Goal: Task Accomplishment & Management: Use online tool/utility

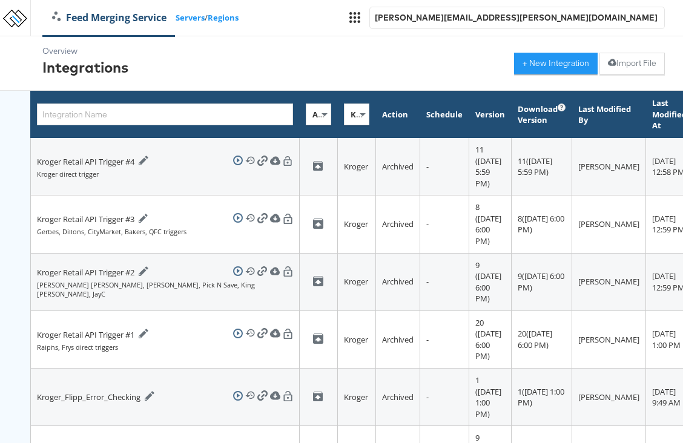
scroll to position [311, 0]
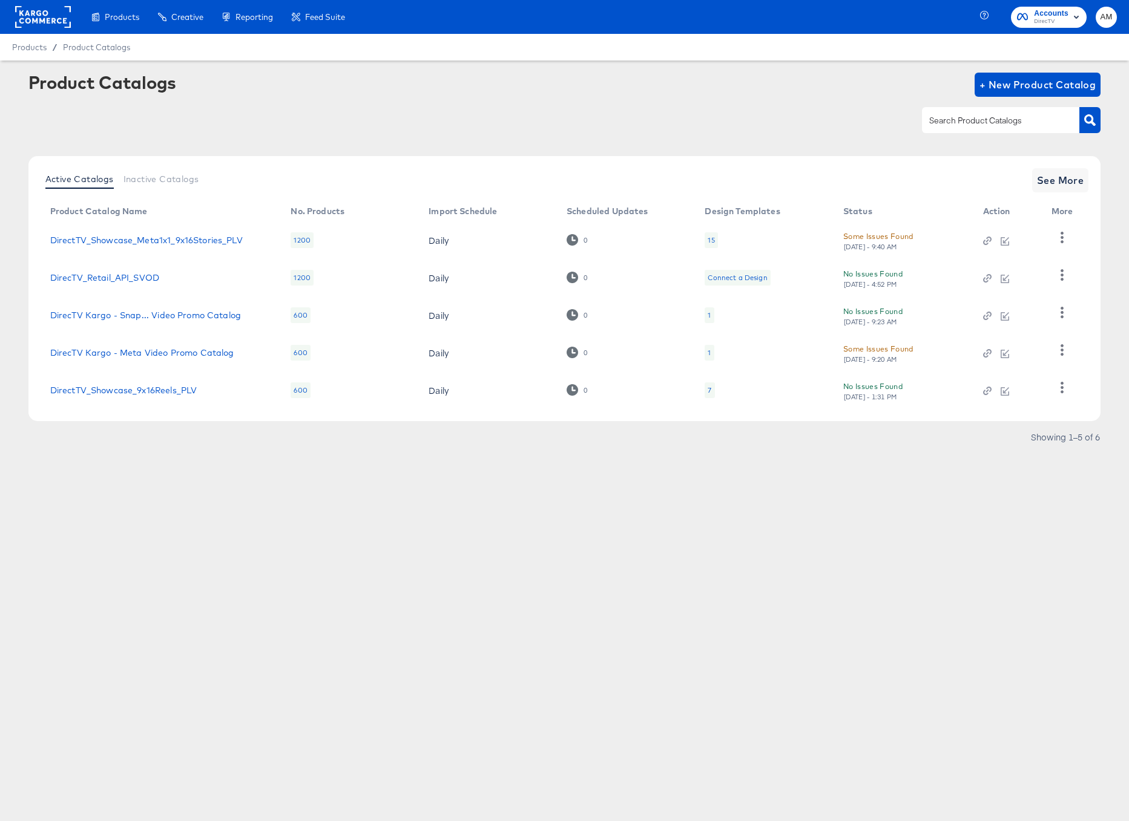
click at [215, 232] on td "DirectTV_Showcase_Meta1x1_9x16Stories_PLV" at bounding box center [161, 241] width 241 height 38
click at [215, 237] on link "DirectTV_Showcase_Meta1x1_9x16Stories_PLV" at bounding box center [146, 240] width 192 height 10
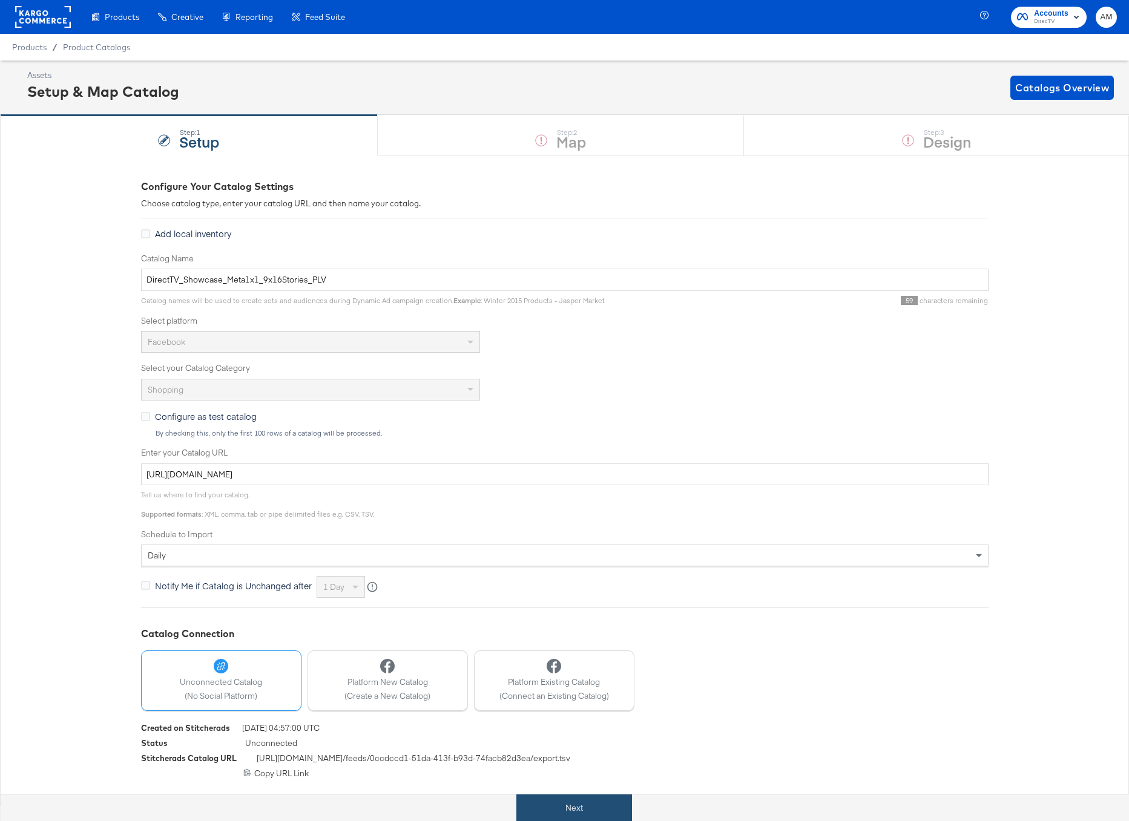
click at [579, 811] on button "Next" at bounding box center [574, 808] width 116 height 27
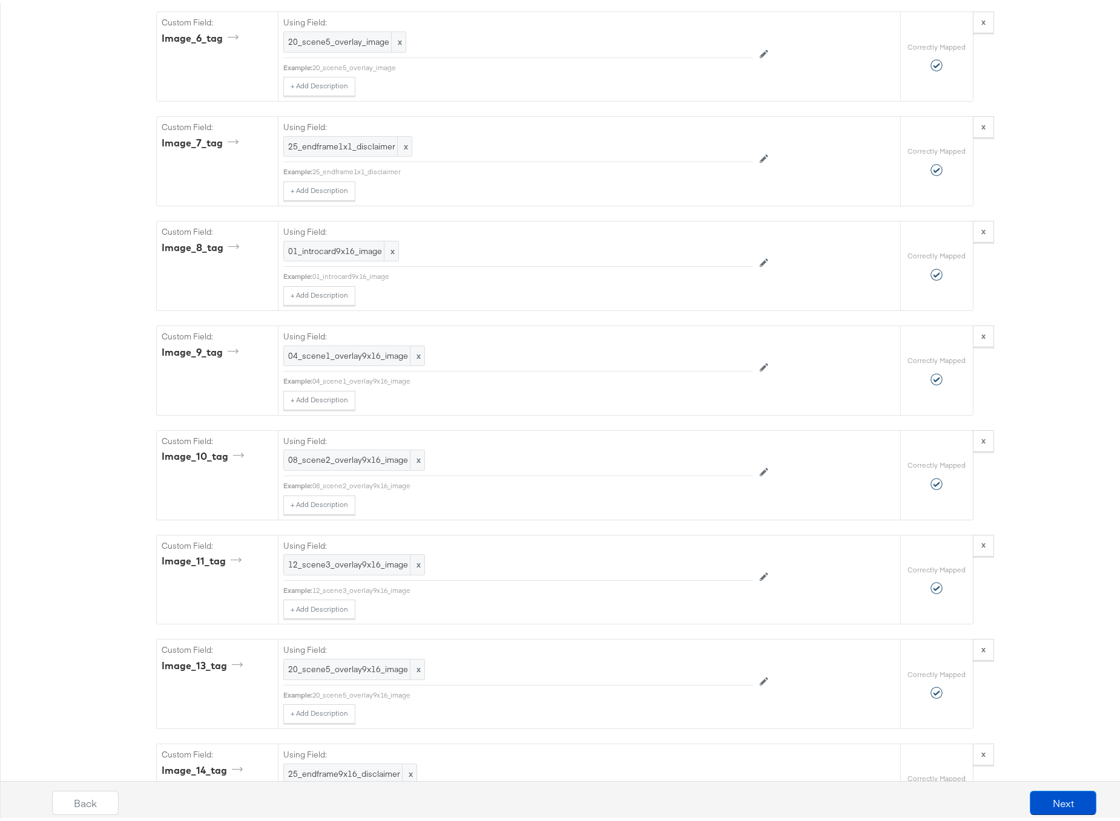
scroll to position [5303, 0]
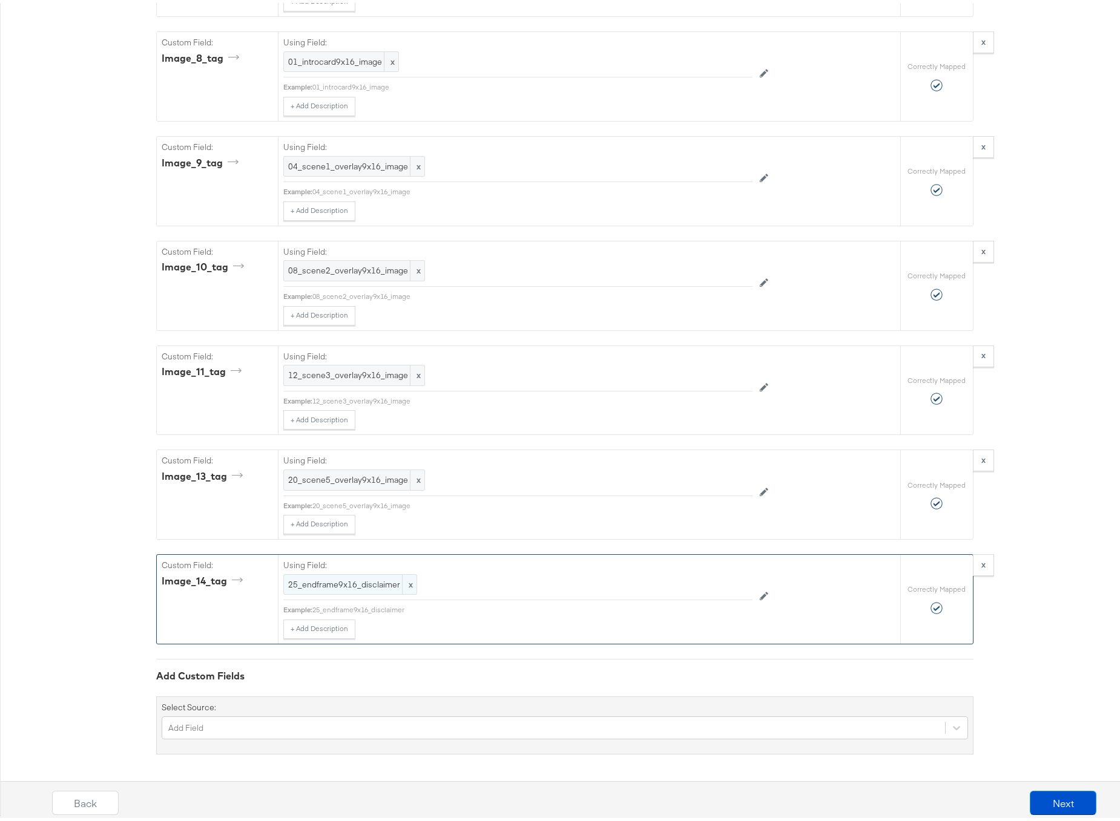
click at [389, 583] on span "25_endframe9x16_disclaimer" at bounding box center [350, 582] width 124 height 12
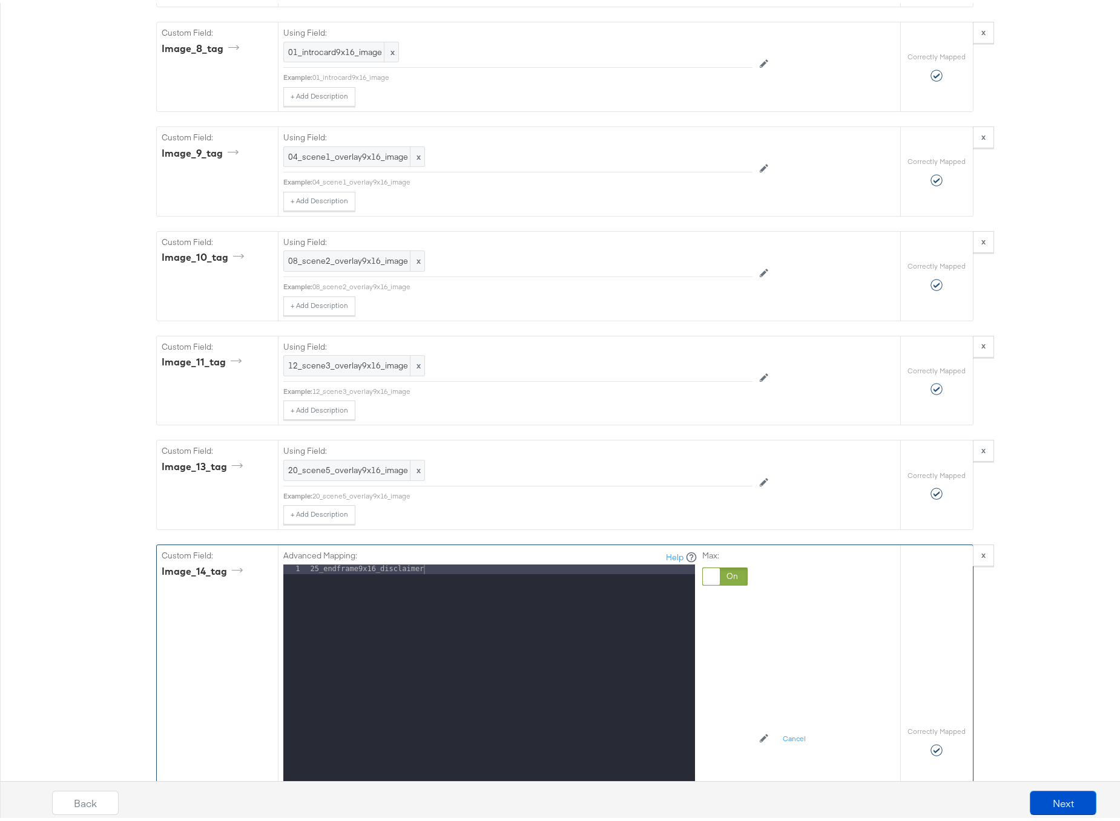
click at [432, 577] on div "25_endframe9x16_disclaimer" at bounding box center [501, 723] width 387 height 322
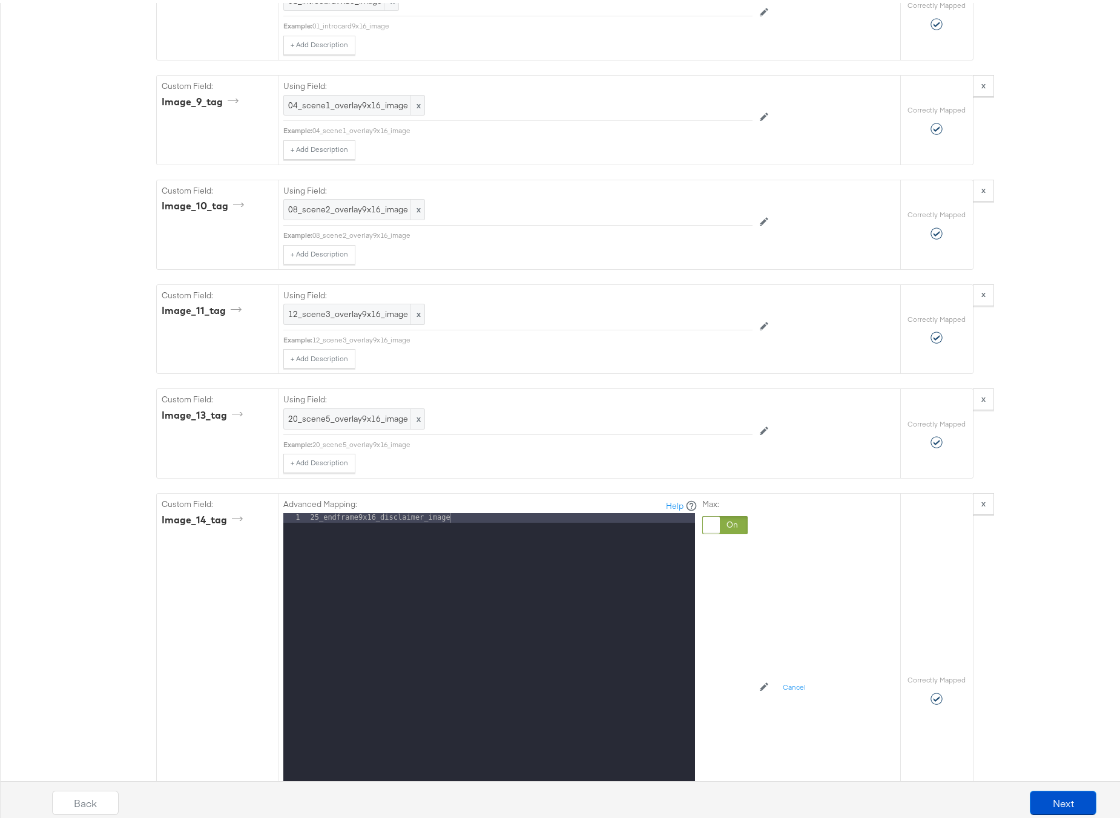
scroll to position [5532, 0]
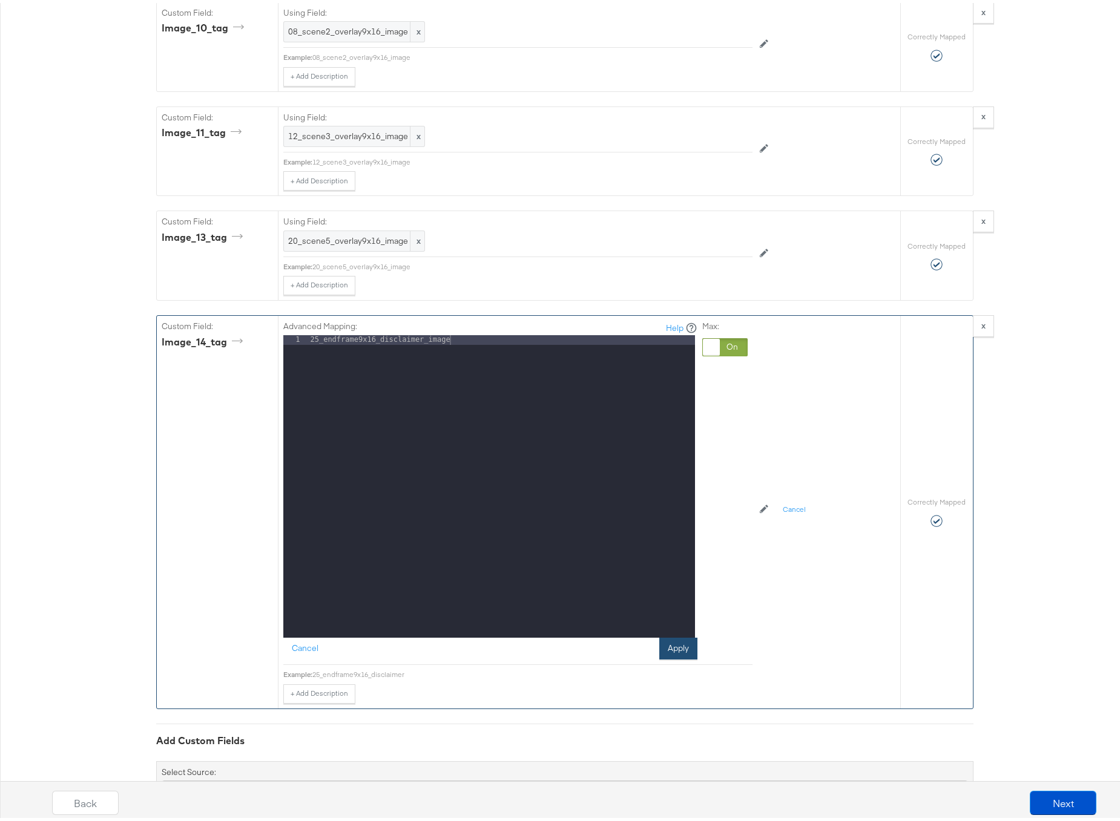
click at [675, 657] on button "Apply" at bounding box center [678, 646] width 38 height 22
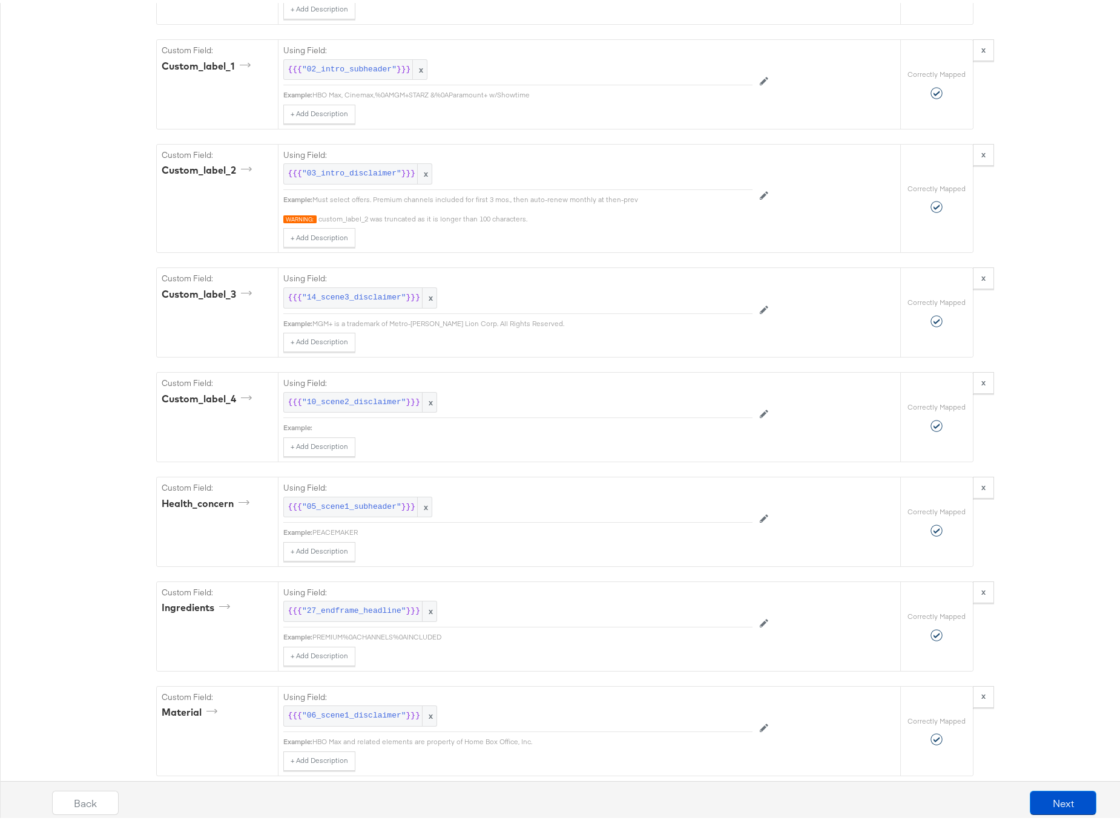
scroll to position [3071, 0]
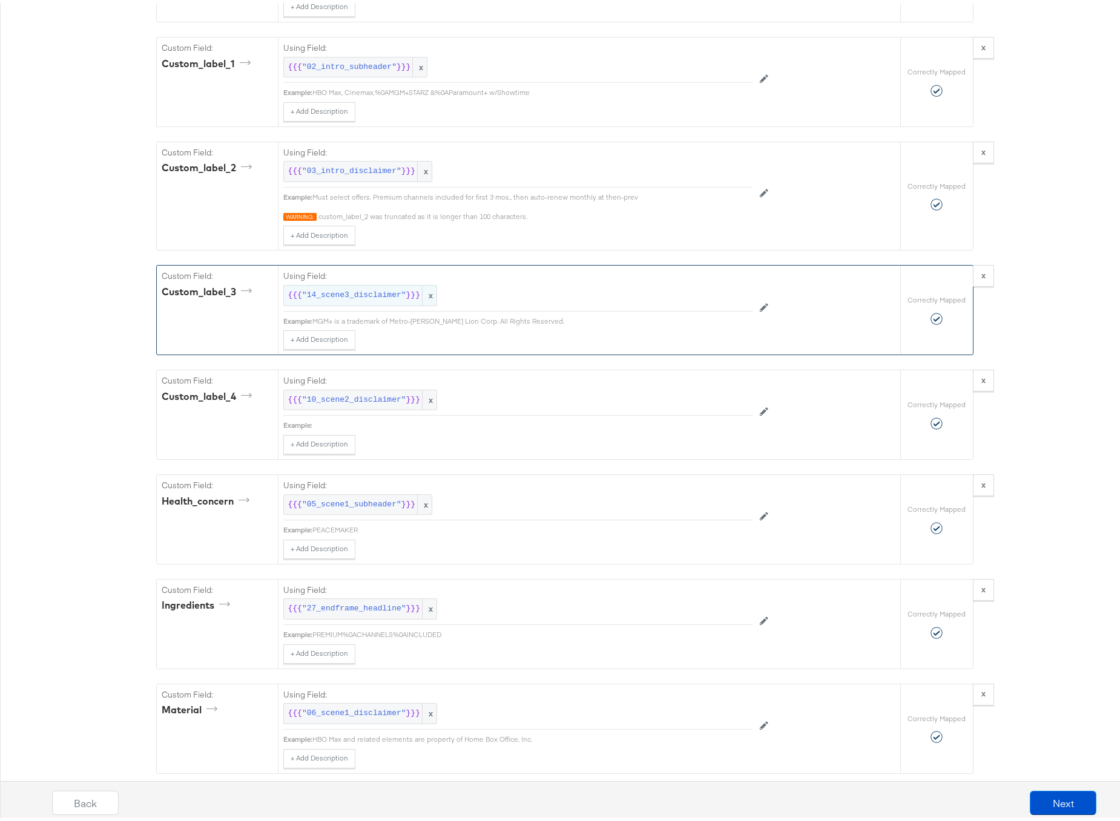
click at [356, 298] on span ""14_scene3_disclaimer"" at bounding box center [354, 293] width 104 height 12
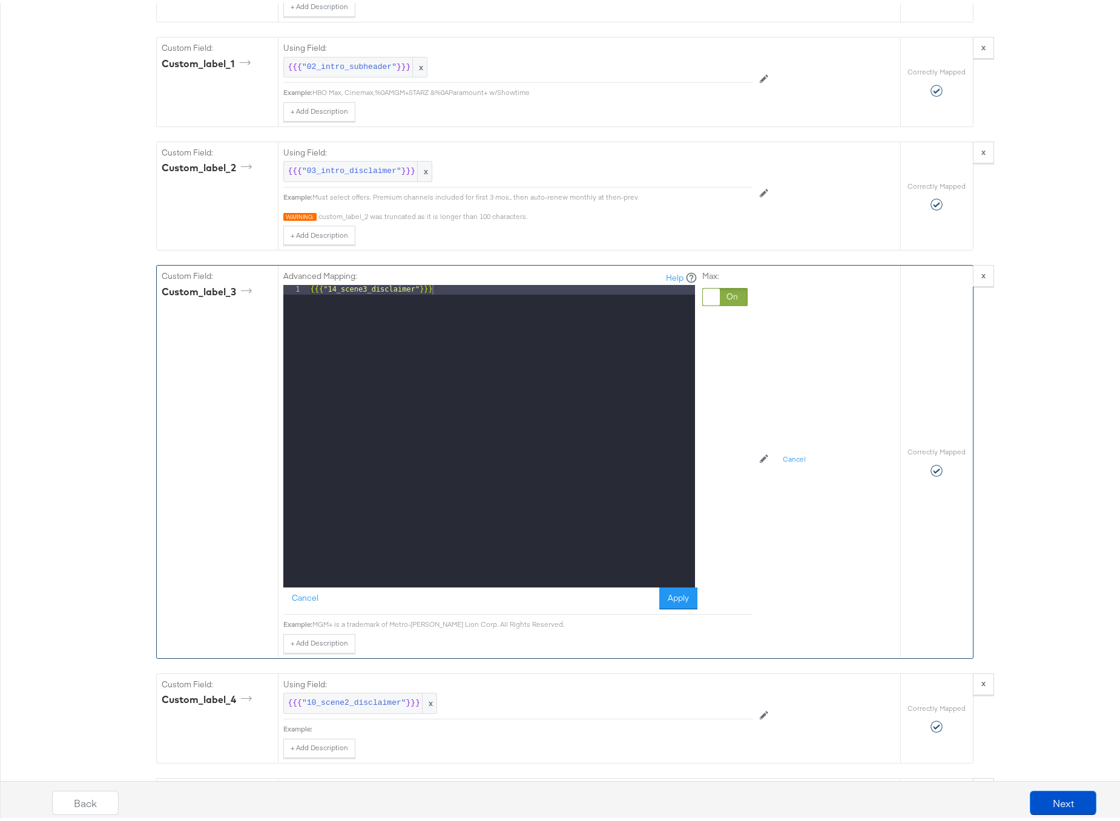
click at [729, 300] on div at bounding box center [724, 294] width 45 height 18
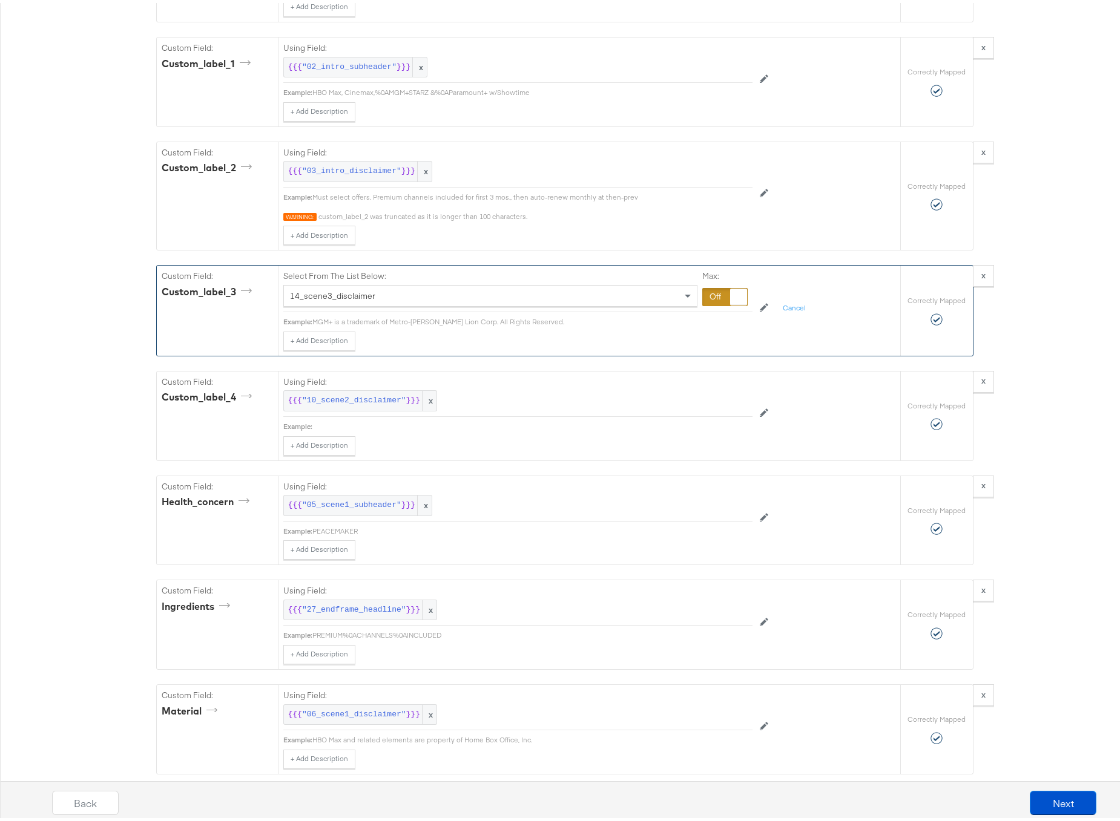
click at [414, 303] on div "14_scene3_disclaimer" at bounding box center [490, 293] width 413 height 21
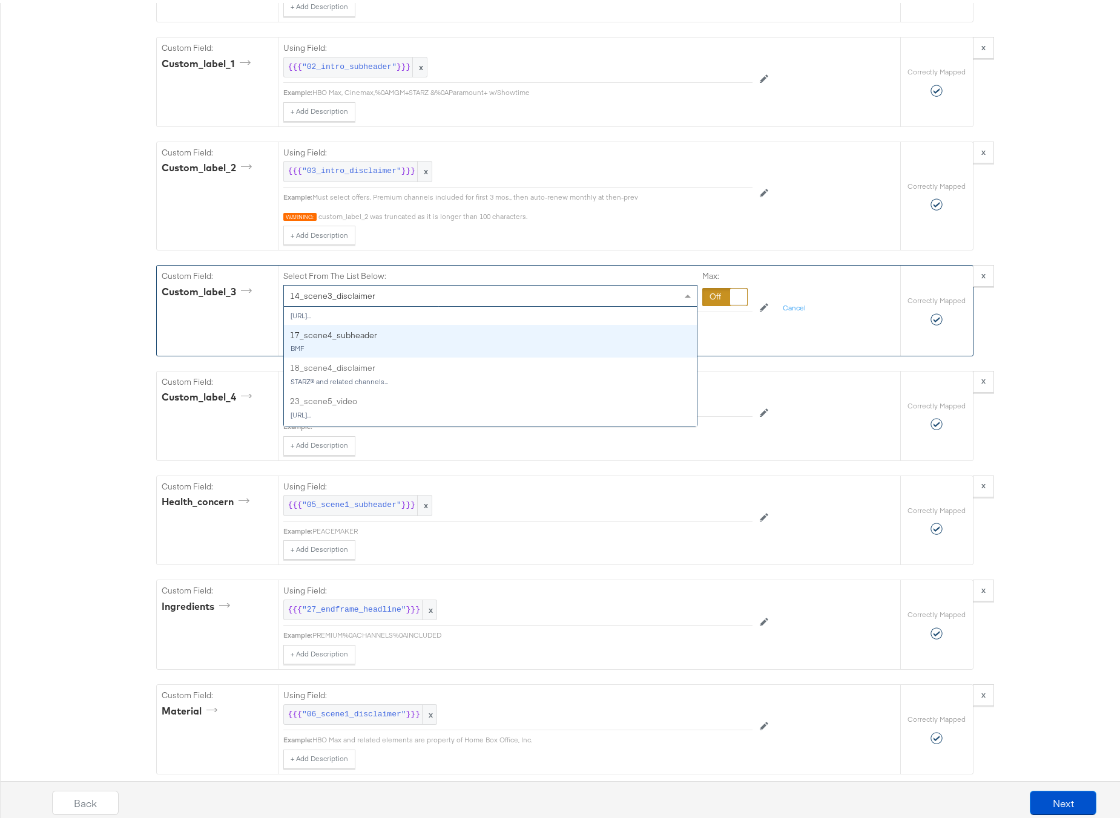
scroll to position [966, 0]
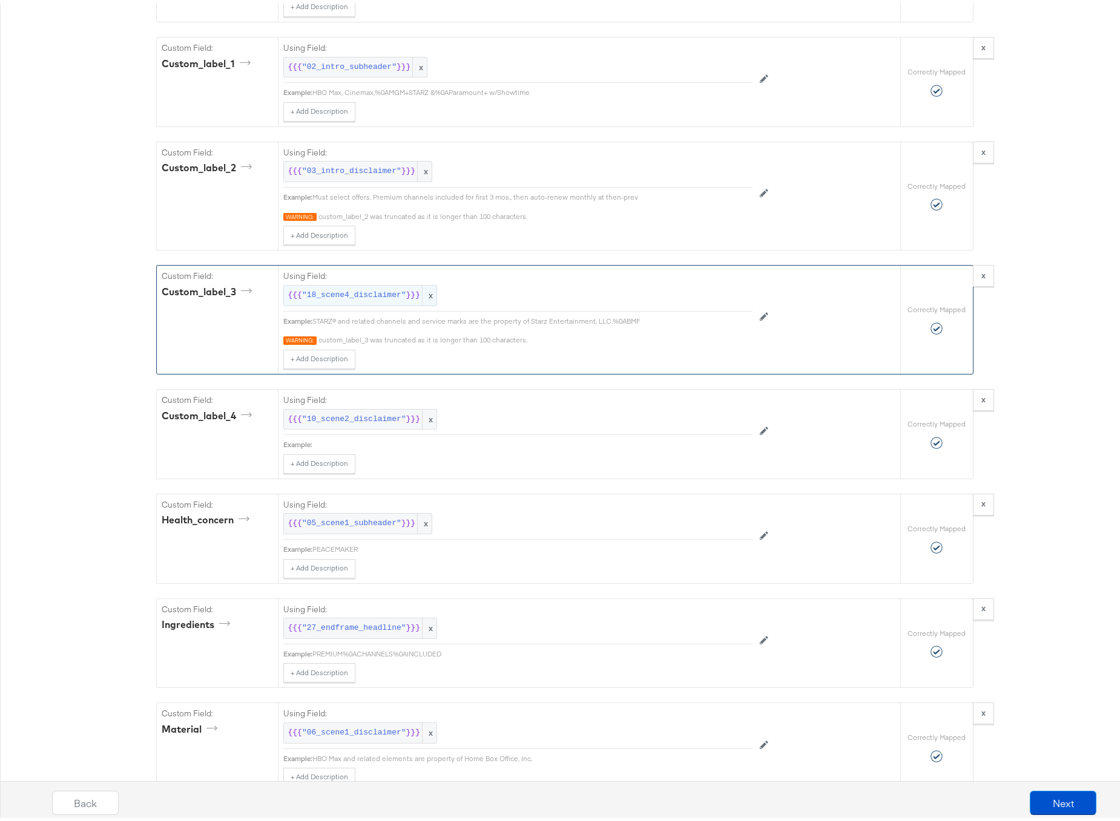
click at [353, 298] on span ""18_scene4_disclaimer"" at bounding box center [354, 293] width 104 height 12
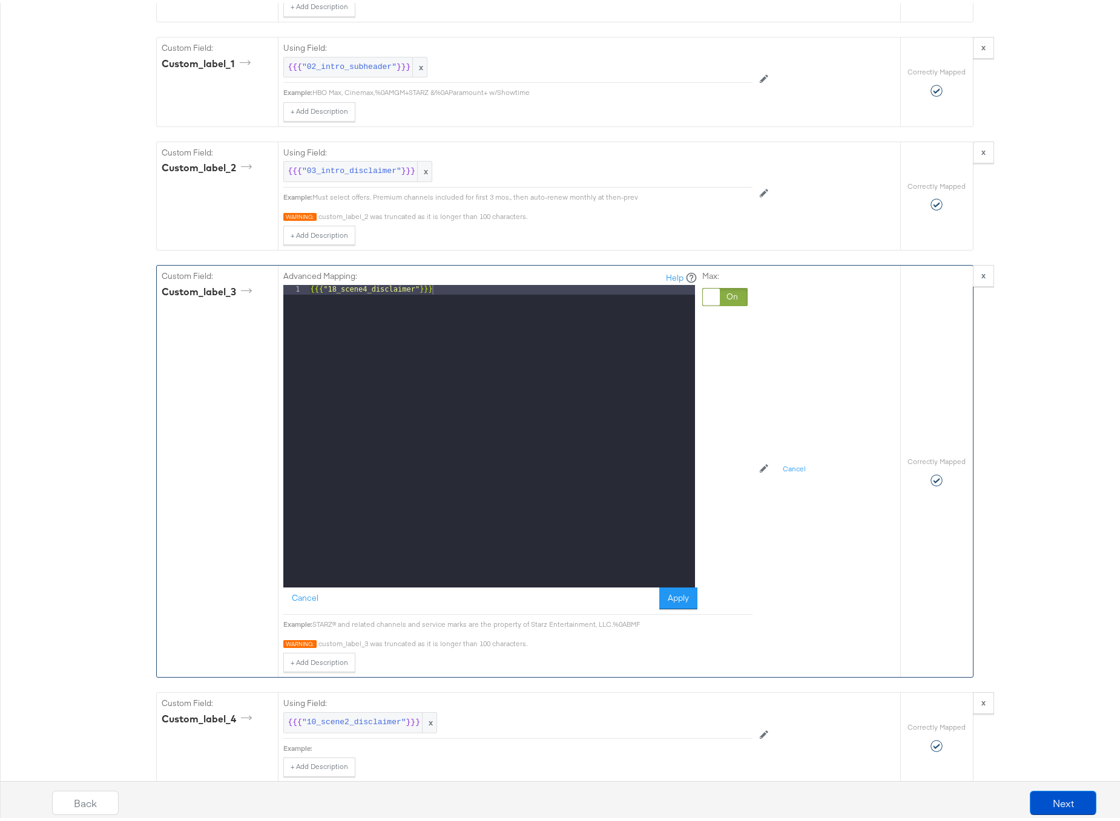
click at [734, 303] on div at bounding box center [724, 294] width 45 height 18
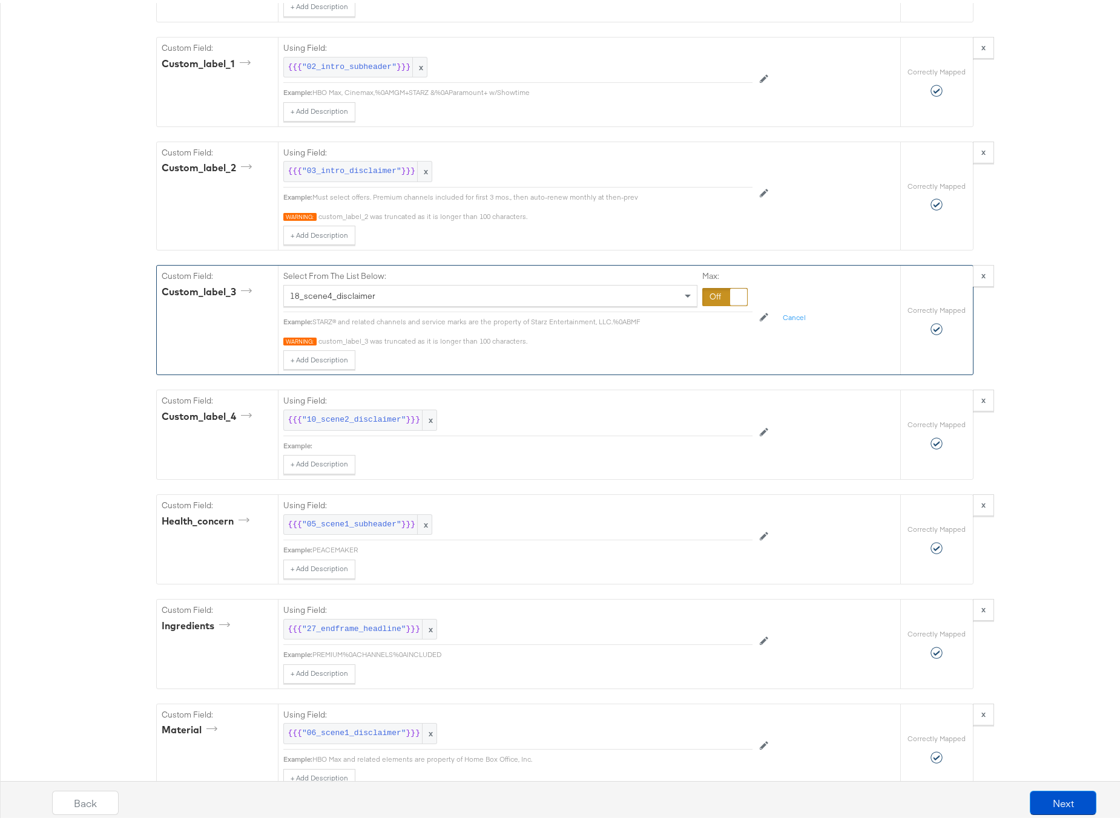
click at [339, 298] on span "18_scene4_disclaimer" at bounding box center [332, 293] width 85 height 11
type input "scene3"
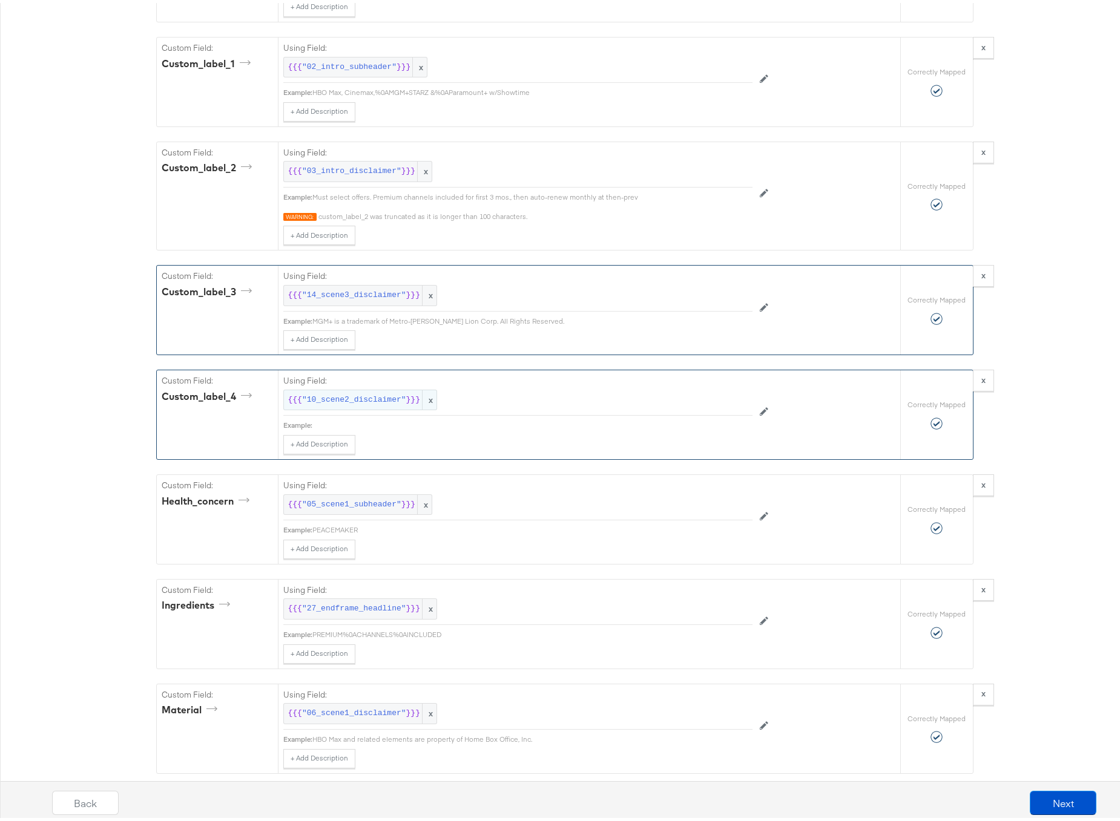
click at [352, 403] on span ""10_scene2_disclaimer"" at bounding box center [354, 398] width 104 height 12
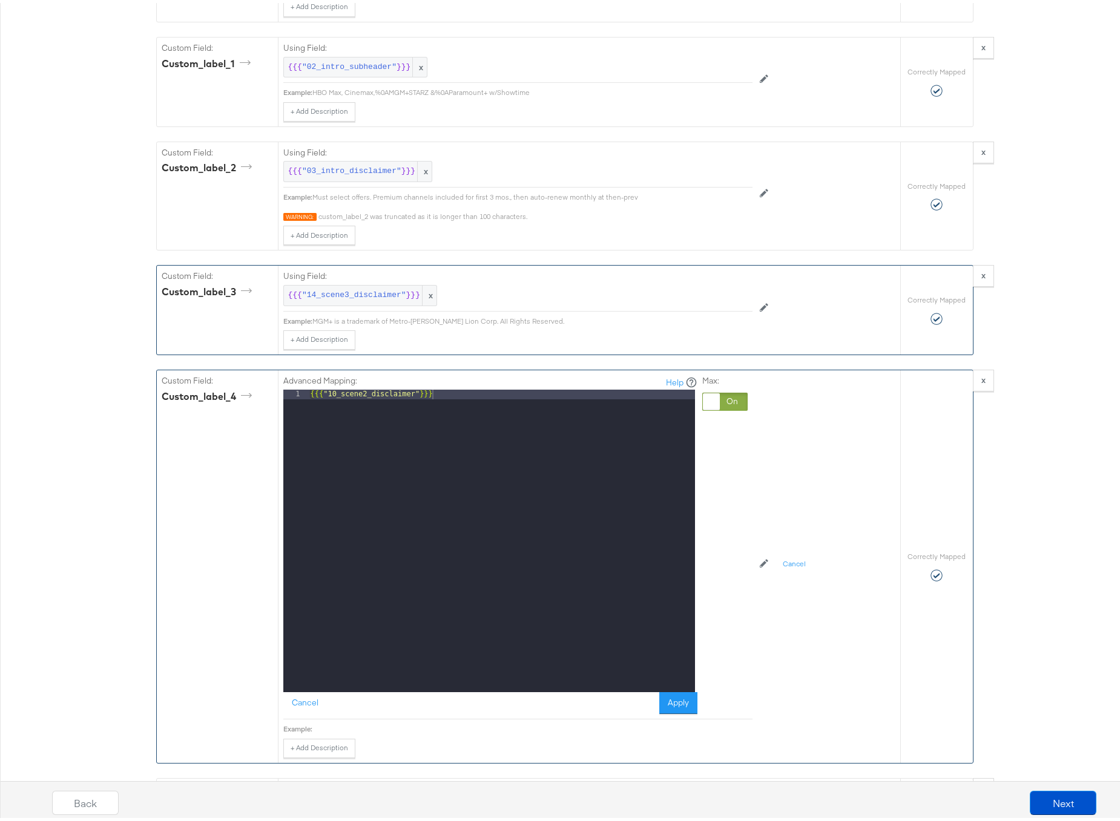
click at [735, 407] on div at bounding box center [724, 399] width 45 height 18
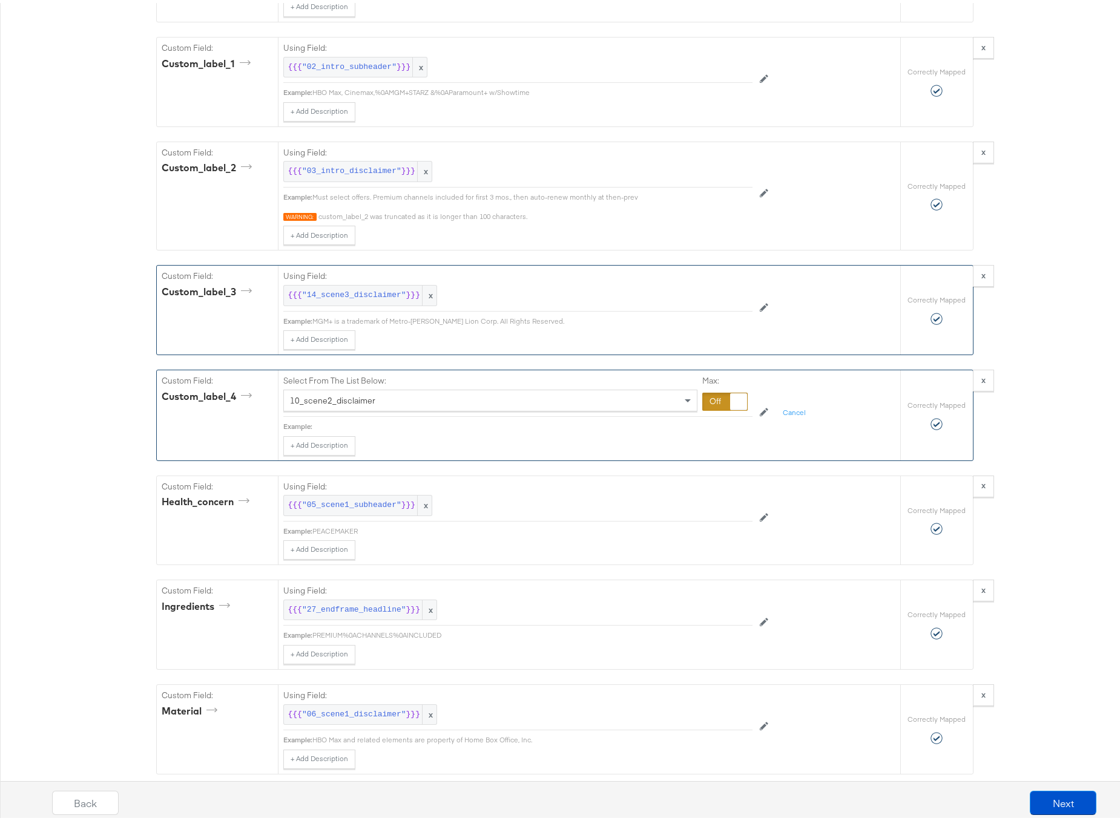
click at [387, 403] on div "10_scene2_disclaimer" at bounding box center [490, 397] width 413 height 21
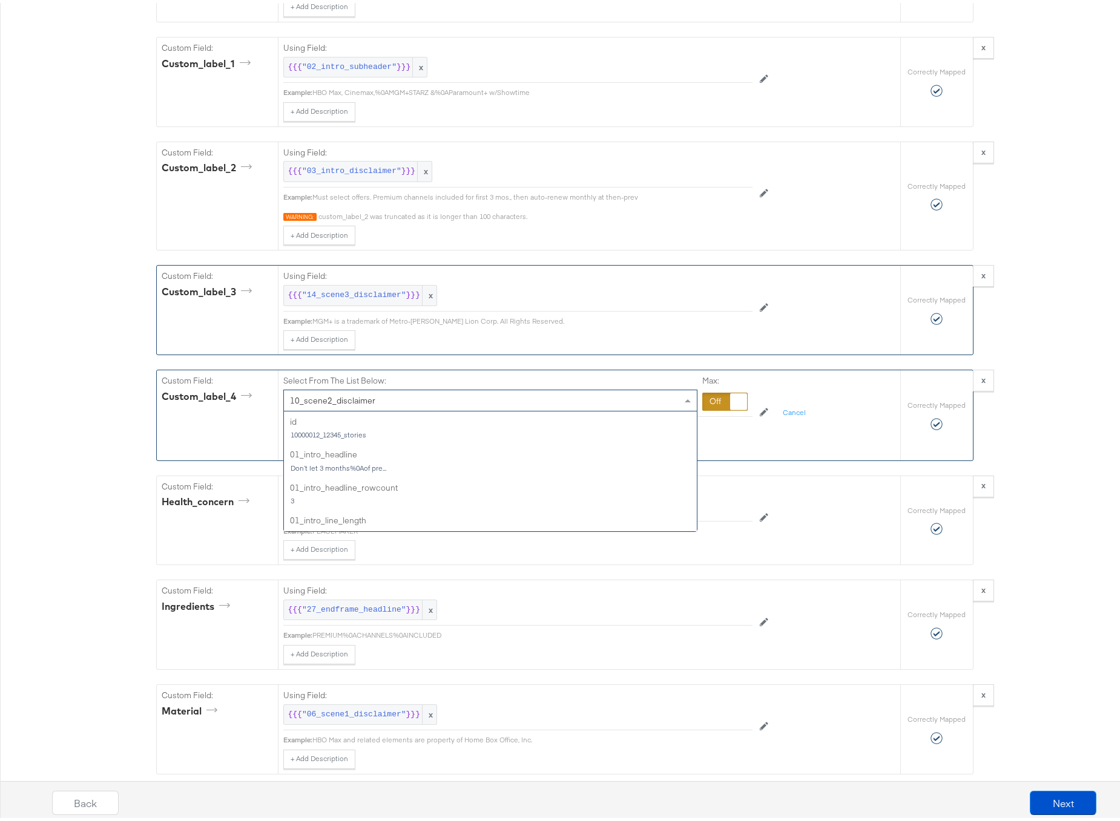
scroll to position [760, 0]
type input "scene4"
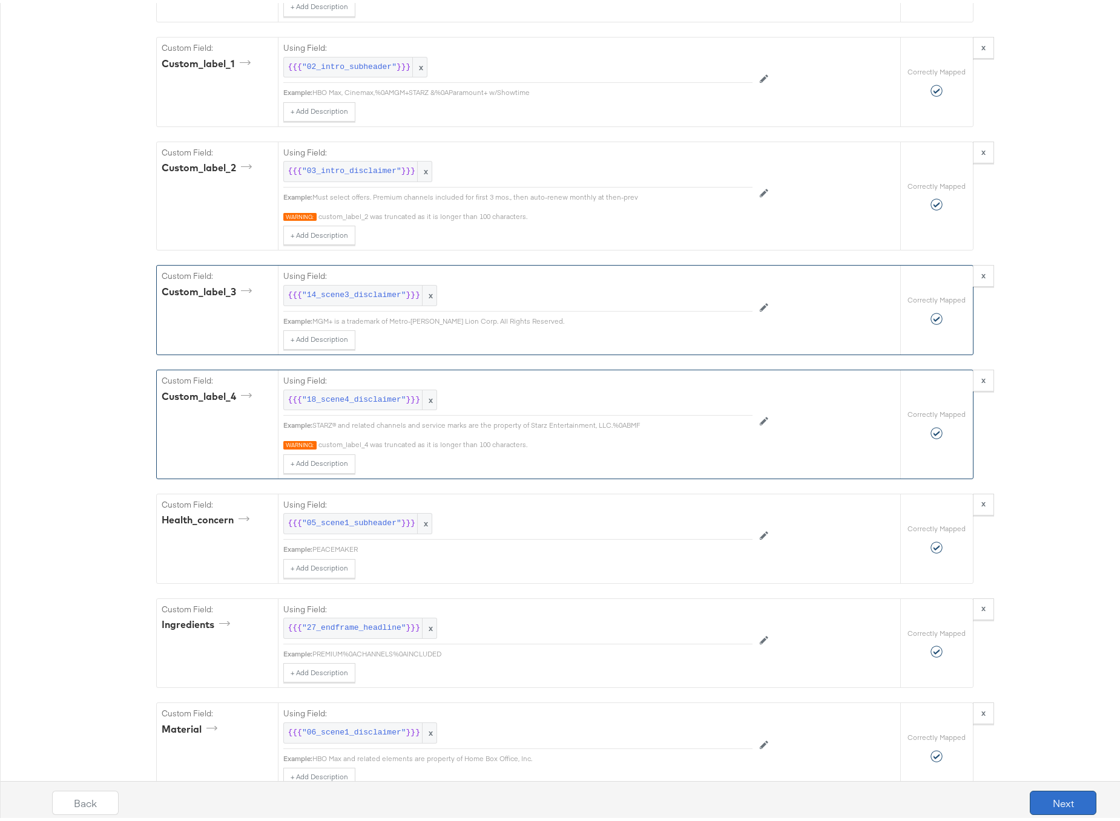
click at [1056, 797] on button "Next" at bounding box center [1063, 800] width 67 height 24
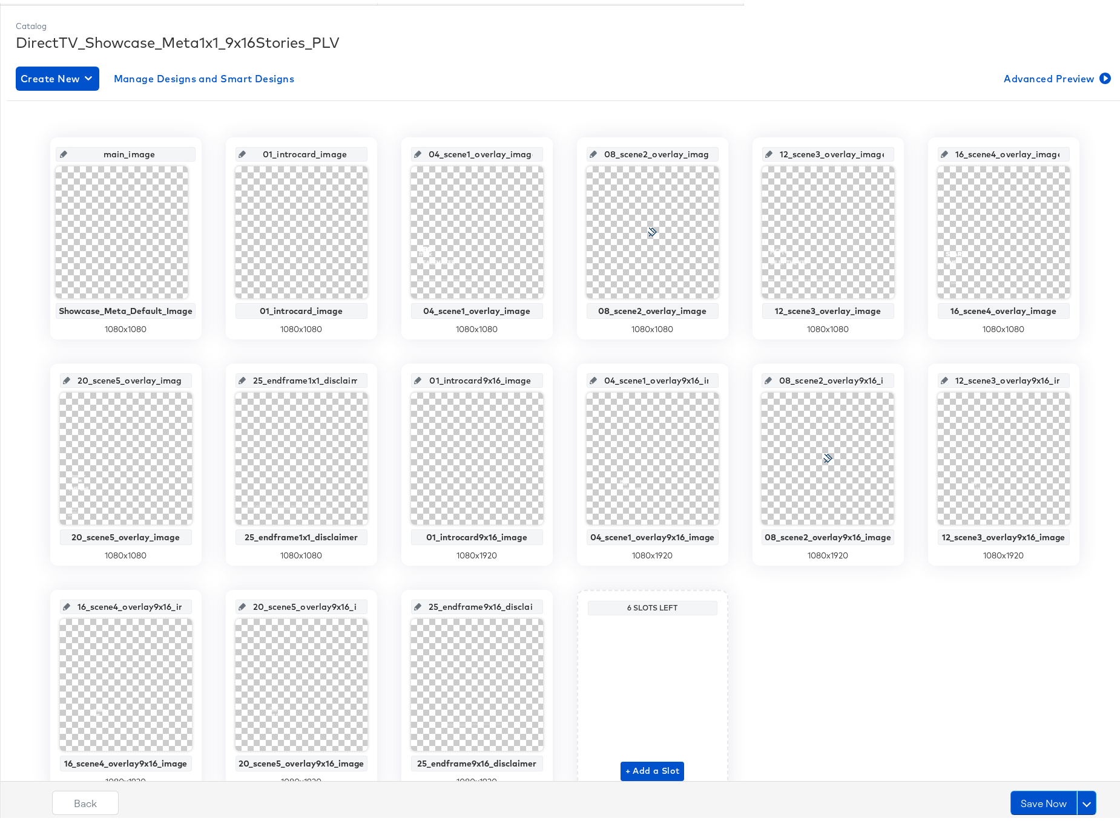
scroll to position [168, 0]
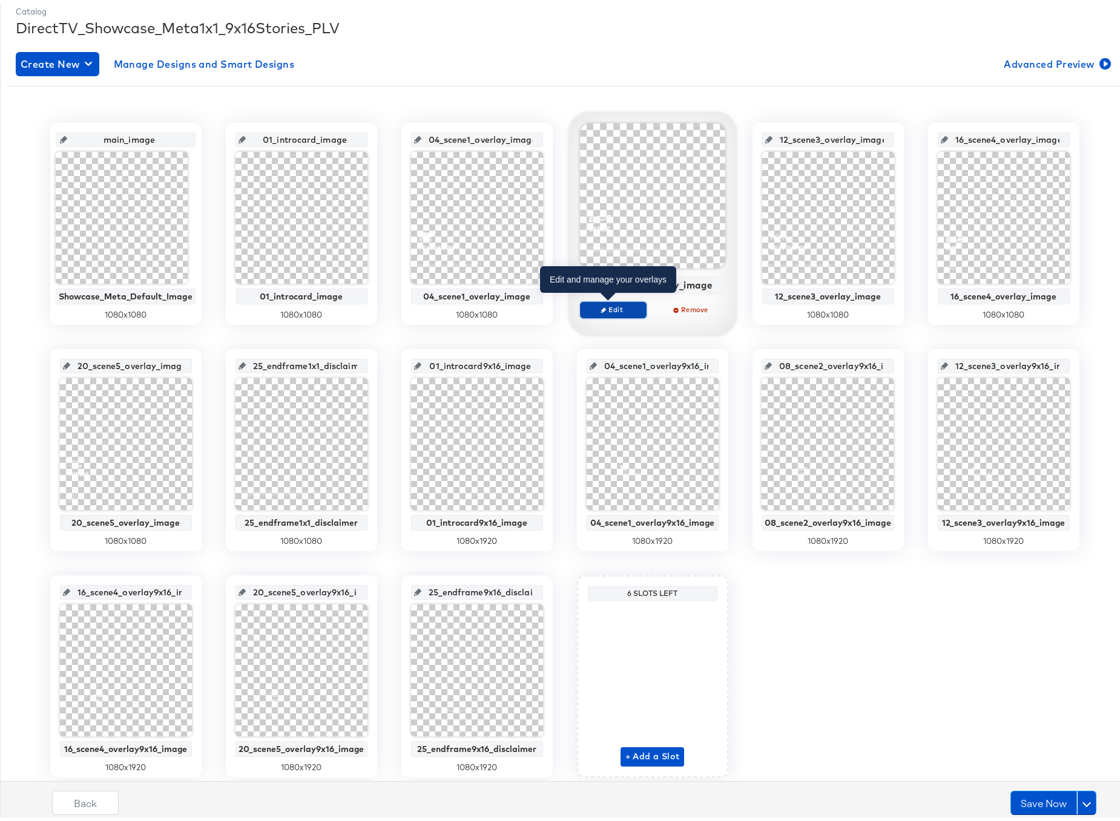
click at [617, 303] on span "Edit" at bounding box center [613, 306] width 56 height 9
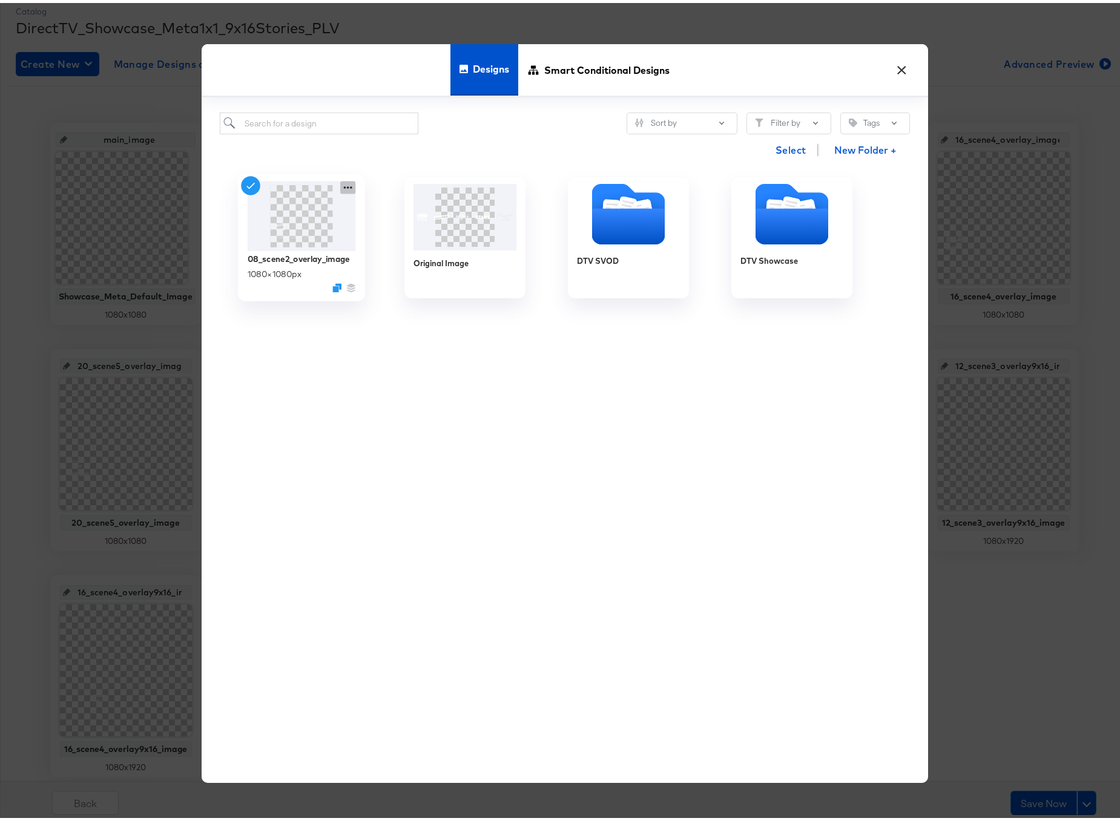
click at [347, 182] on icon at bounding box center [347, 185] width 15 height 13
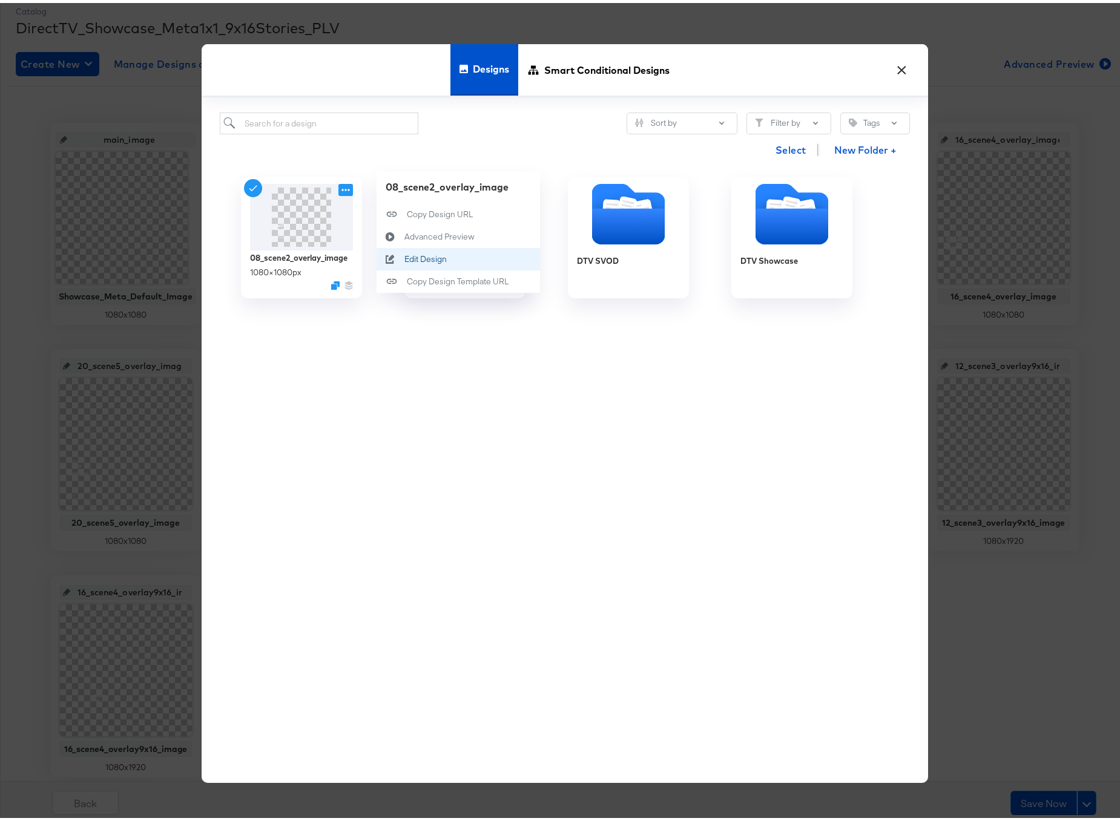
click at [404, 256] on div "Edit Design Edit Design" at bounding box center [404, 256] width 0 height 0
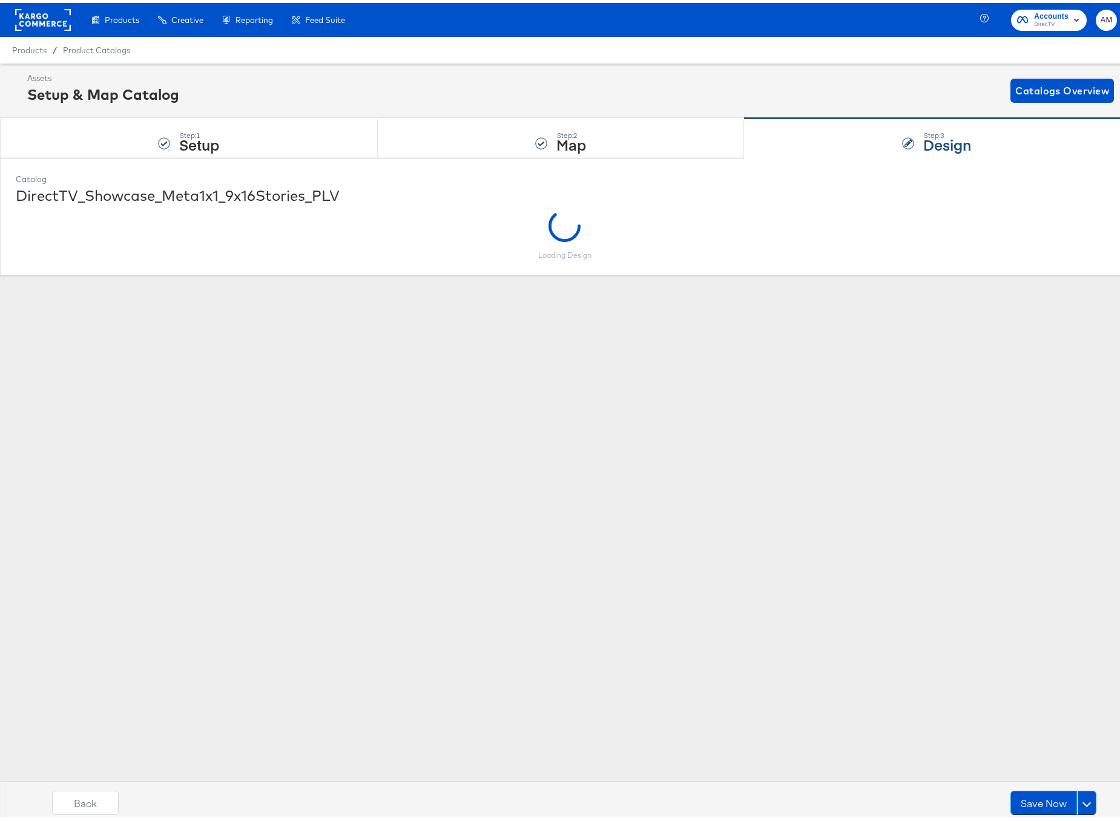
scroll to position [0, 0]
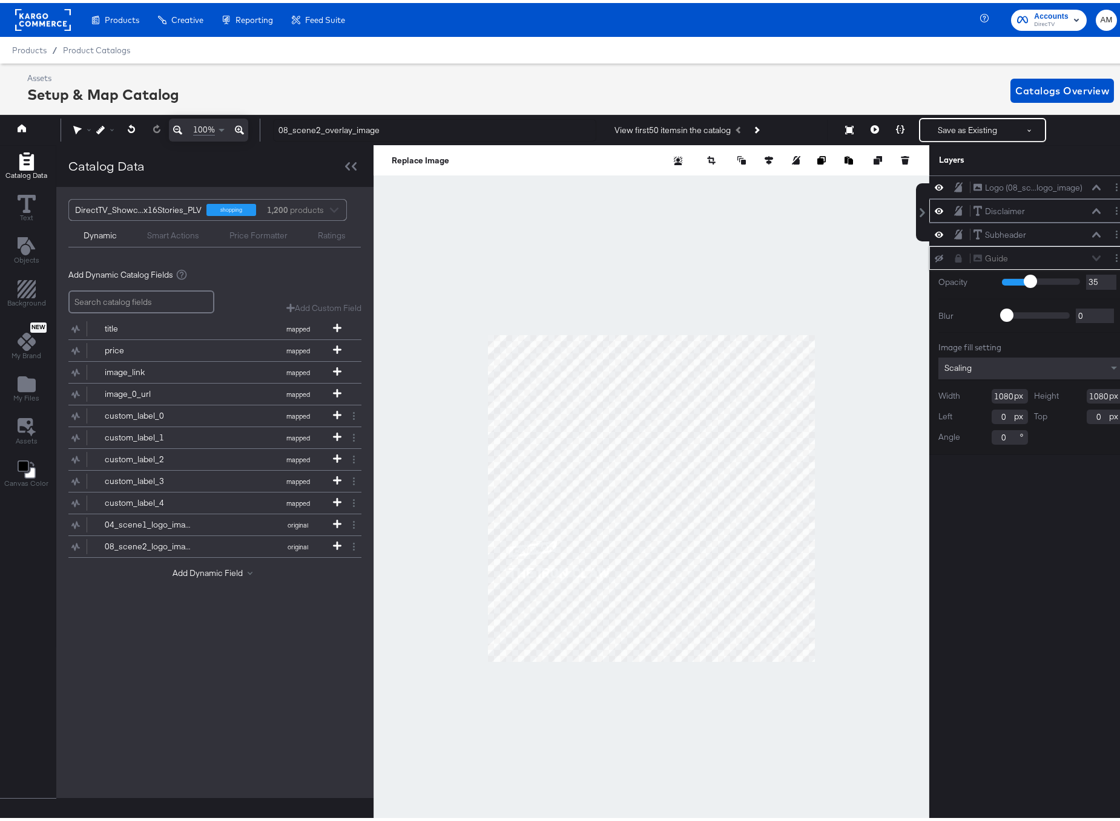
click at [1092, 206] on icon at bounding box center [1096, 208] width 8 height 6
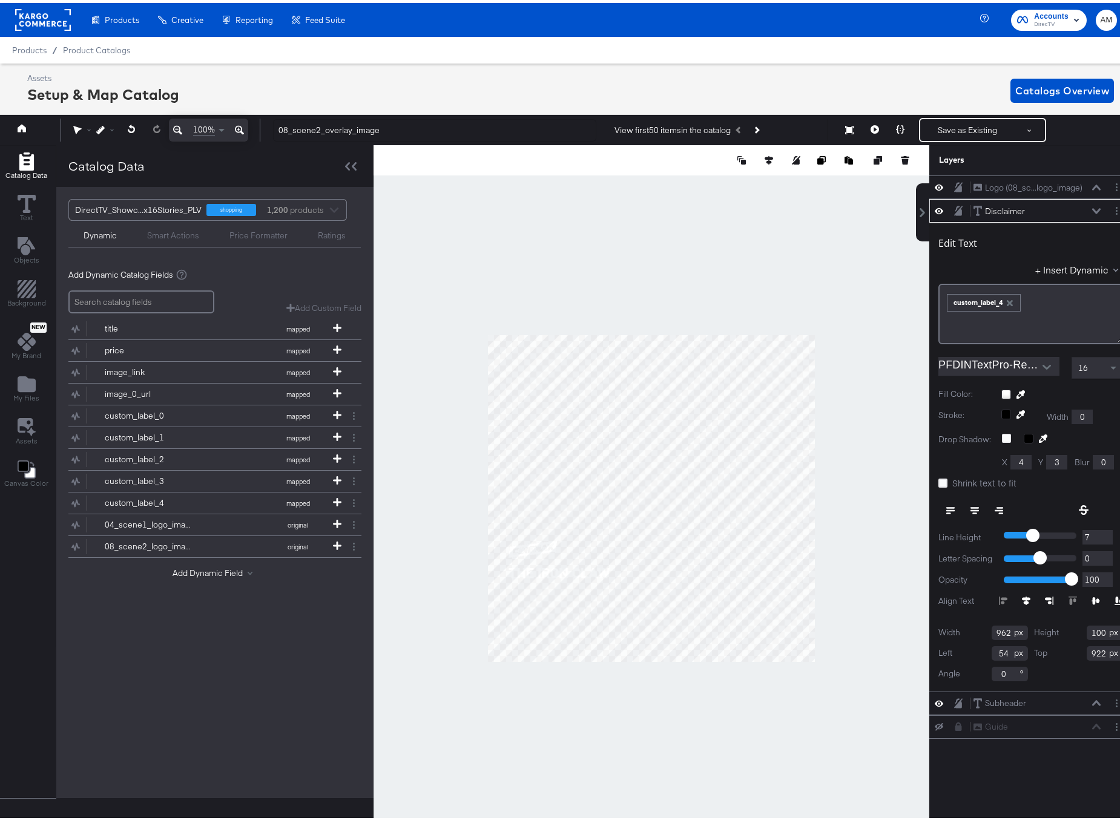
scroll to position [0, 3]
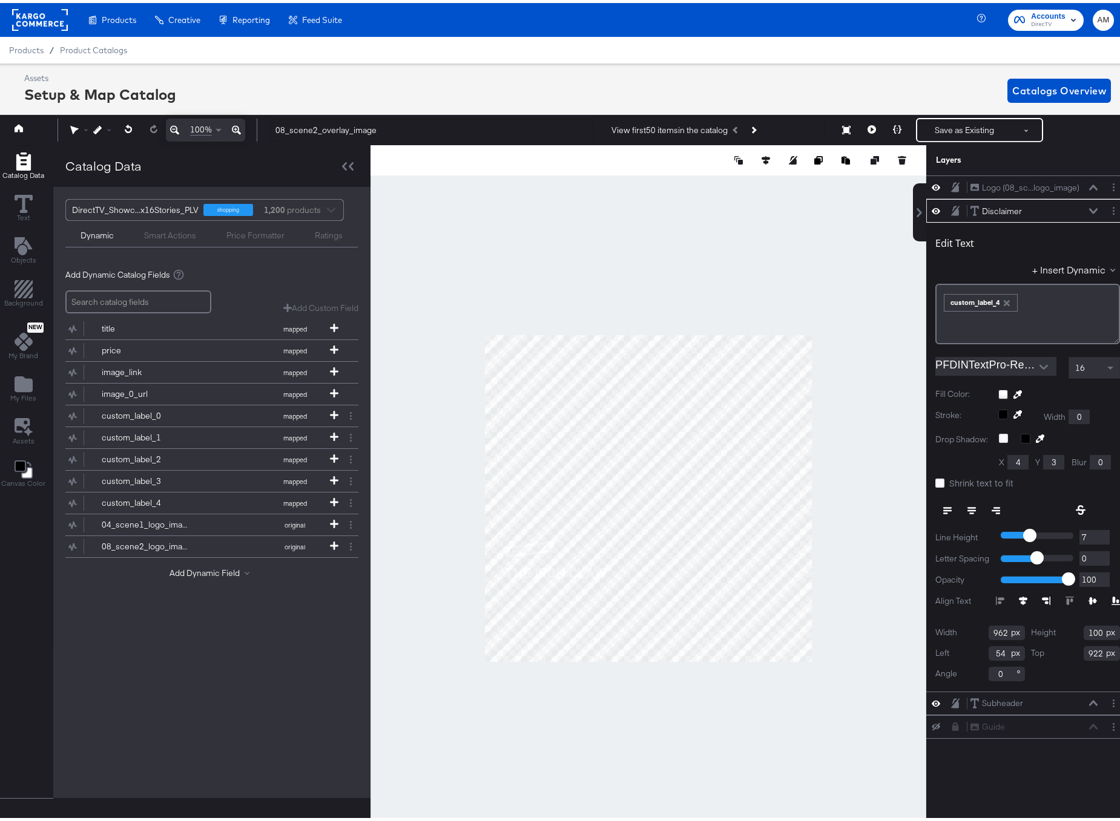
click at [1004, 300] on icon "button" at bounding box center [1007, 300] width 6 height 6
click at [1059, 268] on button "+ Insert Dynamic" at bounding box center [1076, 266] width 88 height 13
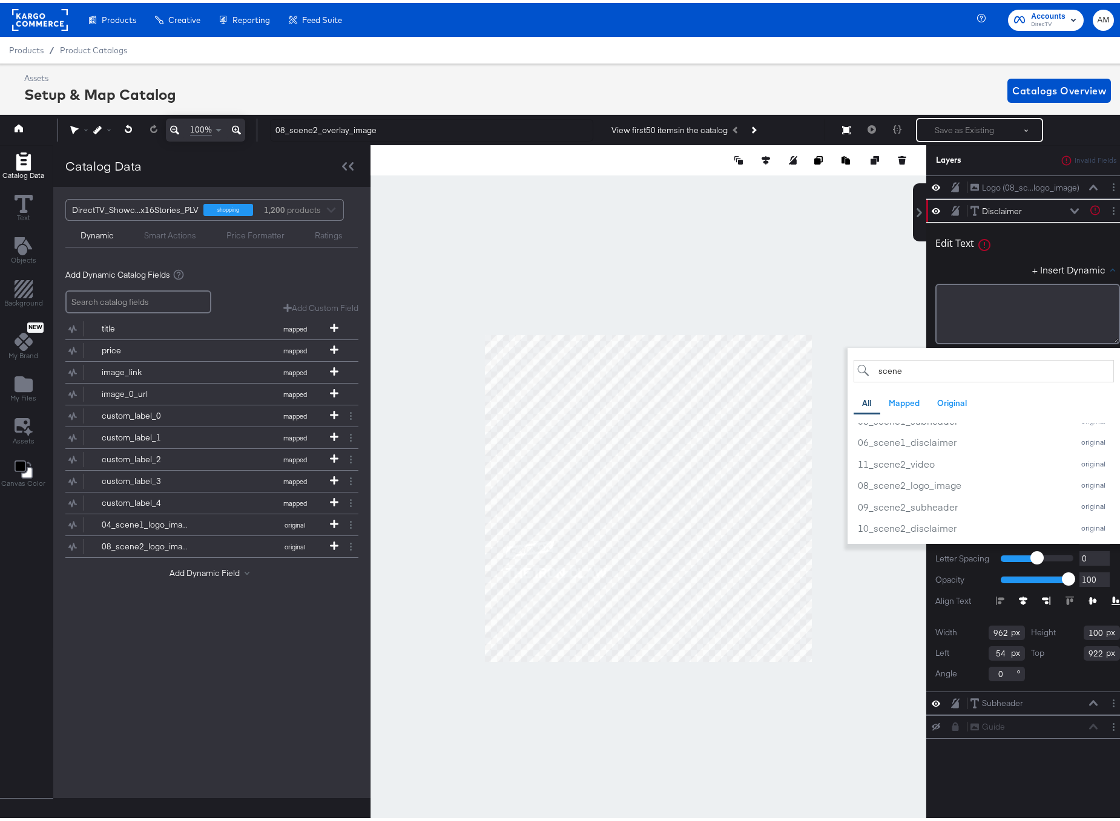
scroll to position [60, 0]
type input "scene"
click at [915, 521] on div "10_scene2_disclaimer" at bounding box center [962, 521] width 209 height 13
click at [935, 257] on div "Edit Text + Insert Dynamic scene All Mapped Original 07_scene1_video original 0…" at bounding box center [1027, 283] width 185 height 117
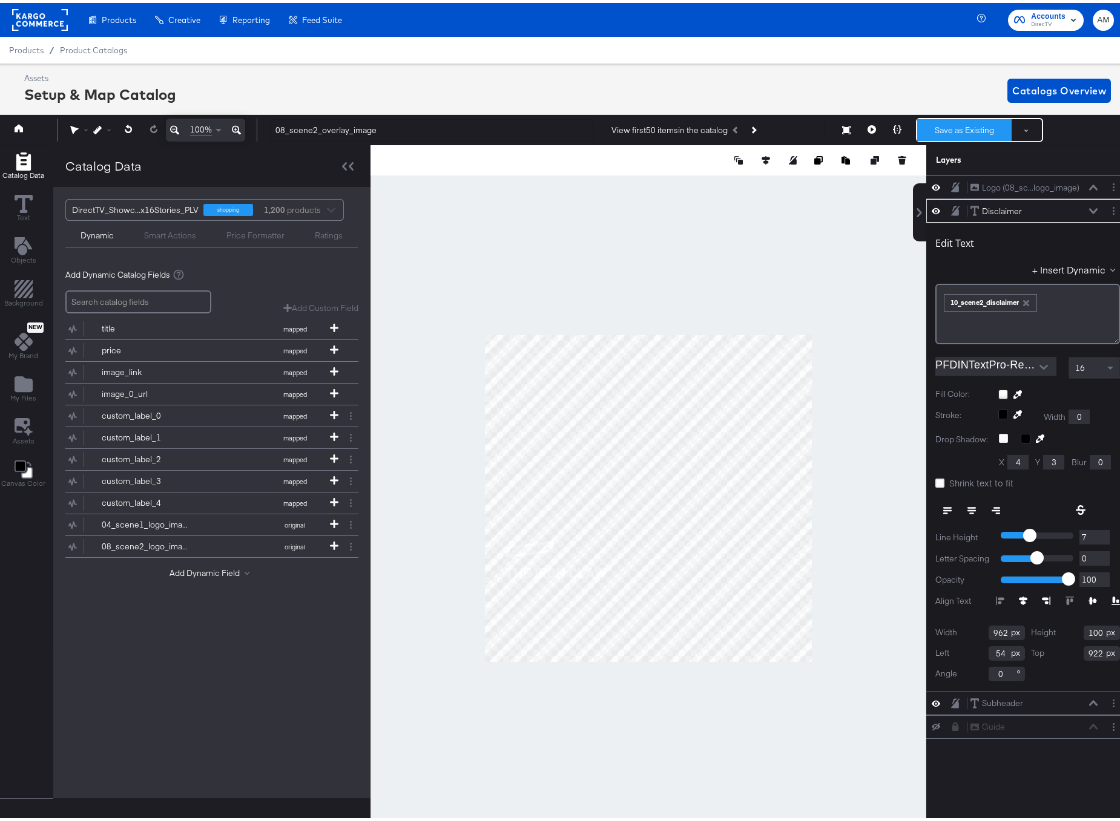
click at [958, 128] on button "Save as Existing" at bounding box center [964, 127] width 94 height 22
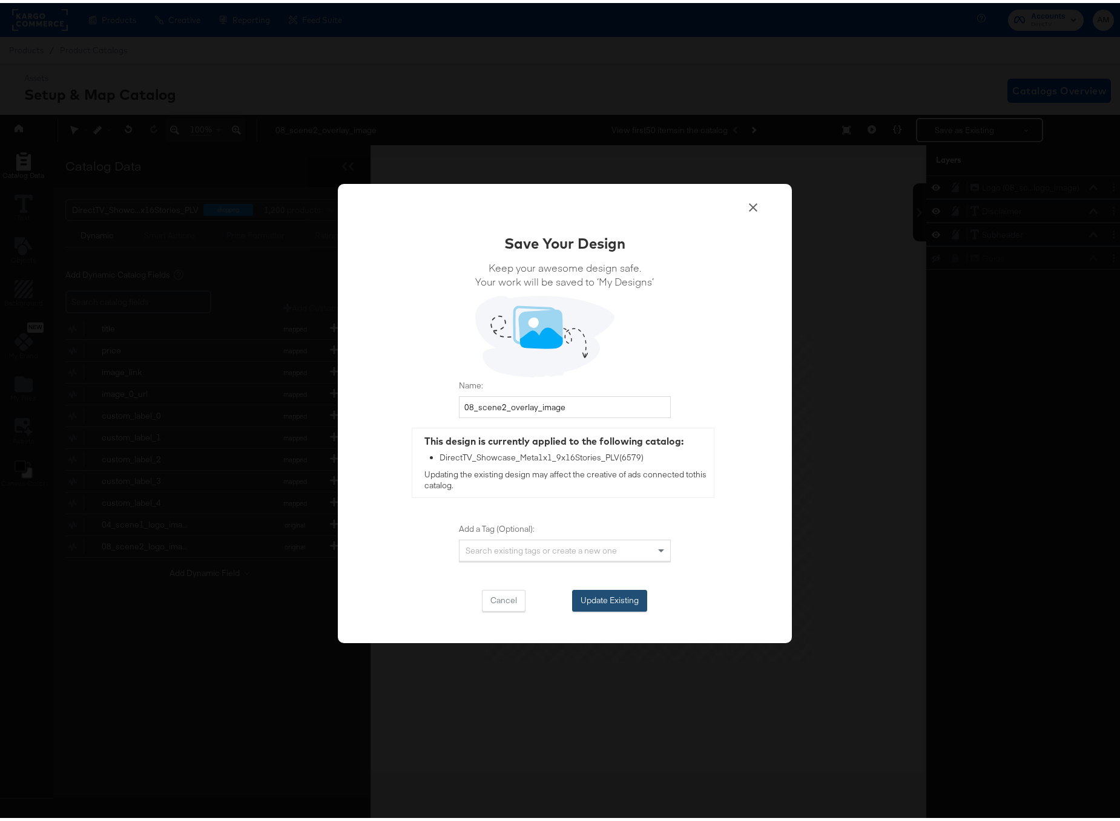
click at [616, 593] on button "Update Existing" at bounding box center [609, 598] width 75 height 22
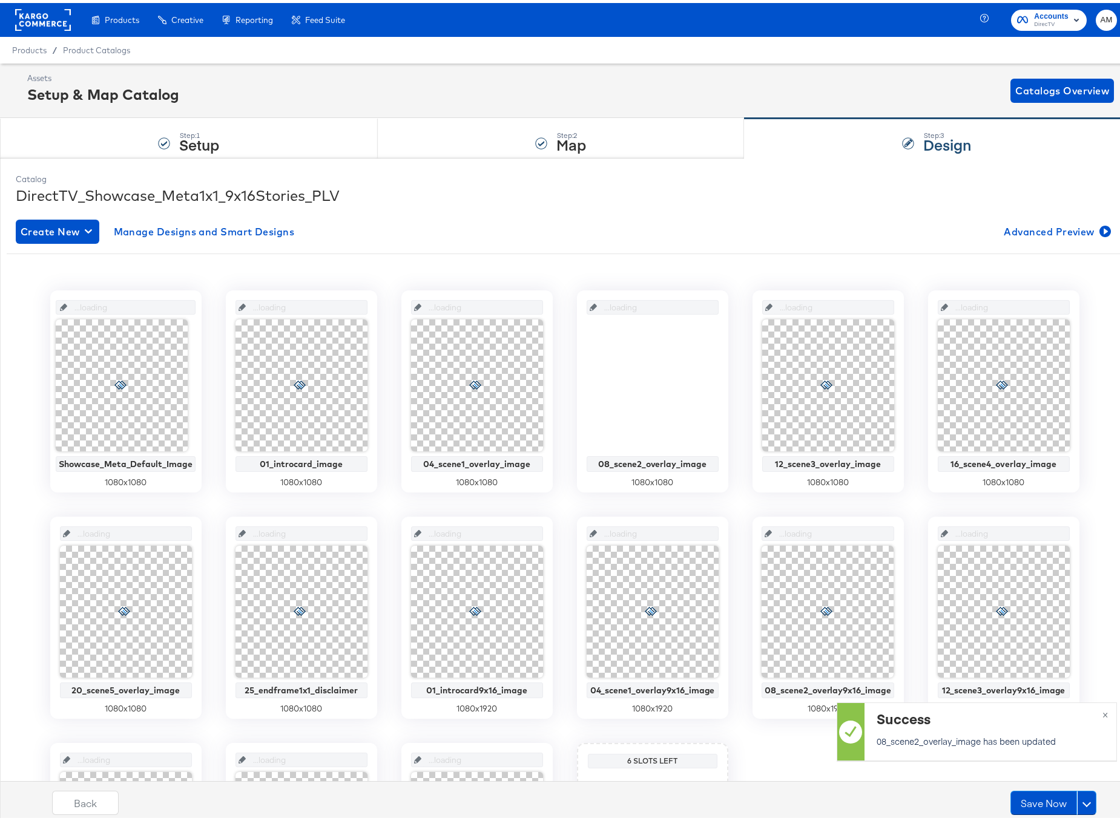
scroll to position [0, 0]
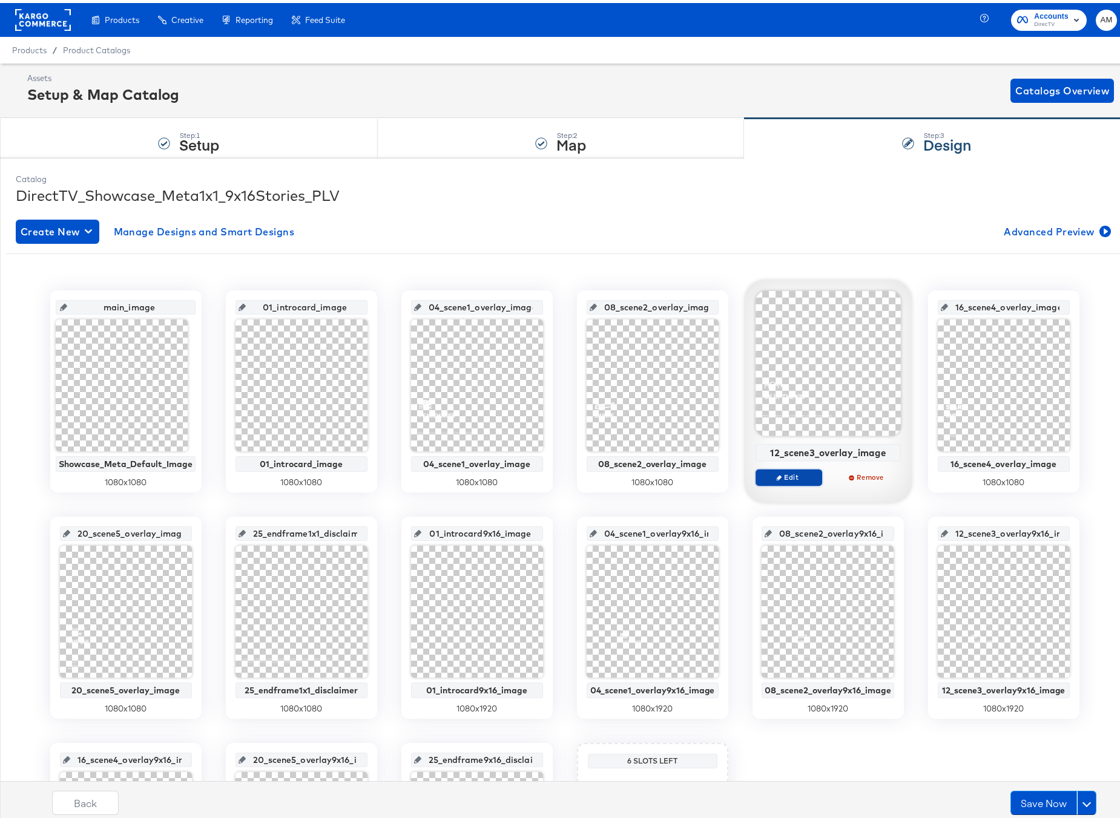
click at [783, 470] on span "Edit" at bounding box center [788, 474] width 56 height 9
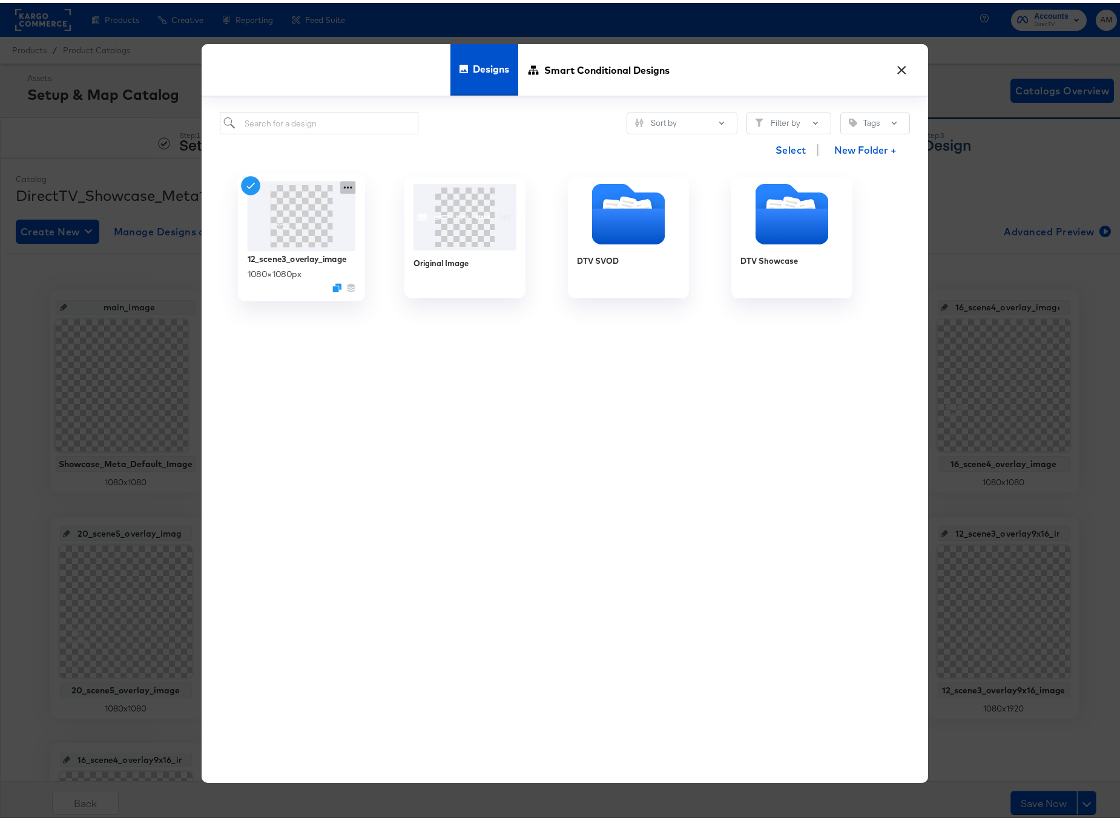
click at [343, 185] on icon at bounding box center [347, 184] width 8 height 2
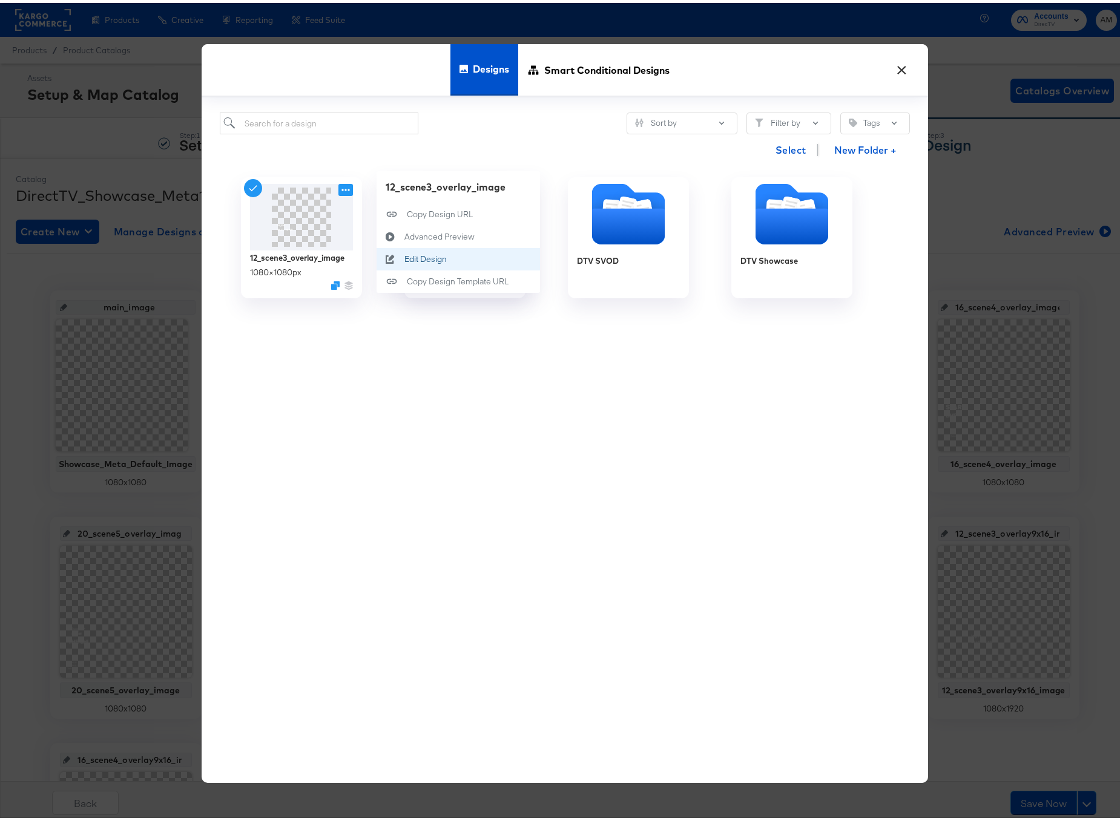
click at [404, 256] on div "Edit Design Edit Design" at bounding box center [404, 256] width 0 height 0
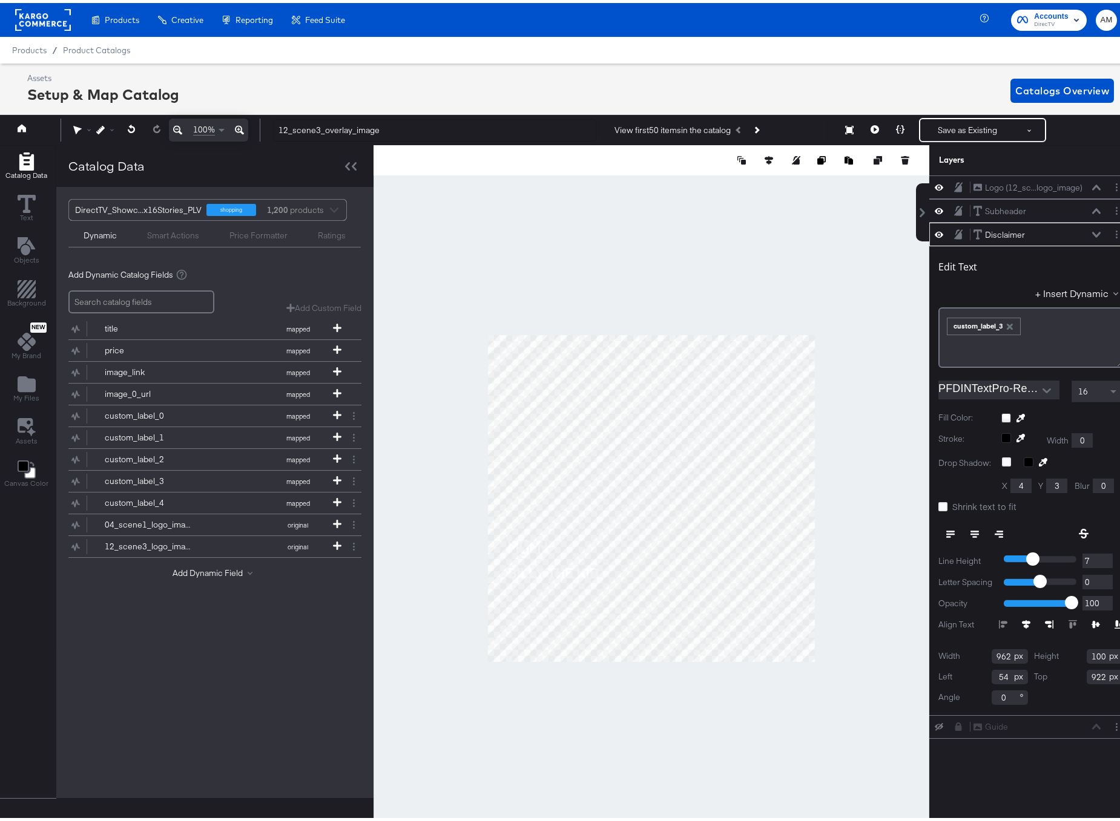
scroll to position [0, 3]
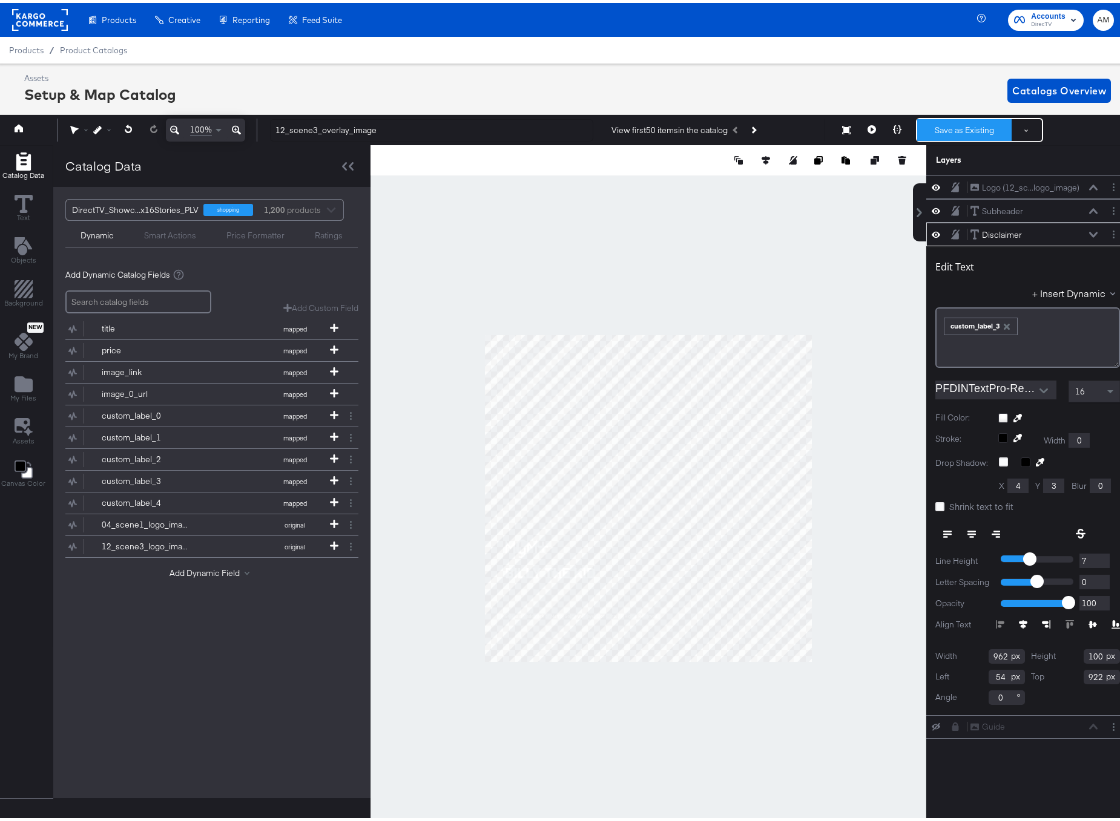
click at [956, 128] on button "Save as Existing" at bounding box center [964, 127] width 94 height 22
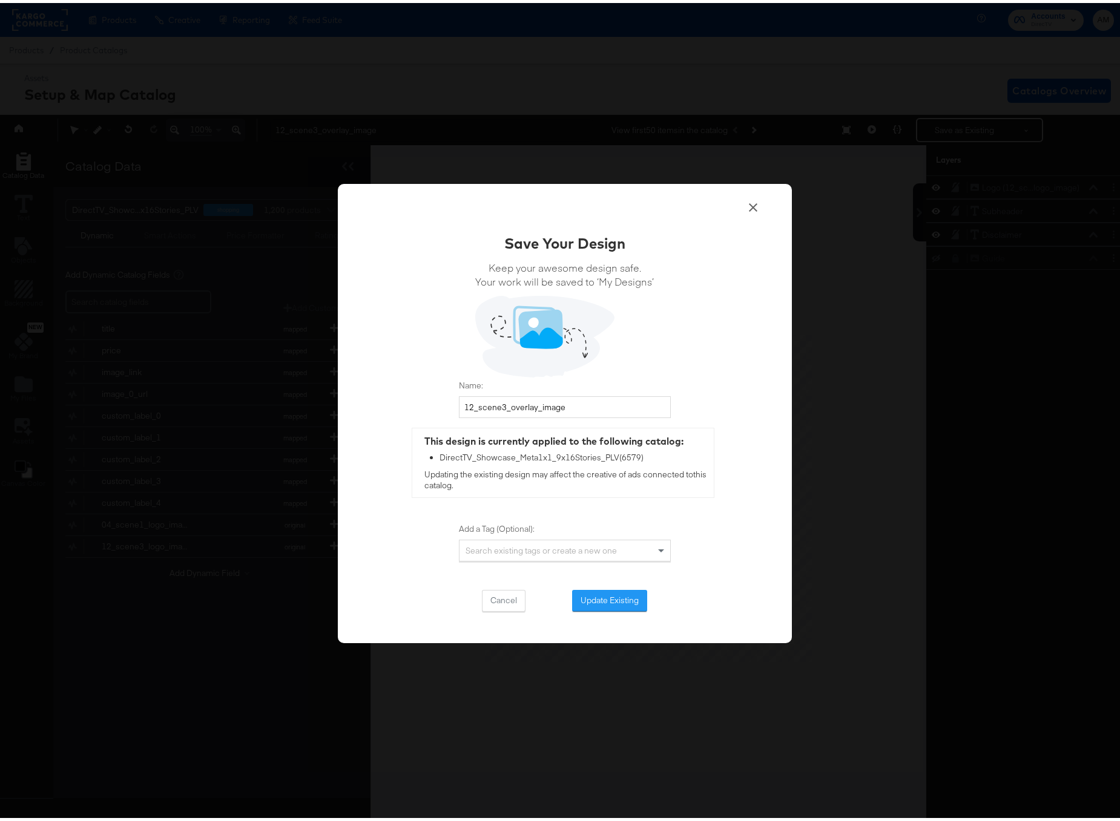
click at [590, 602] on button "Update Existing" at bounding box center [609, 598] width 75 height 22
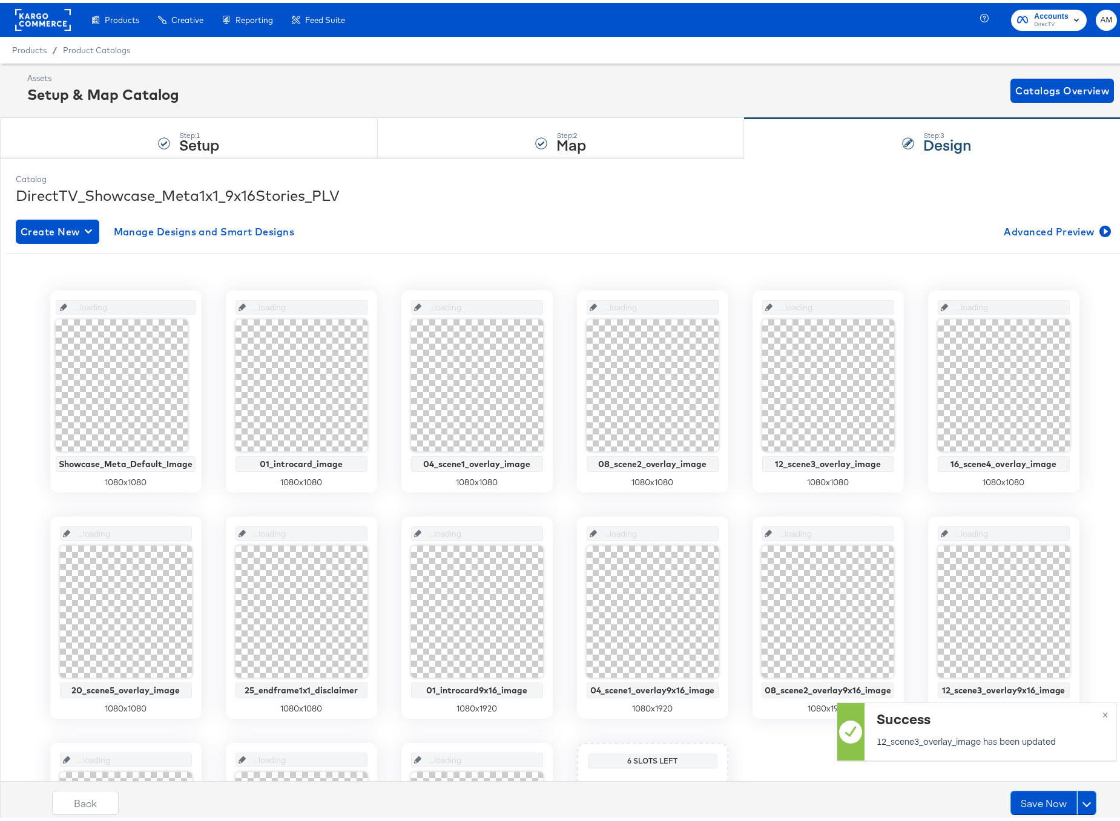
scroll to position [0, 0]
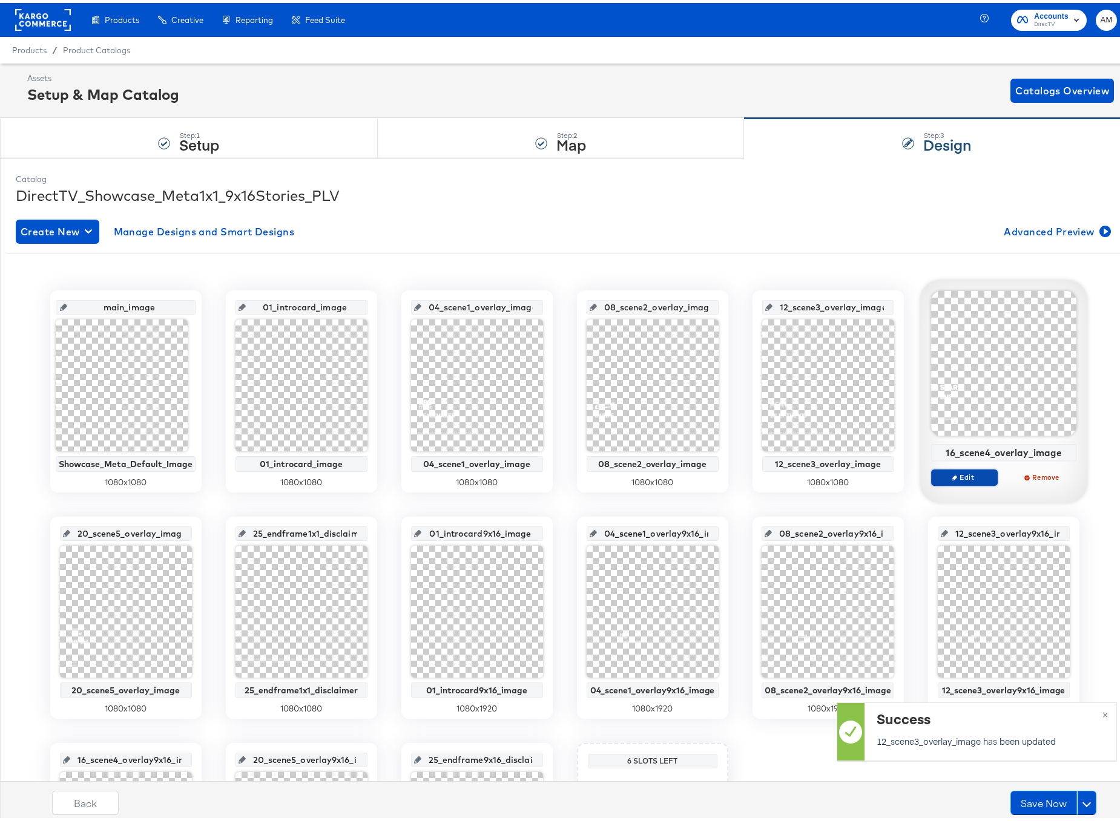
click at [964, 475] on span "Edit" at bounding box center [964, 474] width 56 height 9
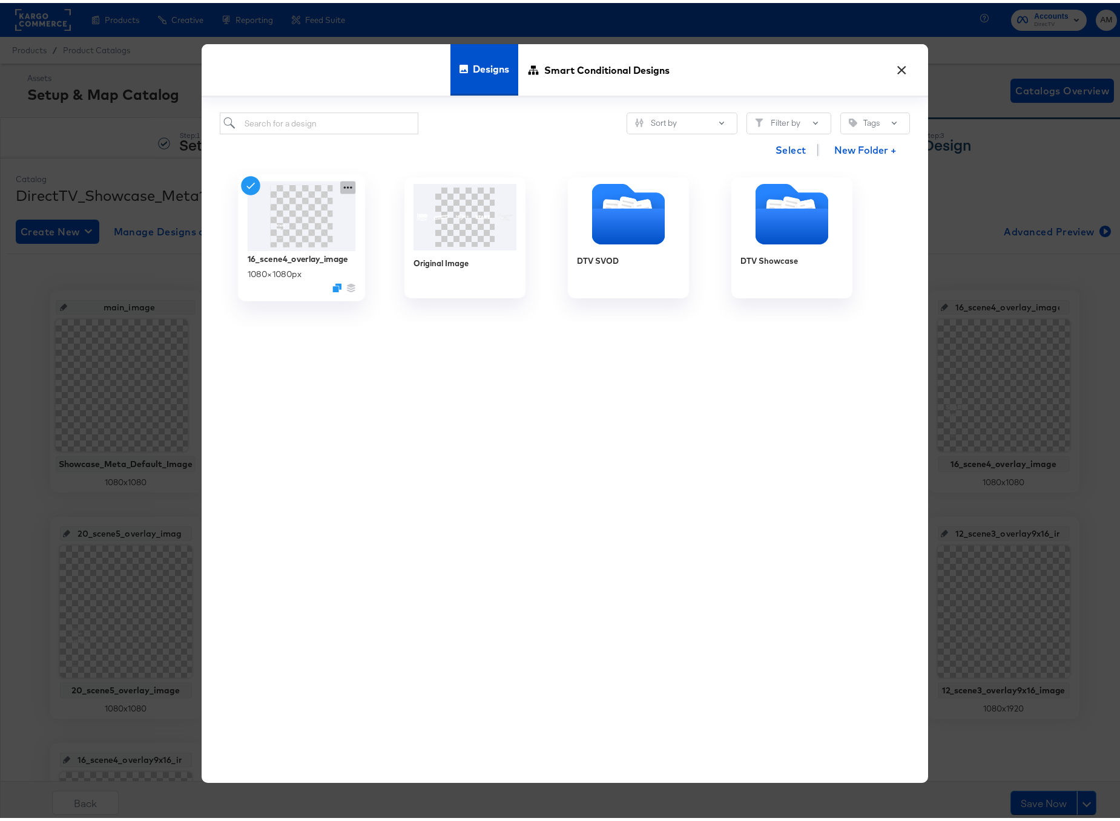
click at [346, 181] on icon at bounding box center [347, 185] width 15 height 13
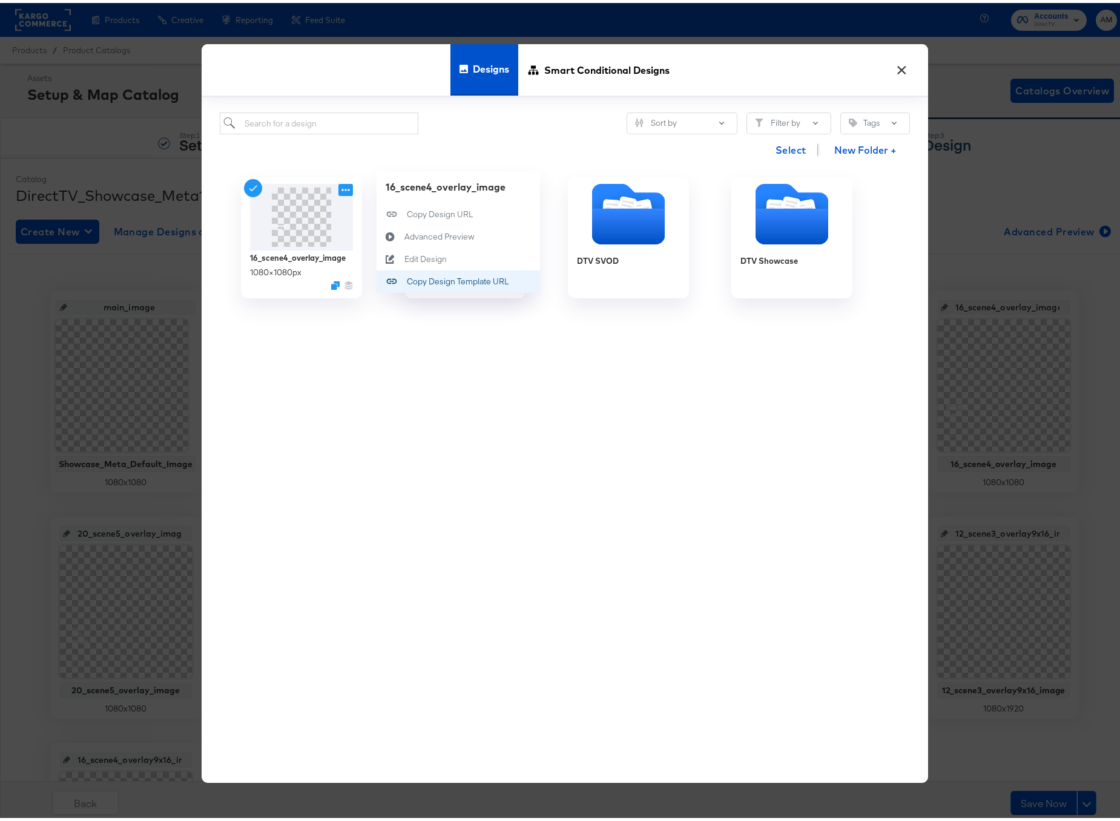
click at [407, 278] on div "Copy Design Template URL Copy Design Template URL" at bounding box center [407, 278] width 0 height 0
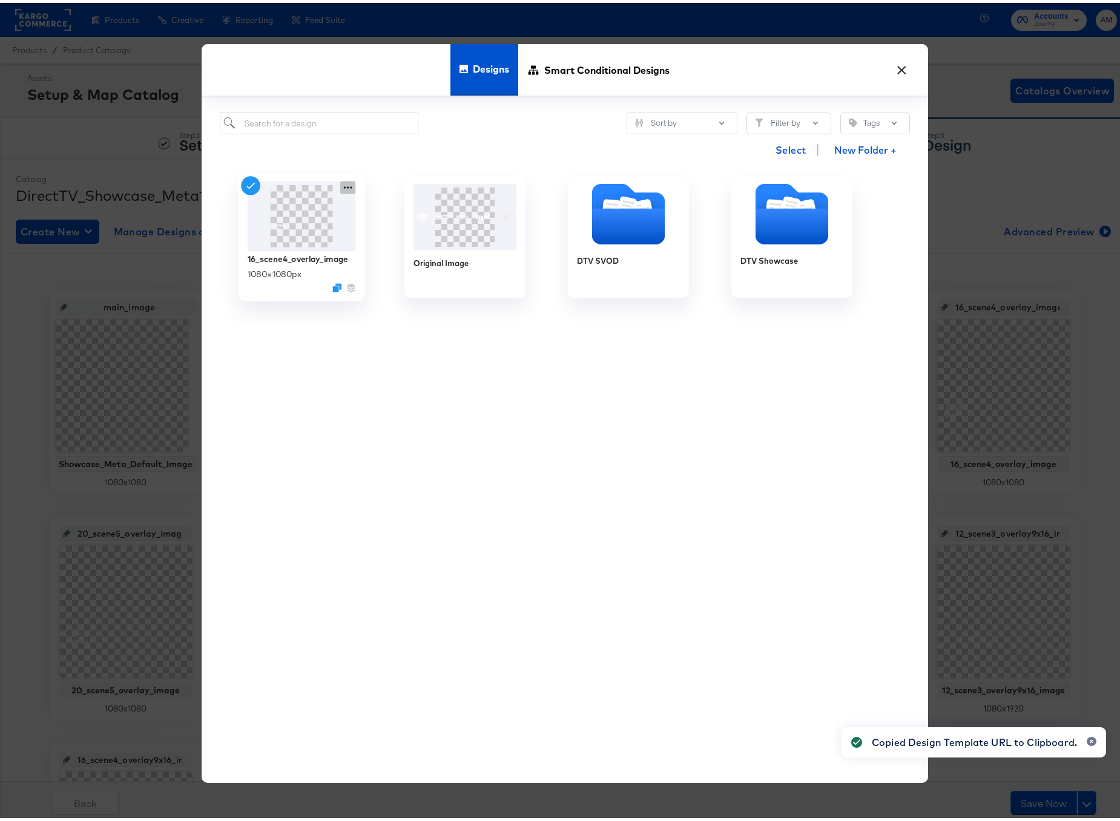
click at [340, 184] on icon at bounding box center [347, 185] width 15 height 13
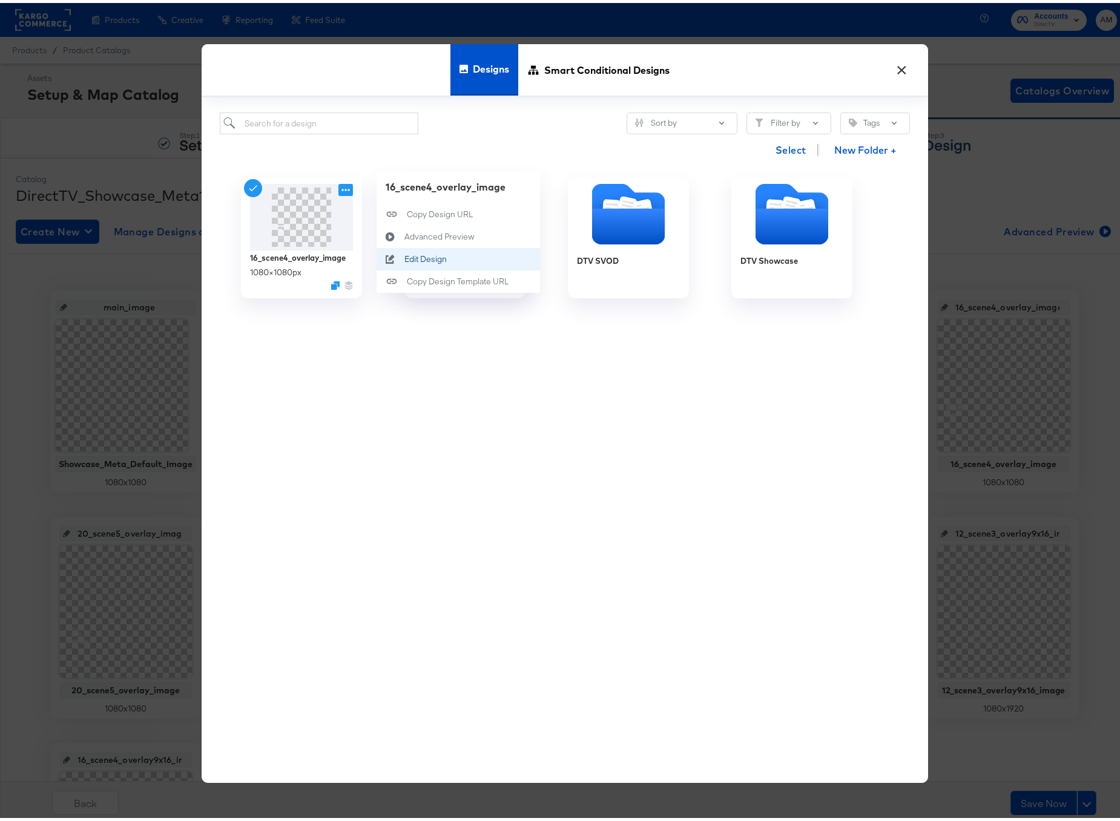
click at [404, 256] on div "Edit Design Edit Design" at bounding box center [404, 256] width 0 height 0
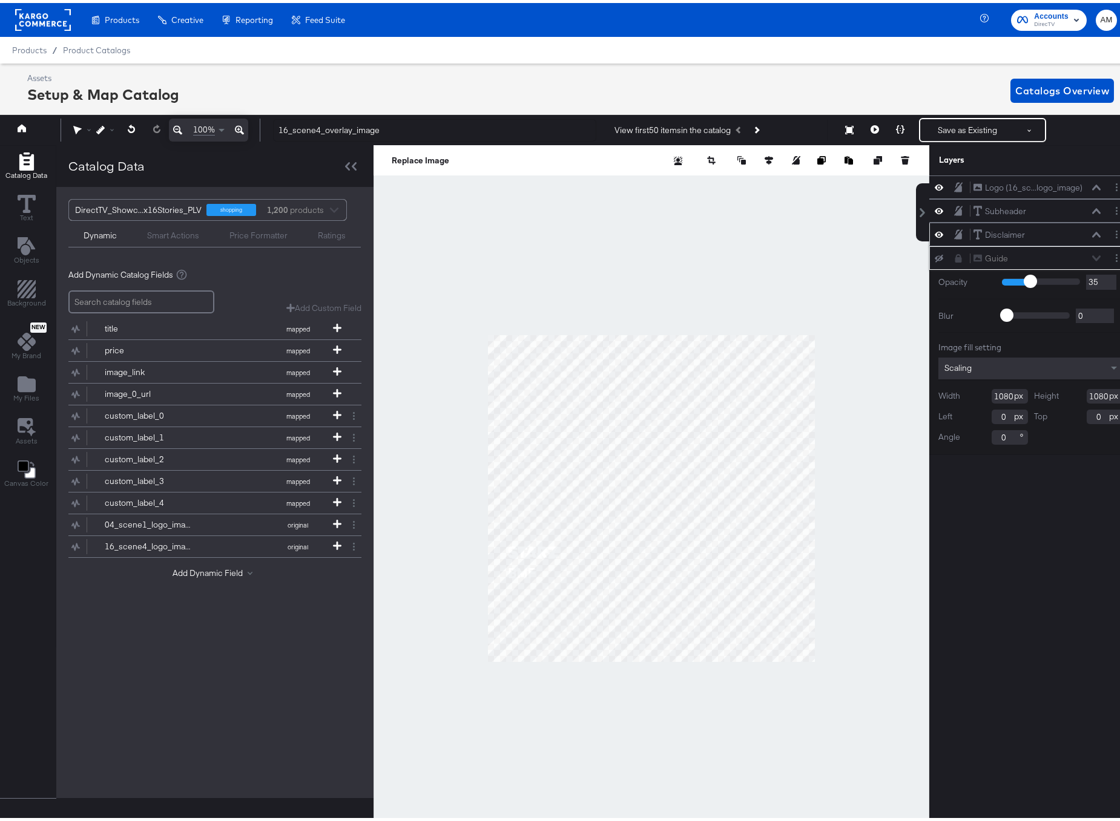
click at [1092, 231] on icon at bounding box center [1096, 231] width 8 height 5
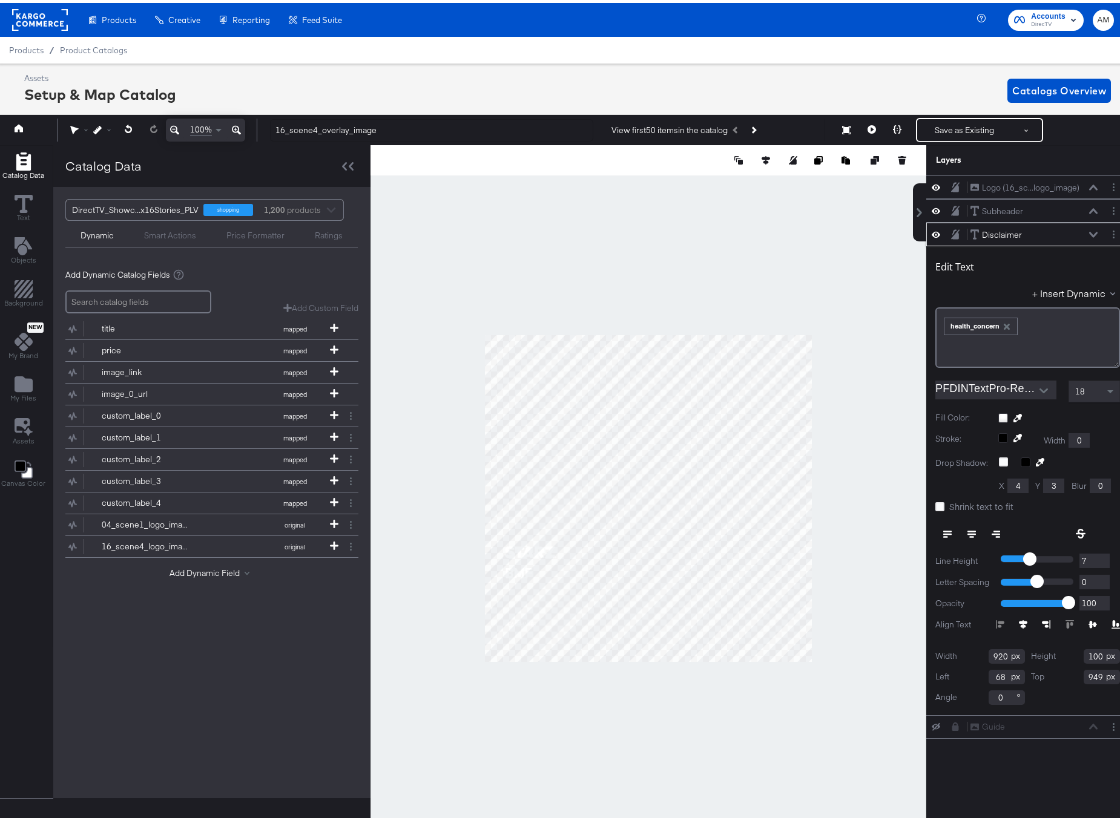
click at [1004, 322] on icon "button" at bounding box center [1007, 324] width 6 height 6
click at [1065, 291] on button "+ Insert Dynamic" at bounding box center [1076, 290] width 88 height 13
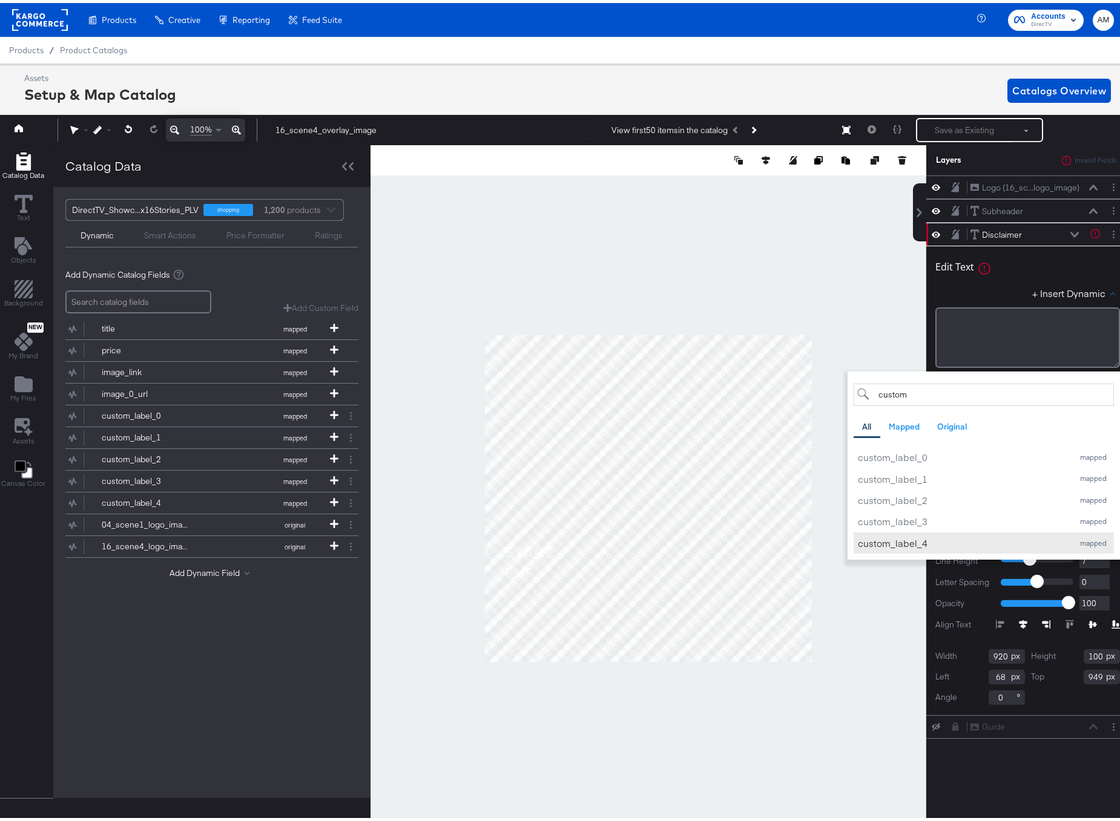
type input "custom"
click at [895, 538] on div "custom_label_4" at bounding box center [962, 540] width 209 height 13
click at [956, 291] on div "+ Insert Dynamic custom All Mapped Original Add a field from your catalog to us…" at bounding box center [1027, 293] width 185 height 18
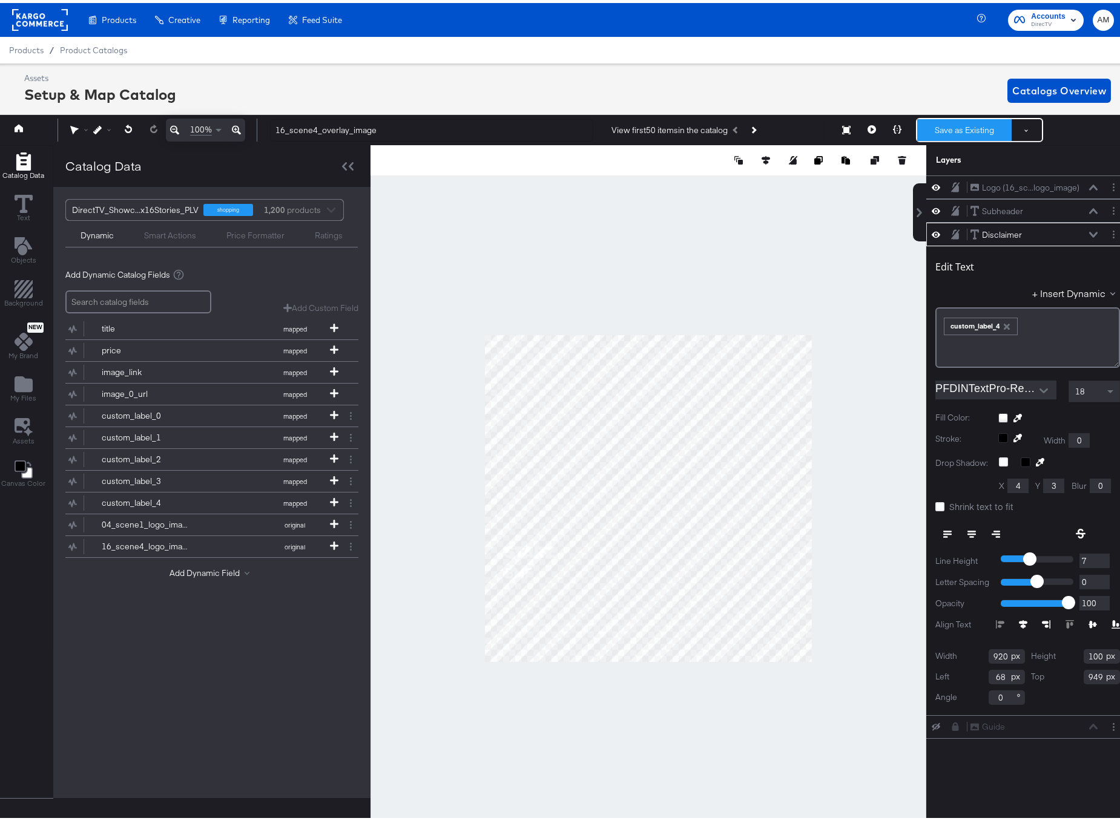
click at [932, 128] on button "Save as Existing" at bounding box center [964, 127] width 94 height 22
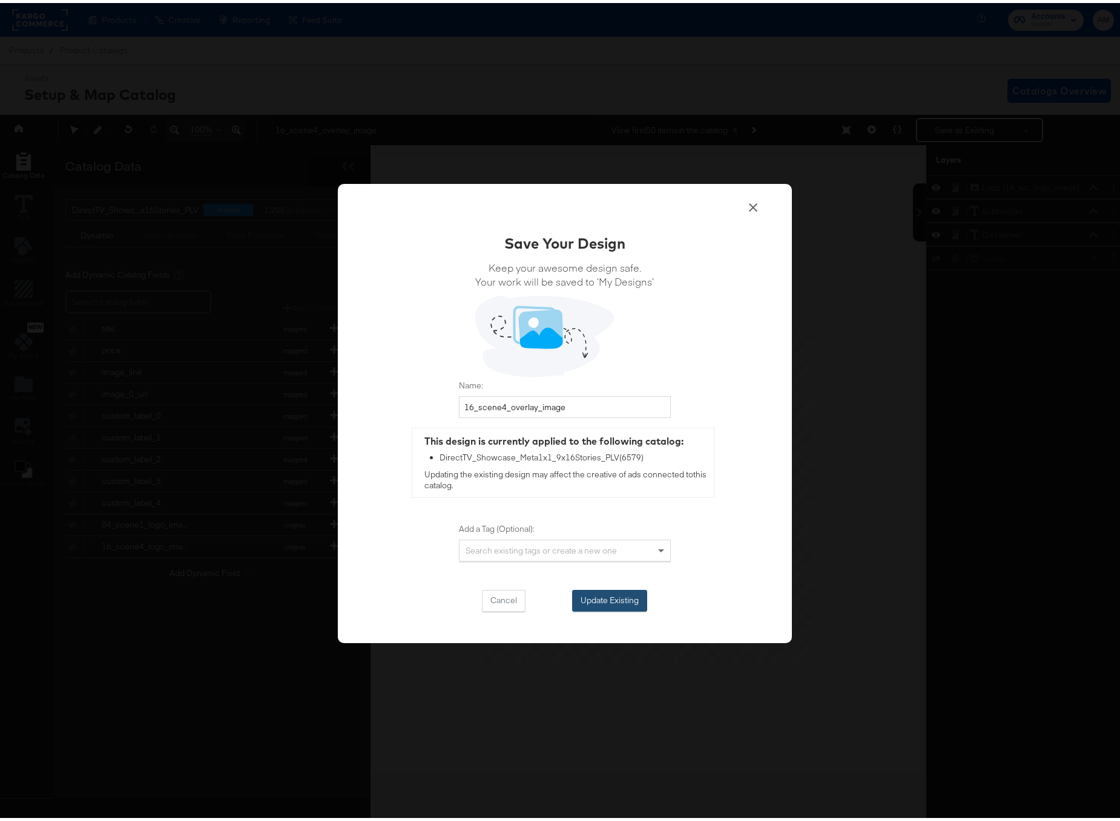
click at [593, 604] on button "Update Existing" at bounding box center [609, 598] width 75 height 22
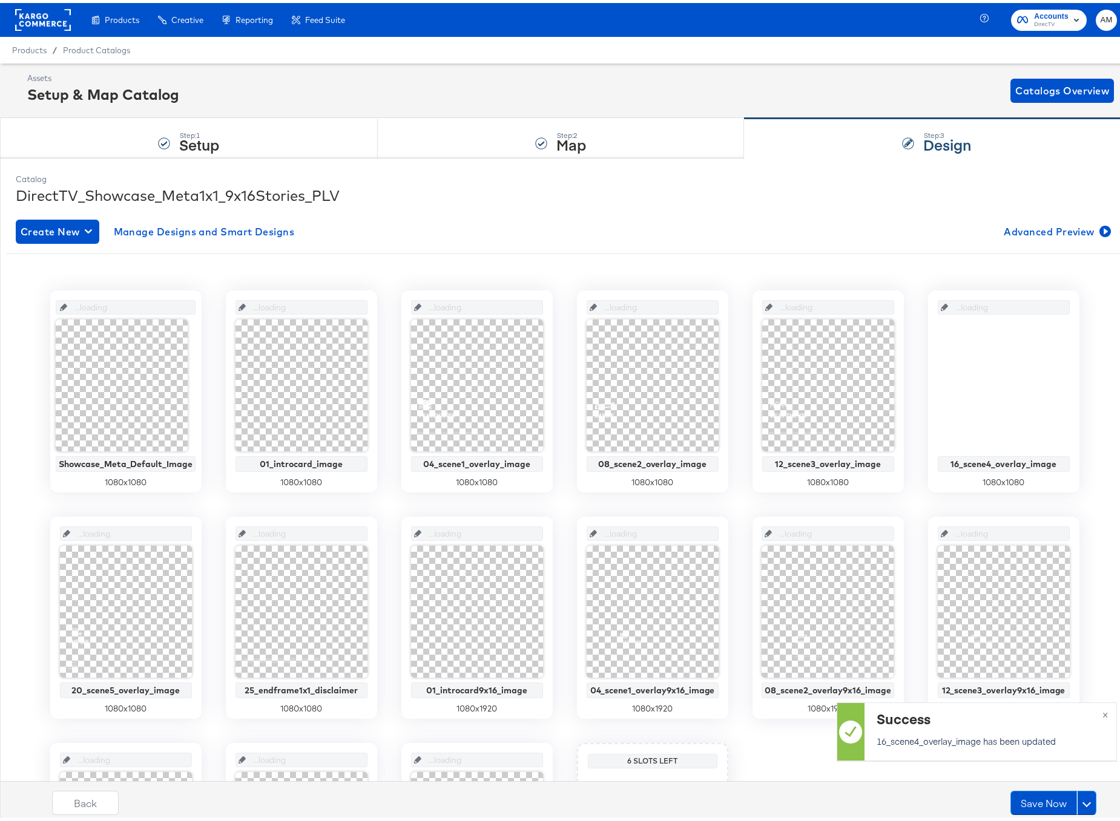
scroll to position [0, 0]
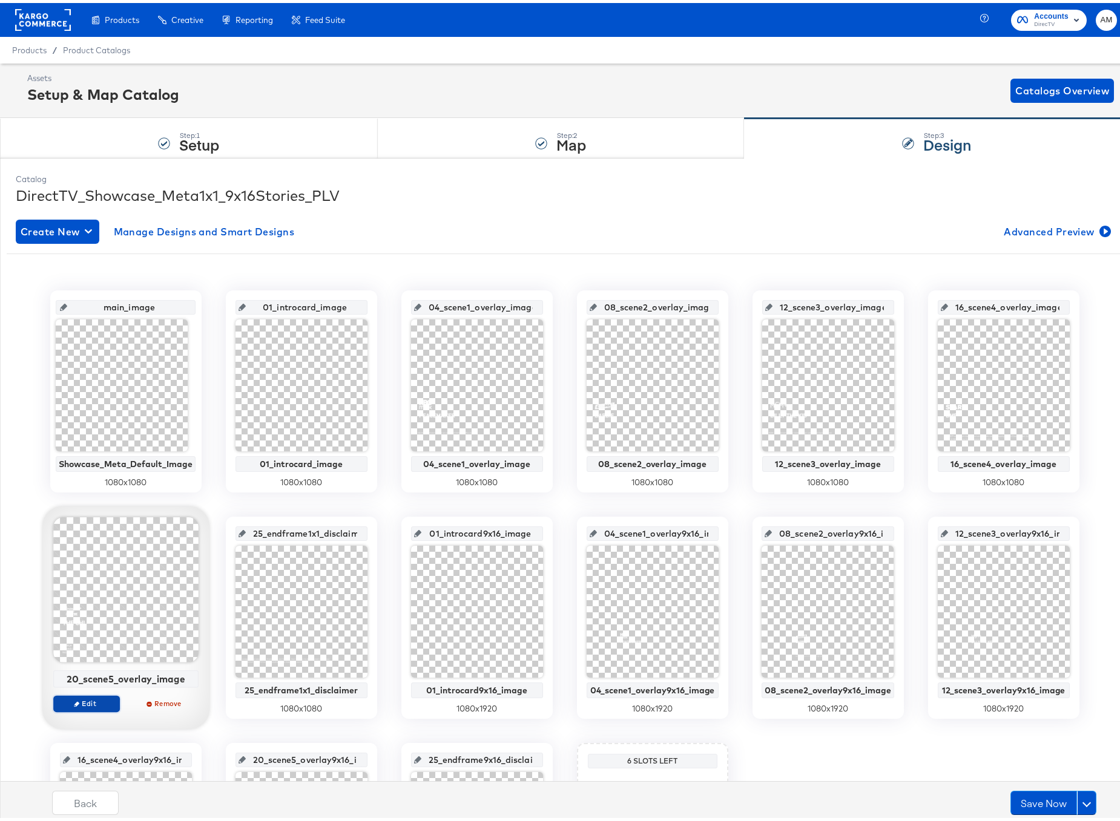
click at [64, 700] on span "Edit" at bounding box center [86, 700] width 56 height 9
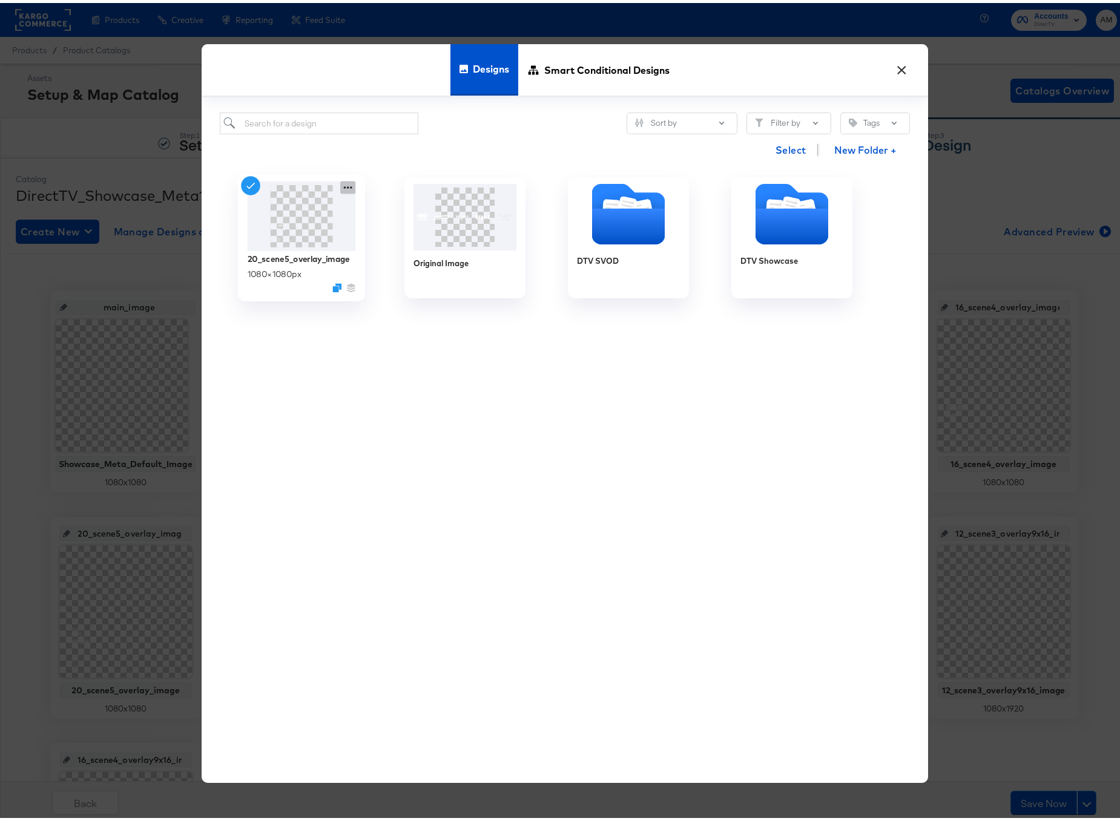
click at [340, 184] on icon at bounding box center [347, 185] width 15 height 13
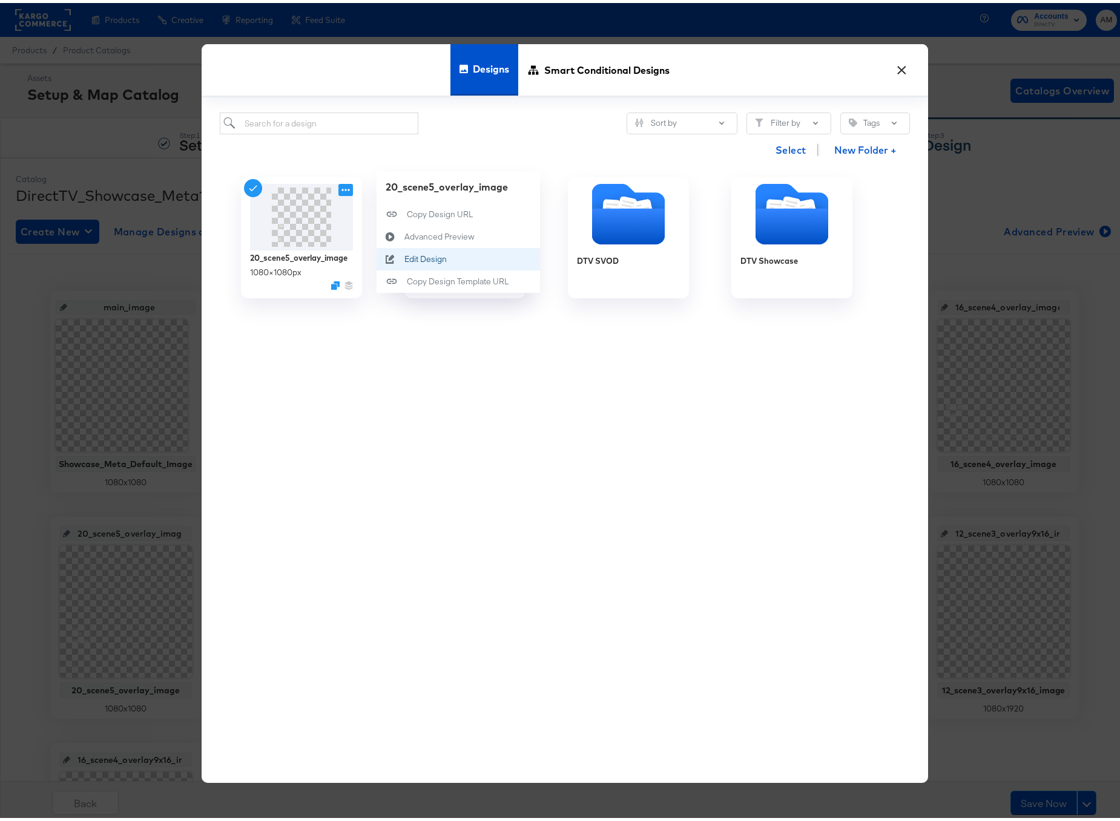
click at [404, 256] on div "Edit Design Edit Design" at bounding box center [404, 256] width 0 height 0
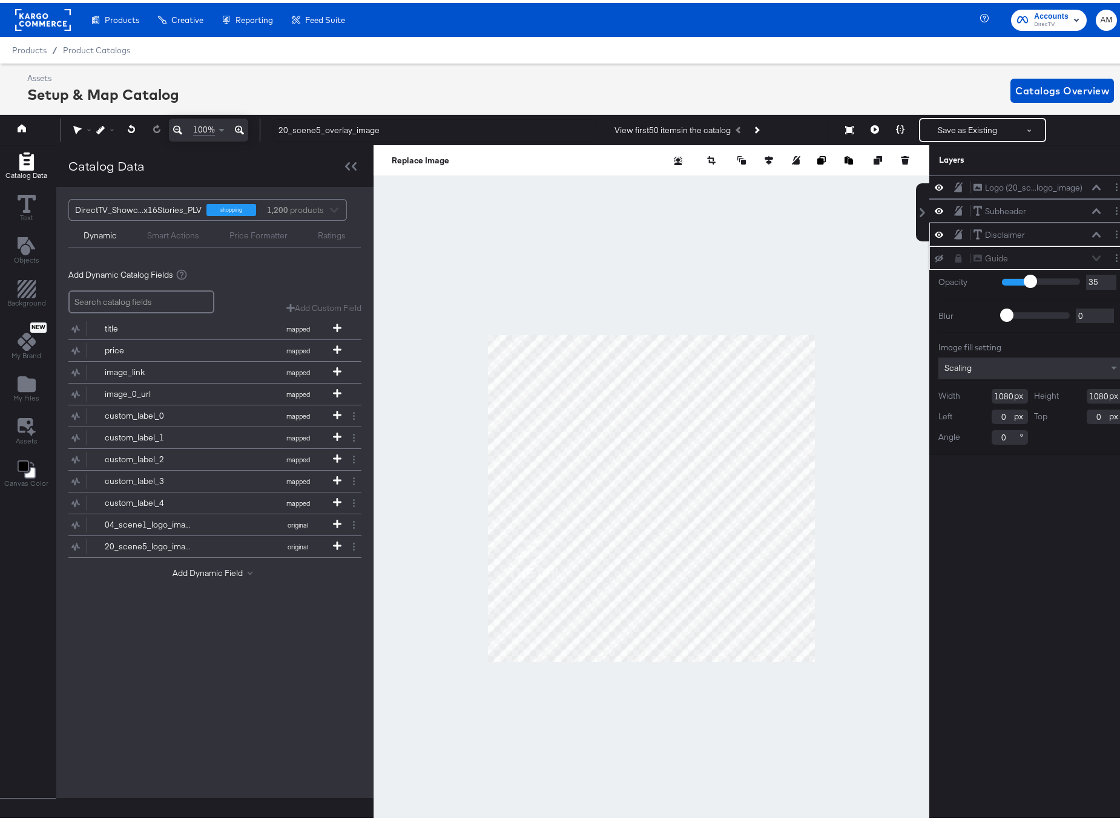
click at [1092, 231] on icon at bounding box center [1096, 231] width 8 height 5
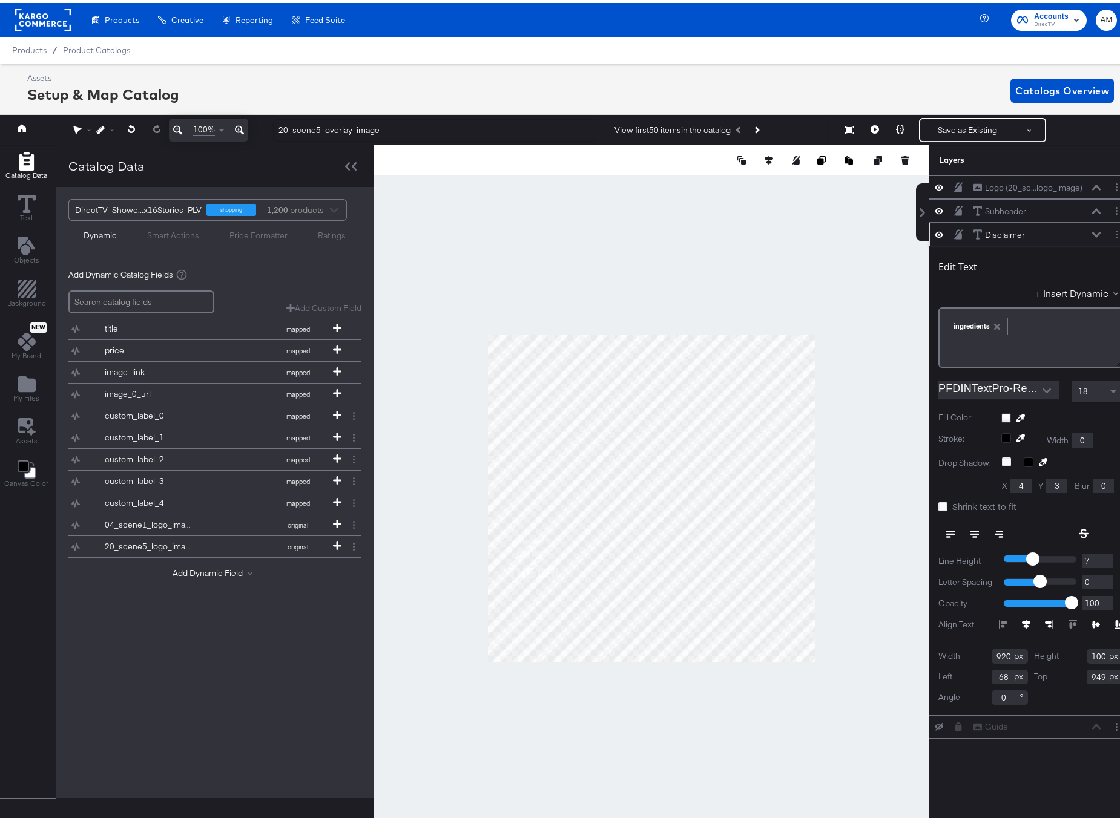
scroll to position [0, 3]
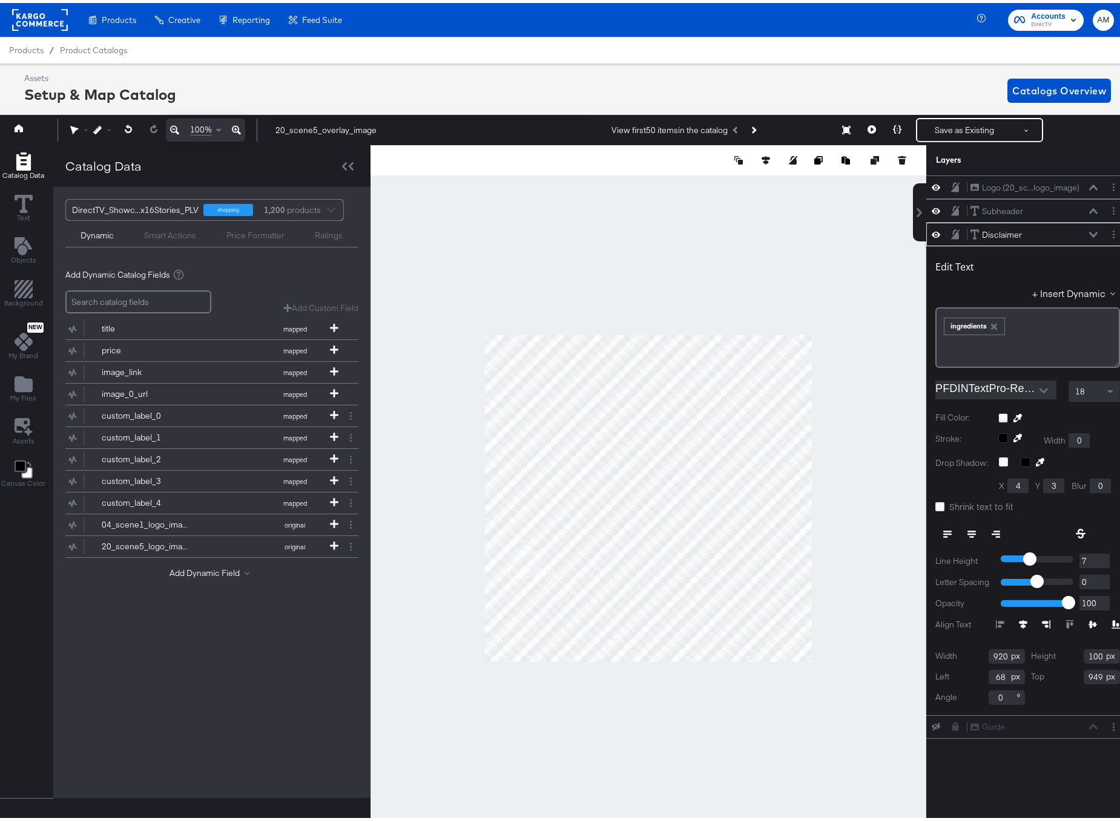
click at [990, 321] on icon "button" at bounding box center [994, 324] width 8 height 8
click at [1057, 288] on button "+ Insert Dynamic" at bounding box center [1076, 290] width 88 height 13
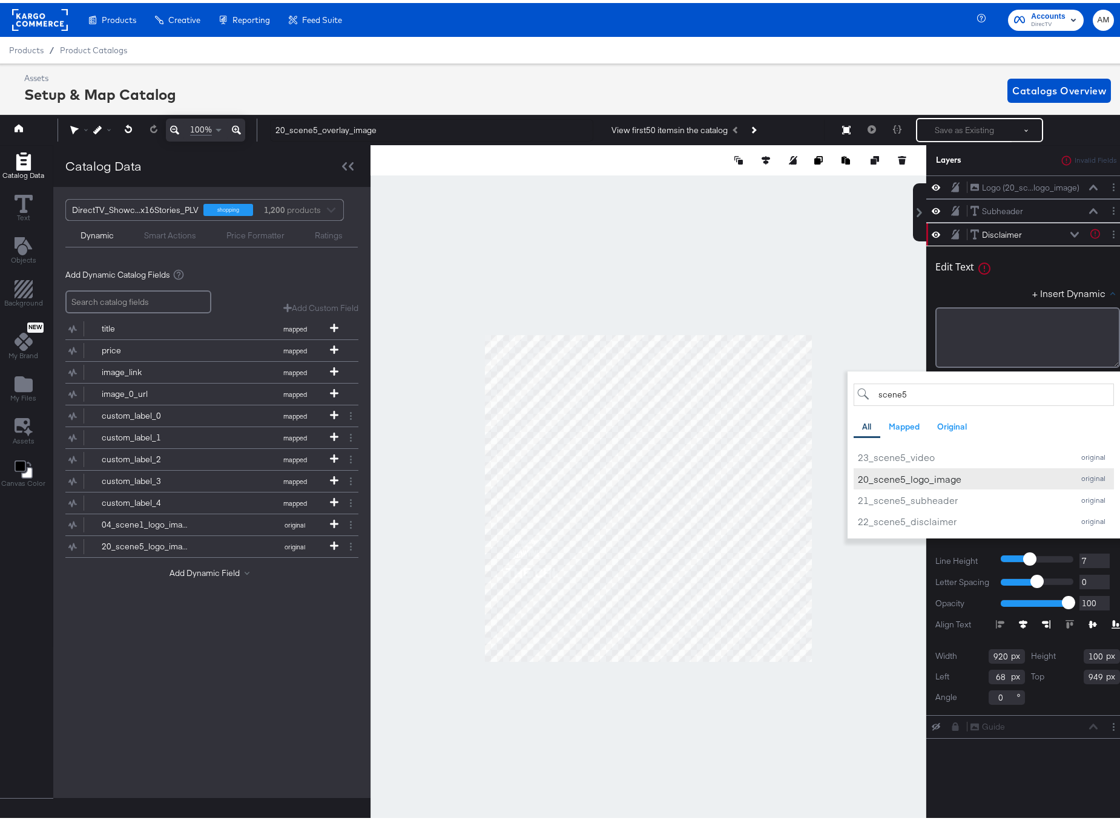
type input "scene5"
click at [935, 476] on div "20_scene5_logo_image" at bounding box center [962, 476] width 209 height 13
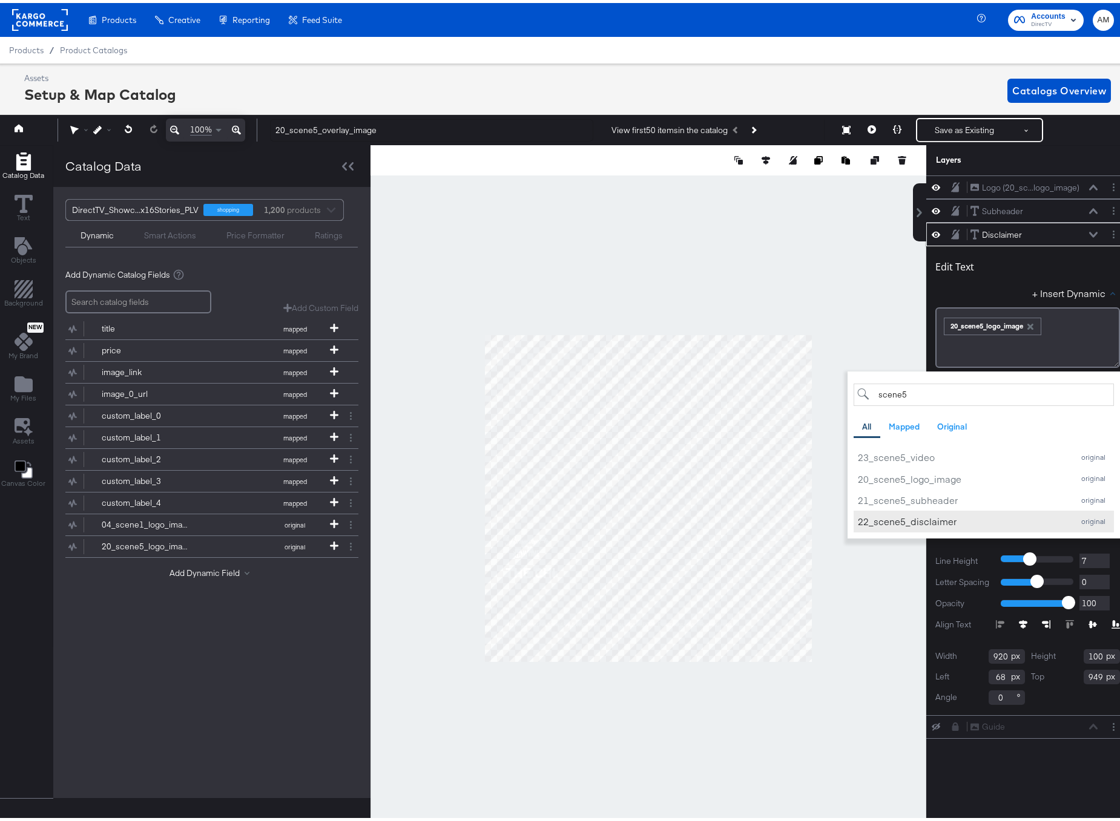
click at [926, 519] on div "22_scene5_disclaimer" at bounding box center [962, 519] width 209 height 13
click at [1027, 323] on icon "button" at bounding box center [1030, 324] width 6 height 6
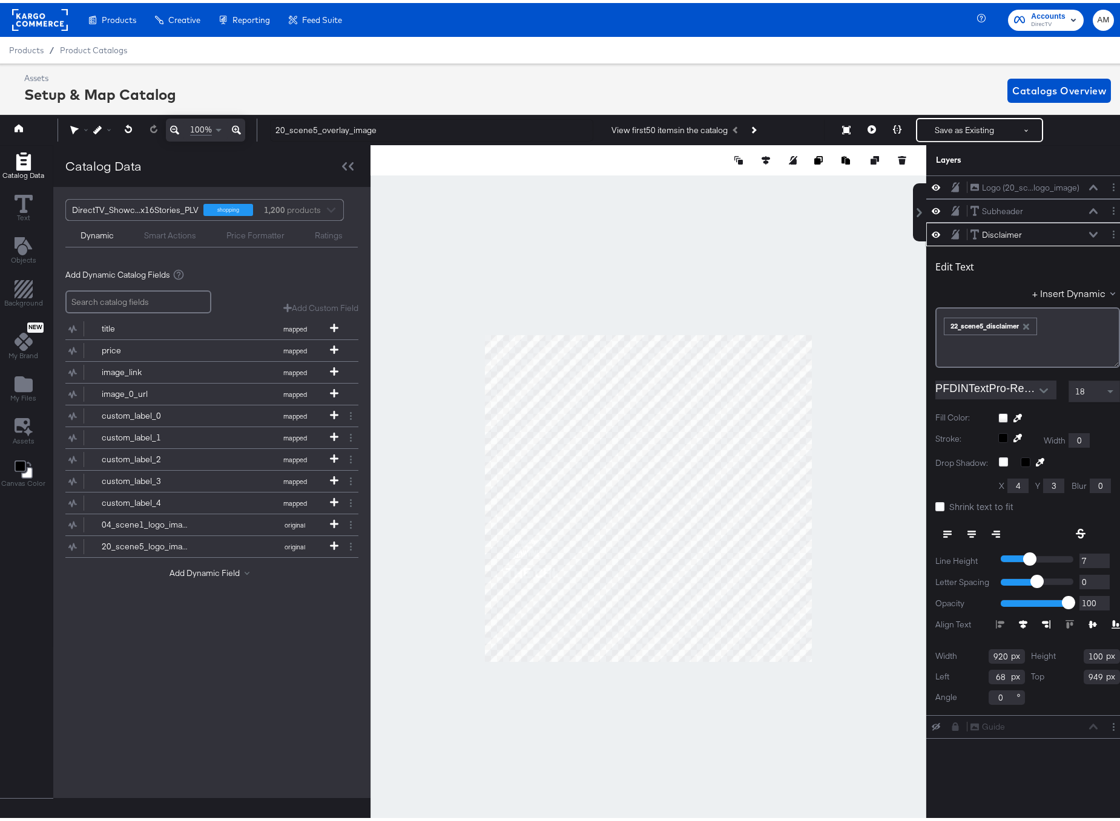
click at [1089, 231] on icon at bounding box center [1093, 231] width 8 height 5
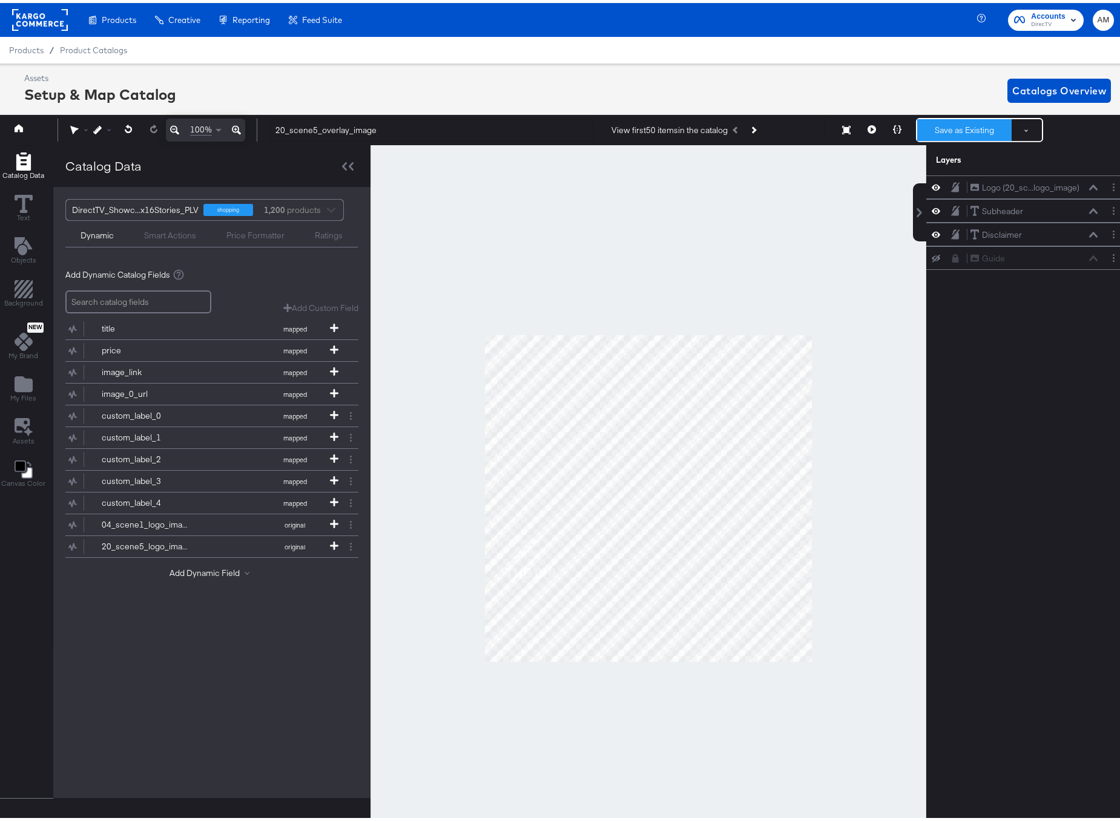
click at [939, 131] on button "Save as Existing" at bounding box center [964, 127] width 94 height 22
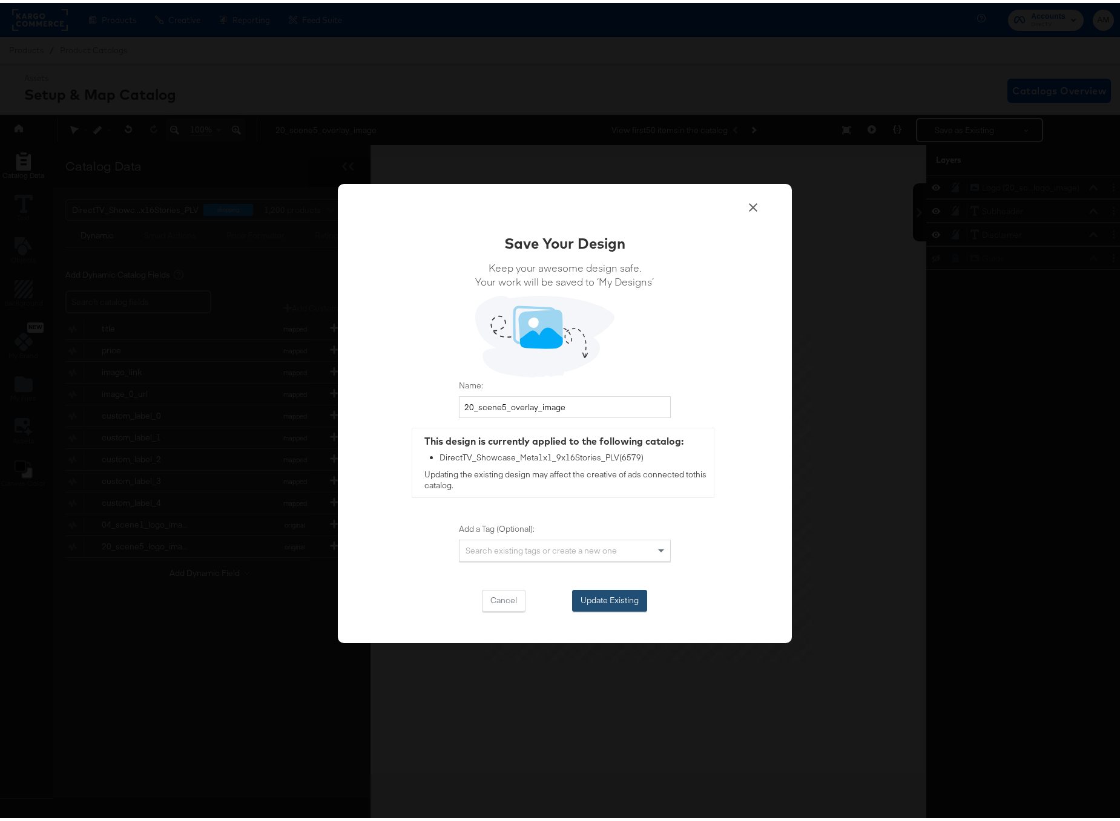
click at [590, 589] on button "Update Existing" at bounding box center [609, 598] width 75 height 22
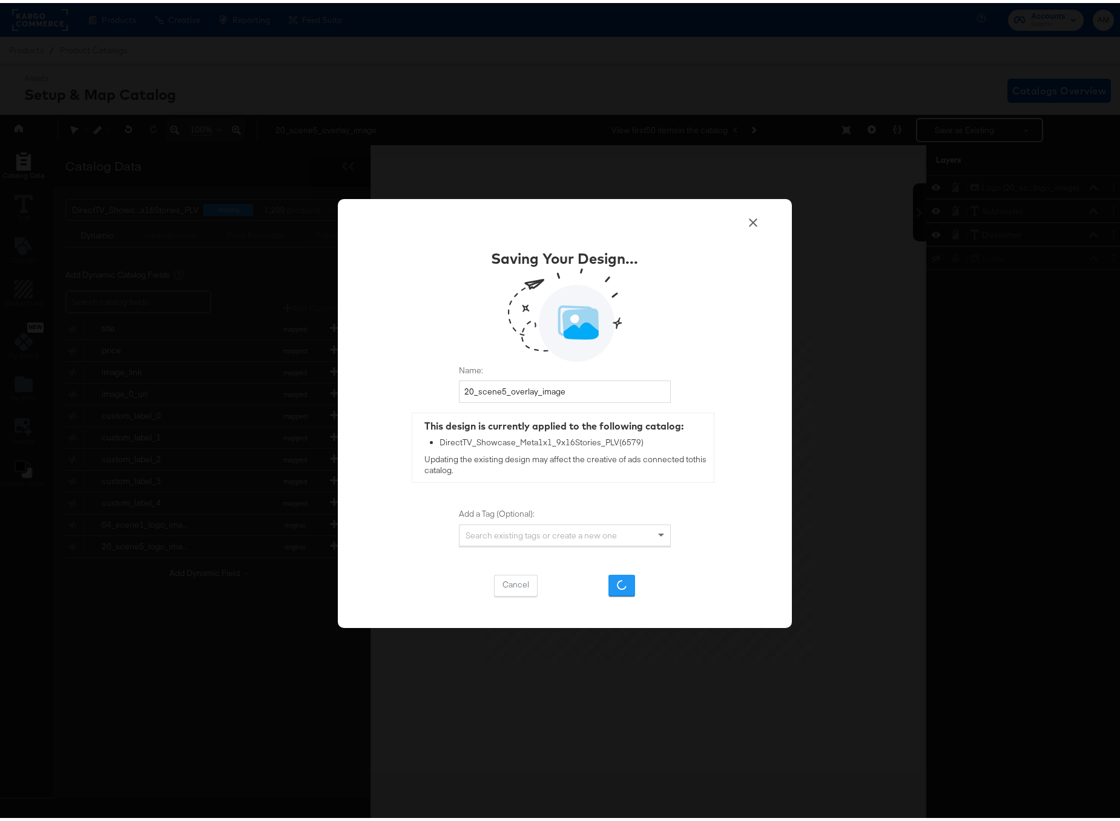
scroll to position [0, 0]
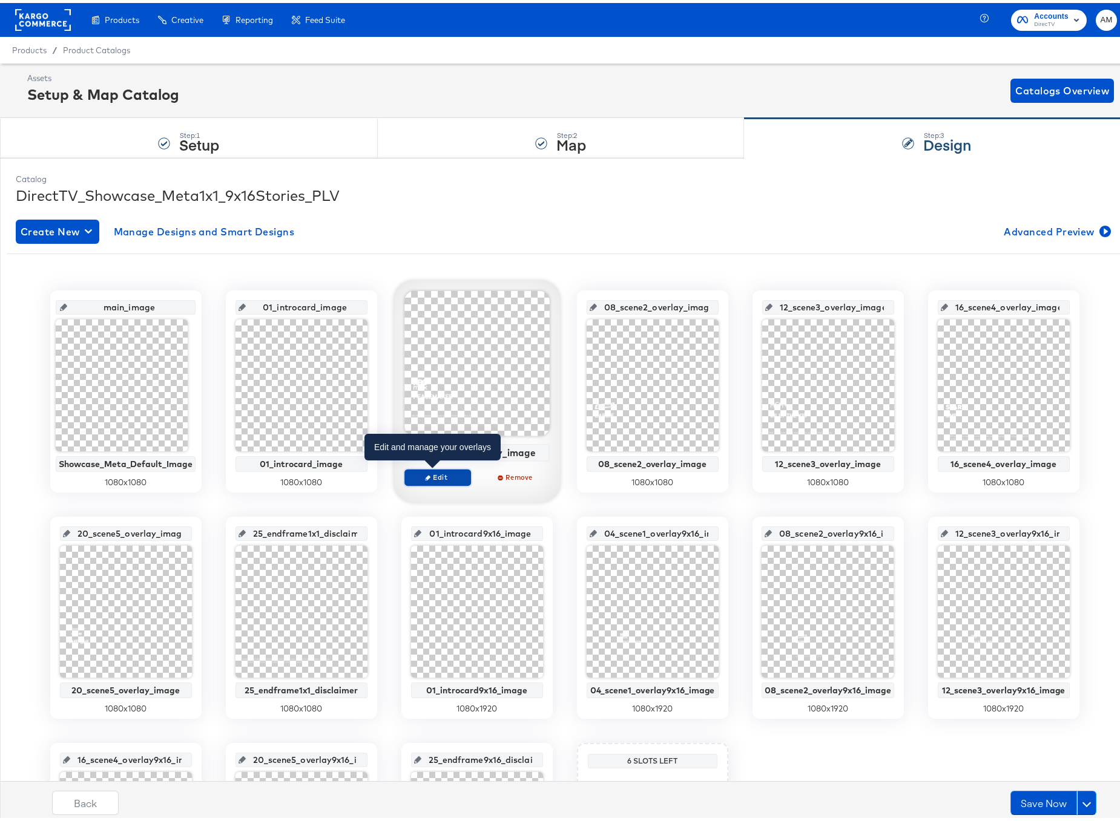
click at [426, 475] on span "Edit" at bounding box center [437, 474] width 56 height 9
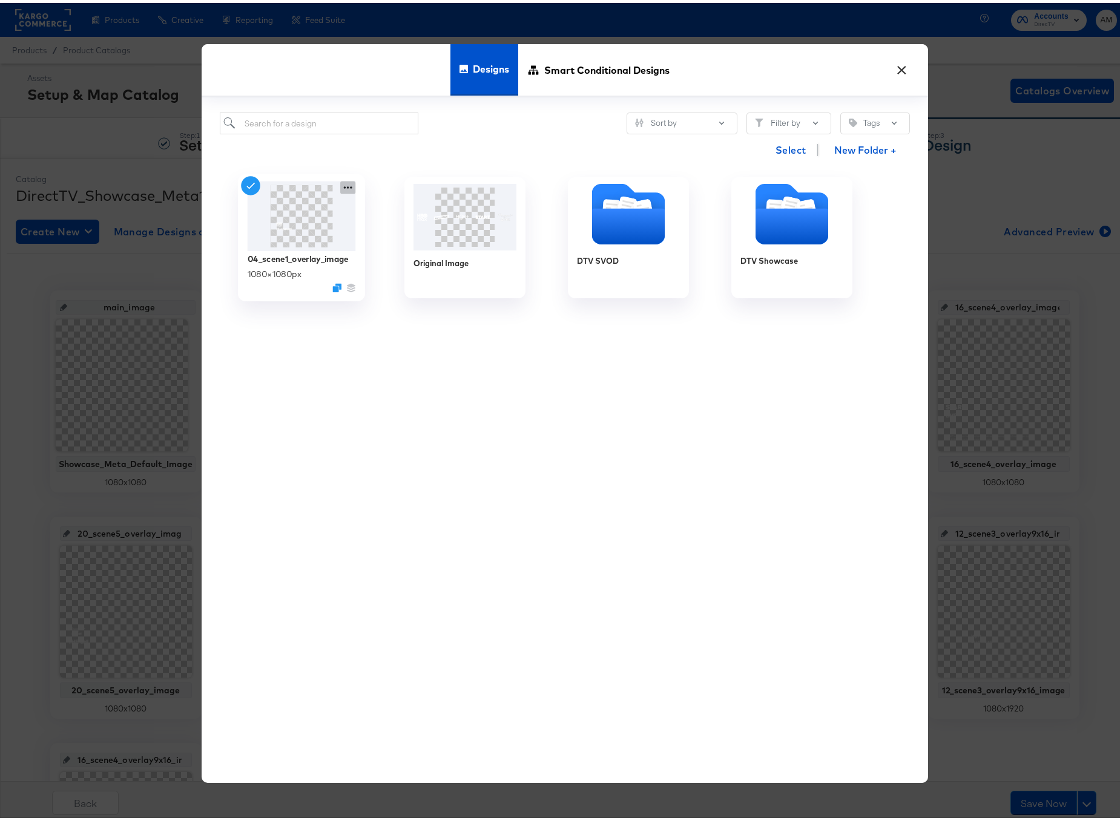
click at [340, 183] on icon at bounding box center [347, 185] width 15 height 13
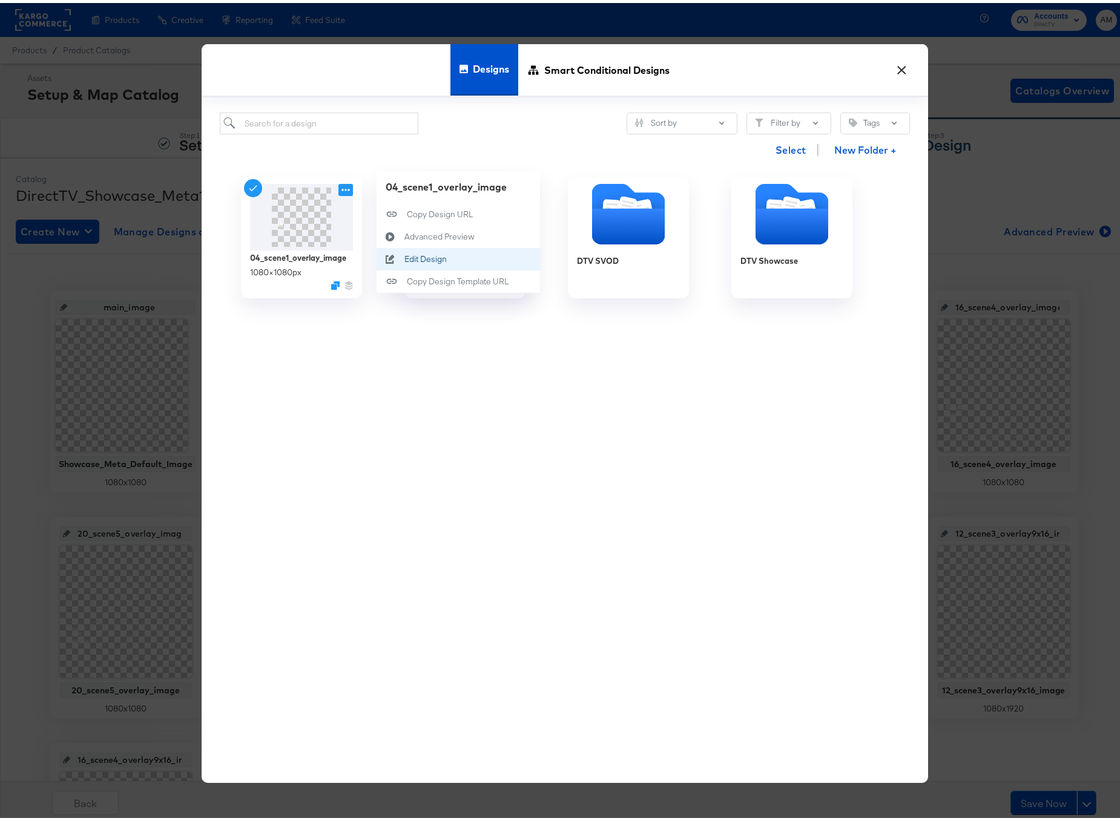
click at [404, 256] on div "Edit Design Edit Design" at bounding box center [404, 256] width 0 height 0
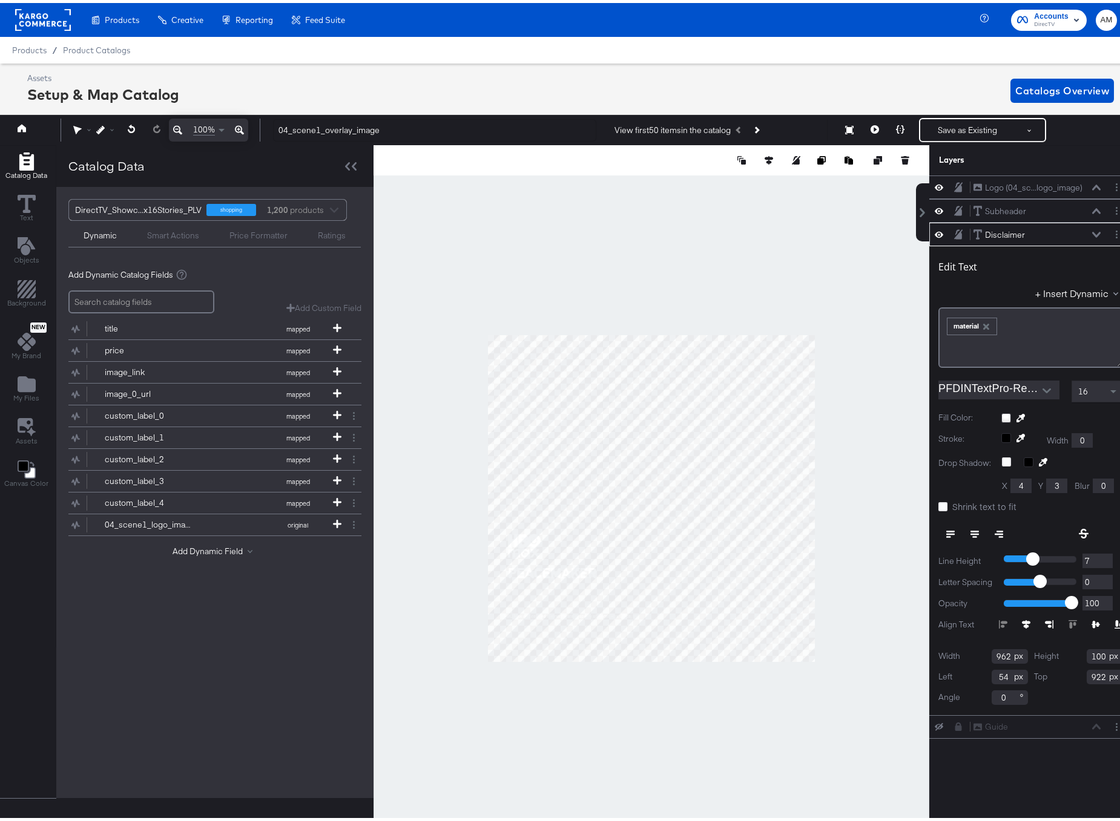
scroll to position [0, 3]
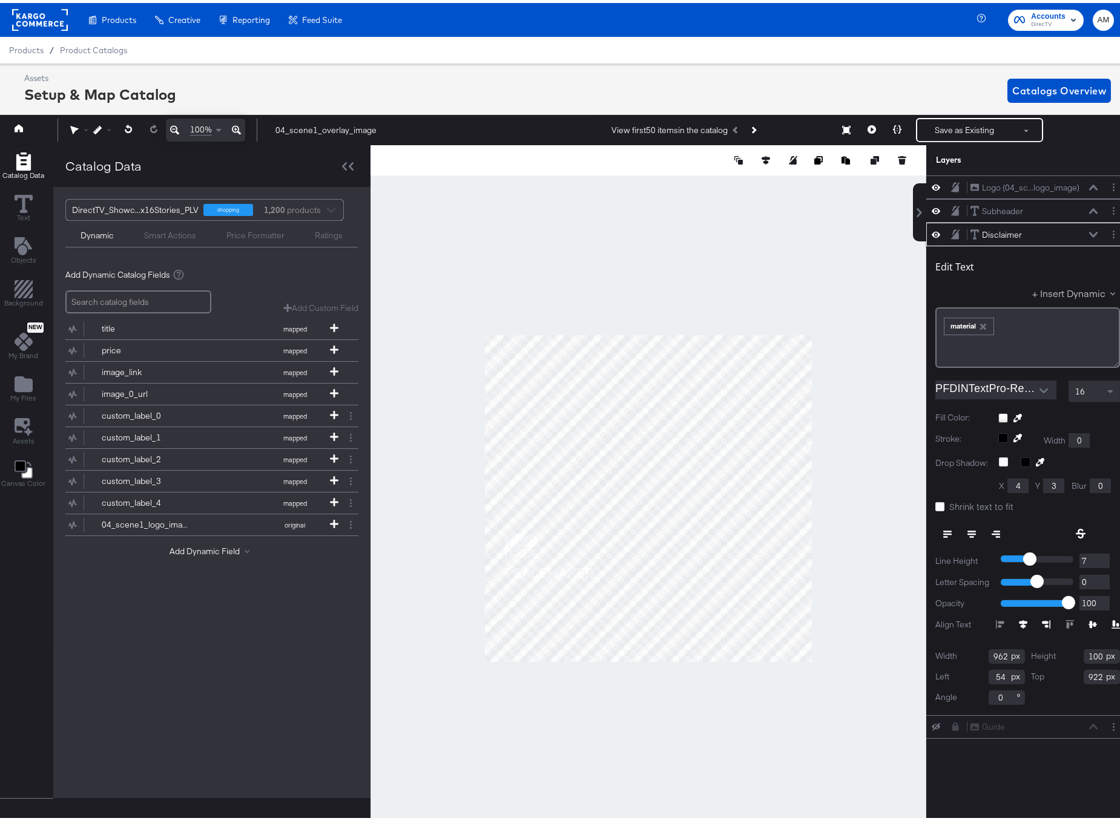
click at [1077, 290] on button "+ Insert Dynamic" at bounding box center [1076, 290] width 88 height 13
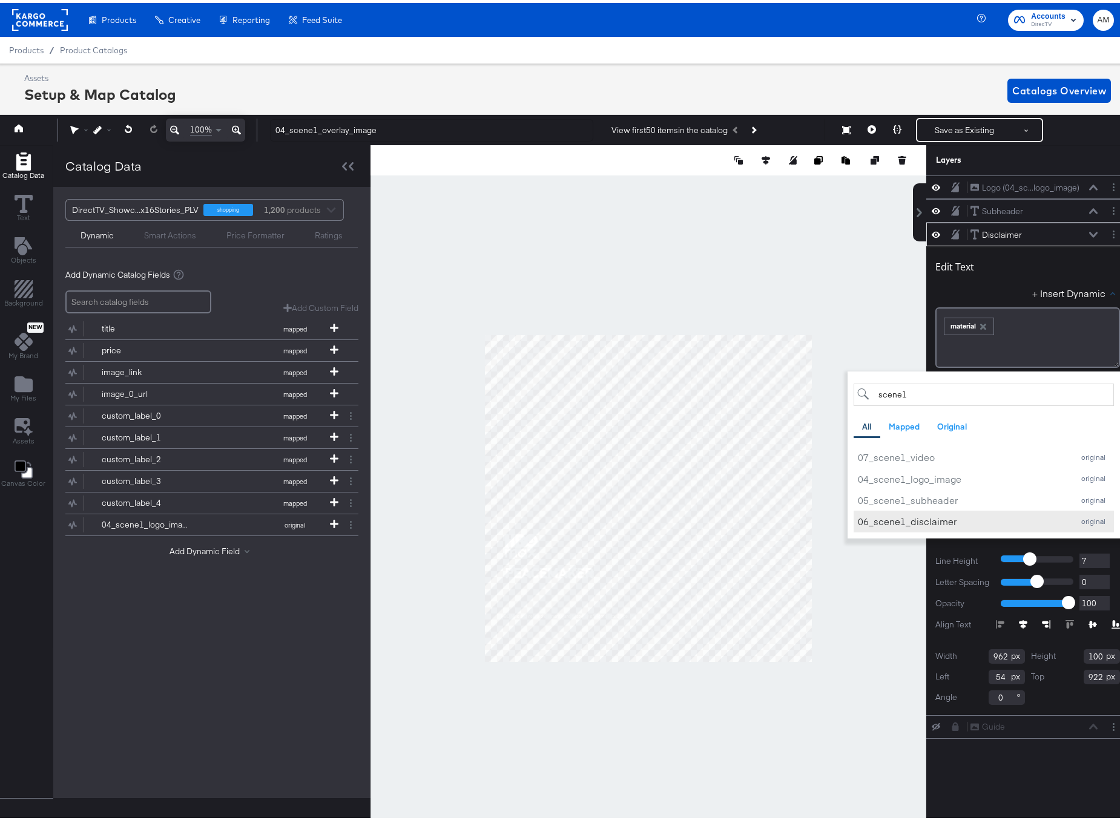
type input "scene1"
click at [944, 521] on div "06_scene1_disclaimer" at bounding box center [962, 519] width 209 height 13
click at [1082, 324] on icon "button" at bounding box center [1085, 324] width 8 height 8
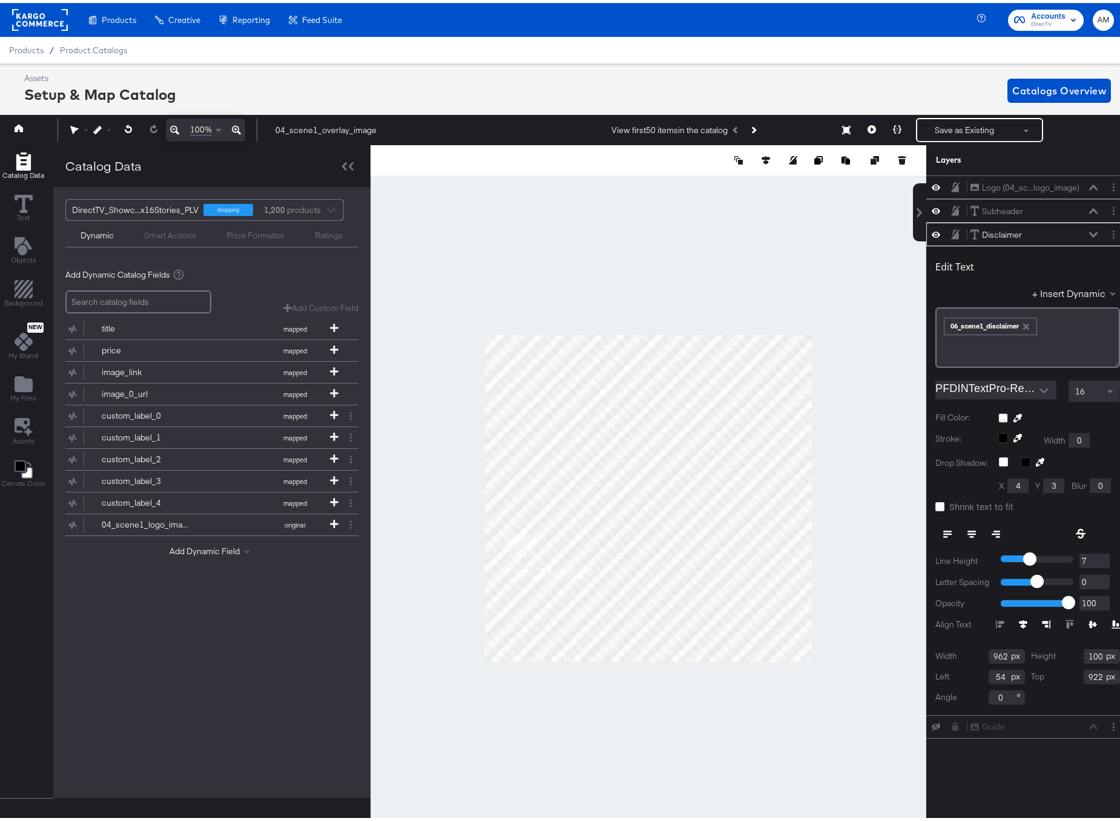
click at [1089, 232] on icon at bounding box center [1093, 231] width 8 height 5
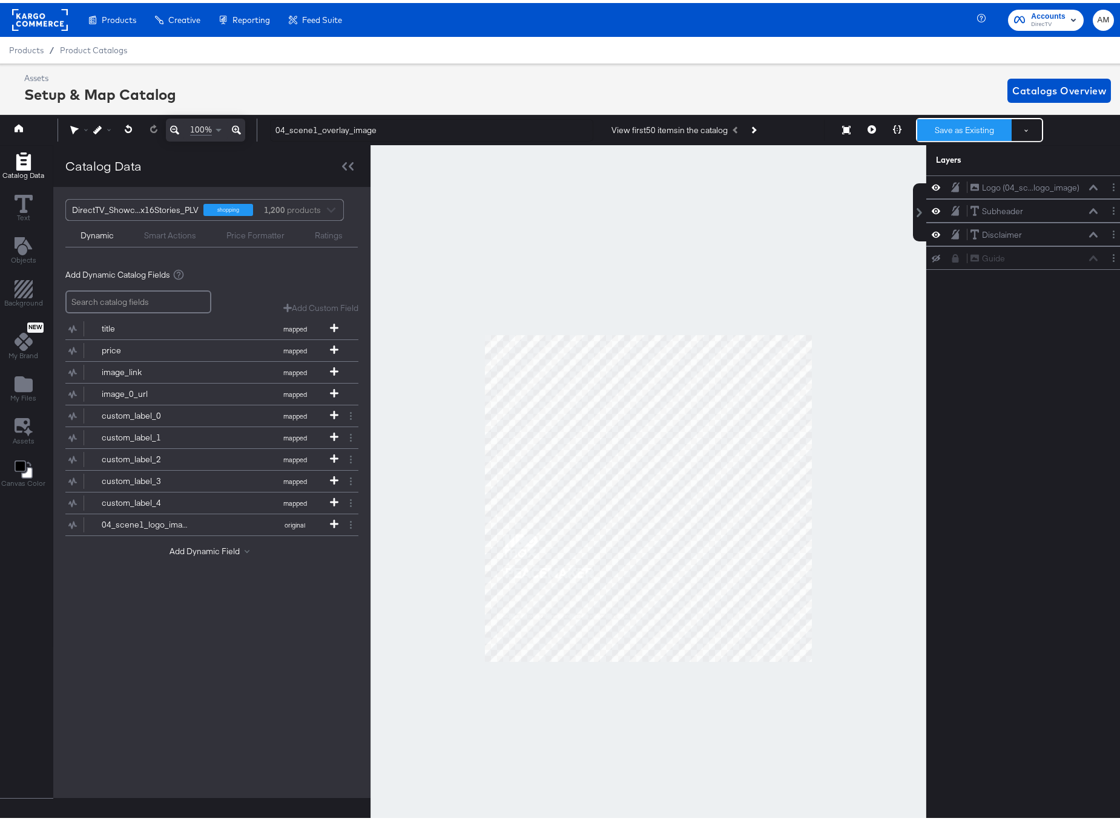
click at [942, 127] on button "Save as Existing" at bounding box center [964, 127] width 94 height 22
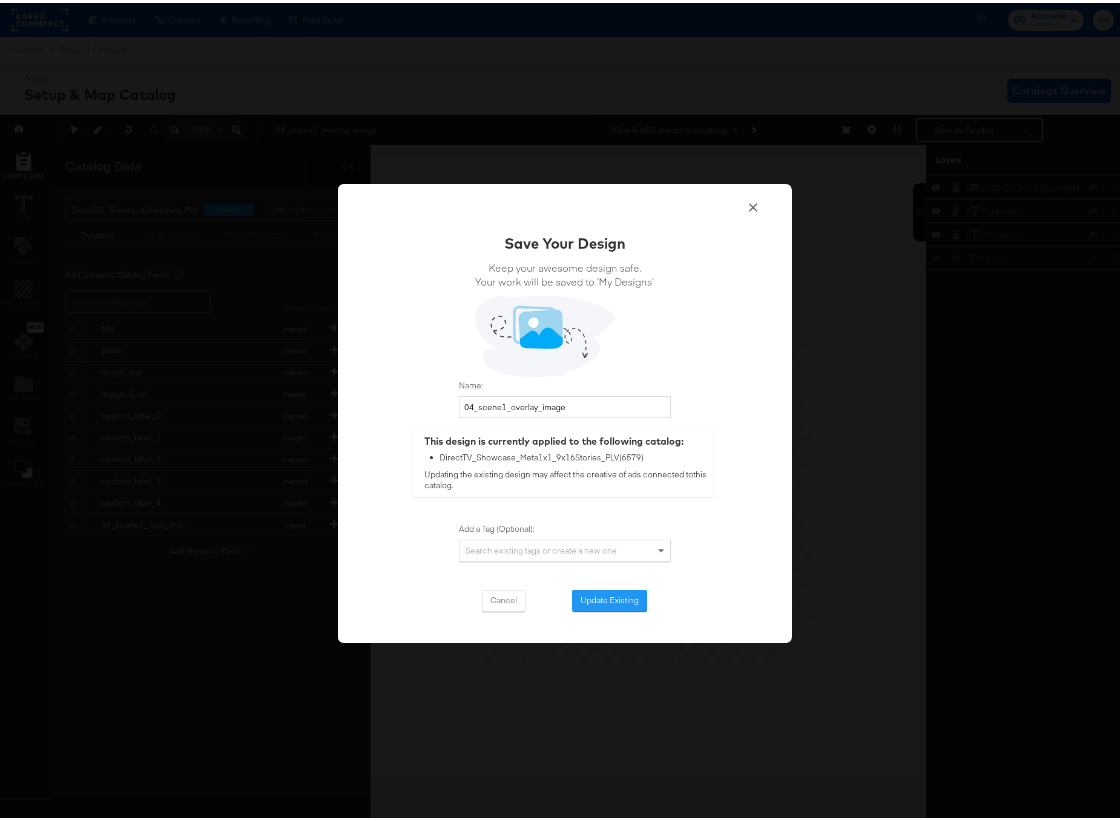
click at [599, 601] on button "Update Existing" at bounding box center [609, 598] width 75 height 22
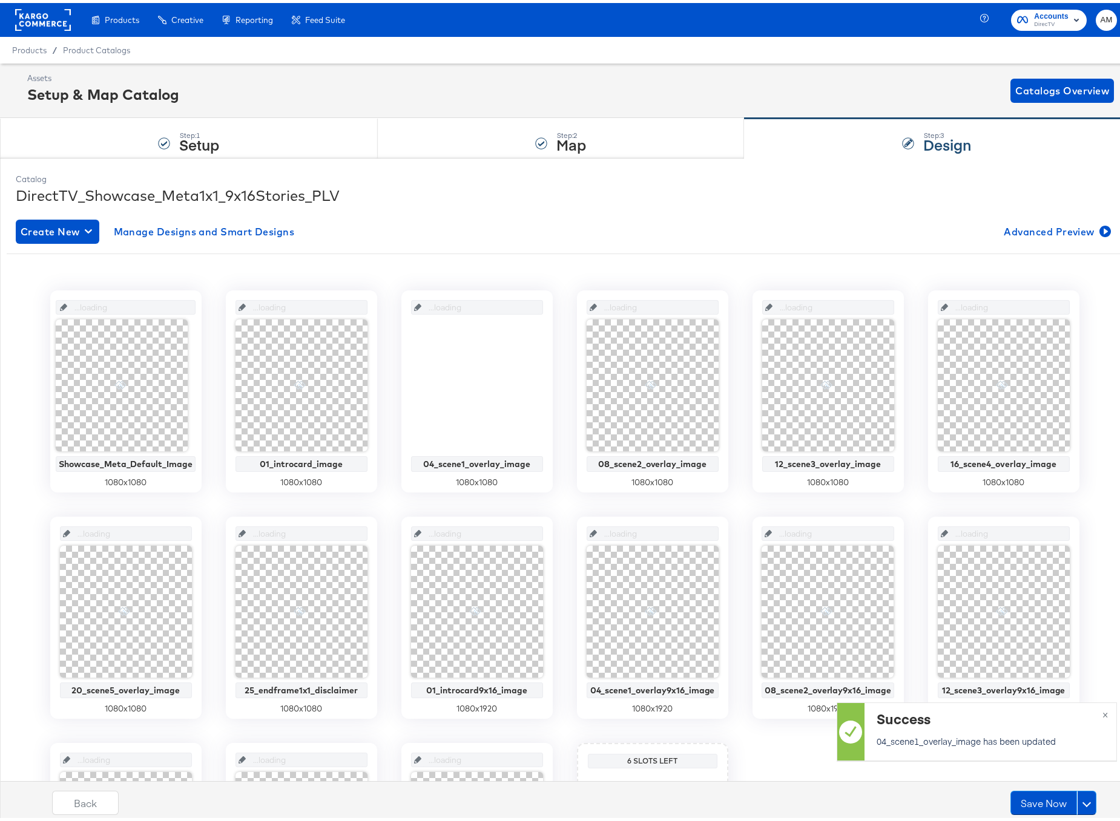
scroll to position [0, 0]
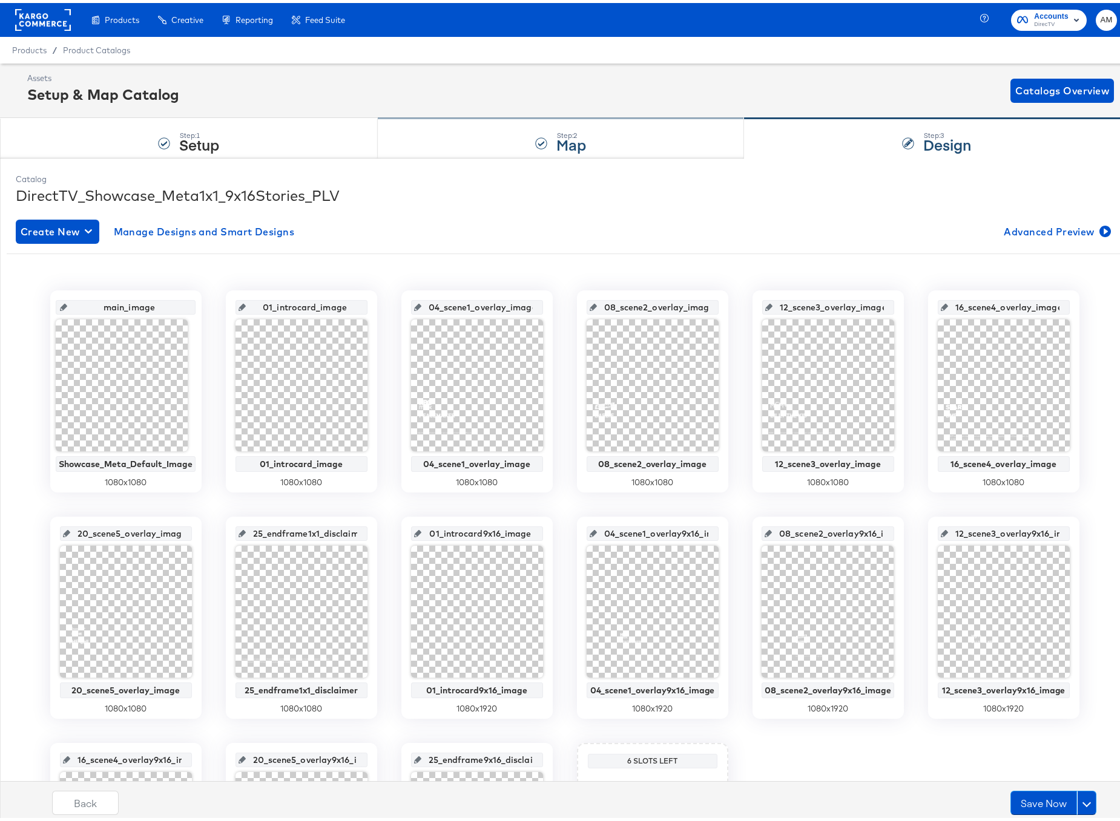
click at [522, 136] on div "Step: 2 Map" at bounding box center [561, 136] width 367 height 40
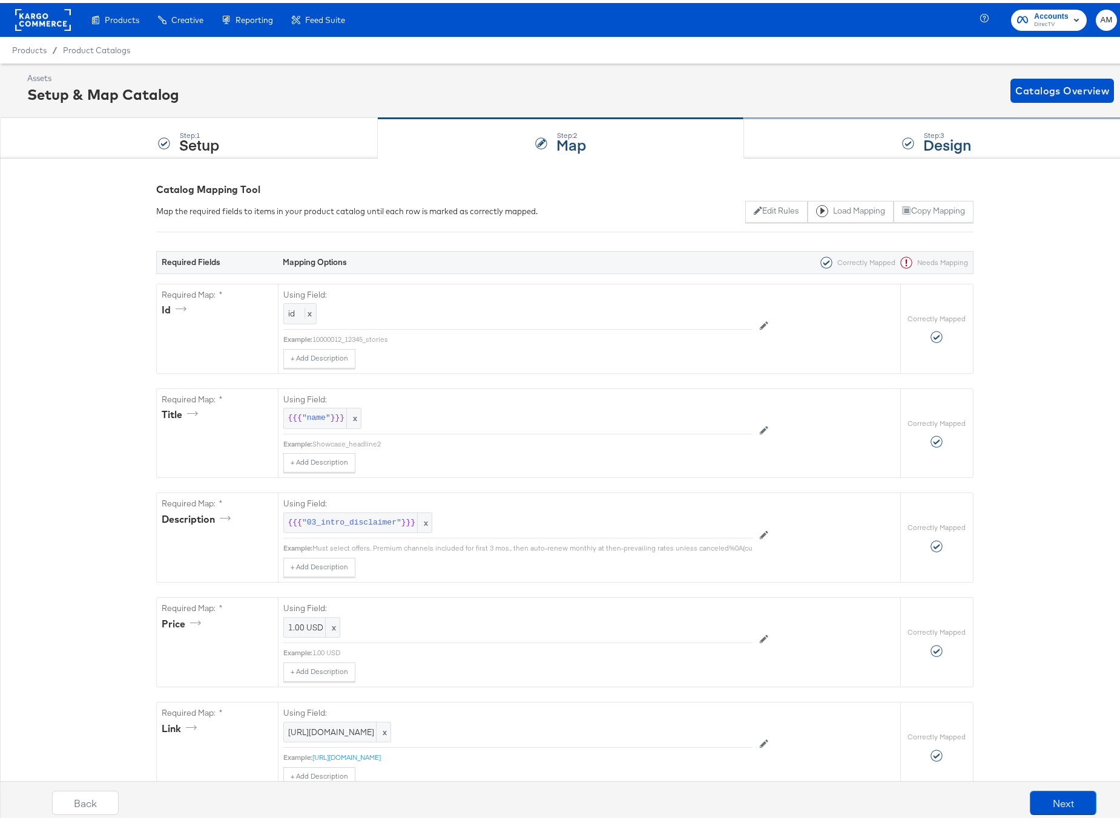
click at [830, 132] on div "Step: 3 Design" at bounding box center [936, 136] width 385 height 40
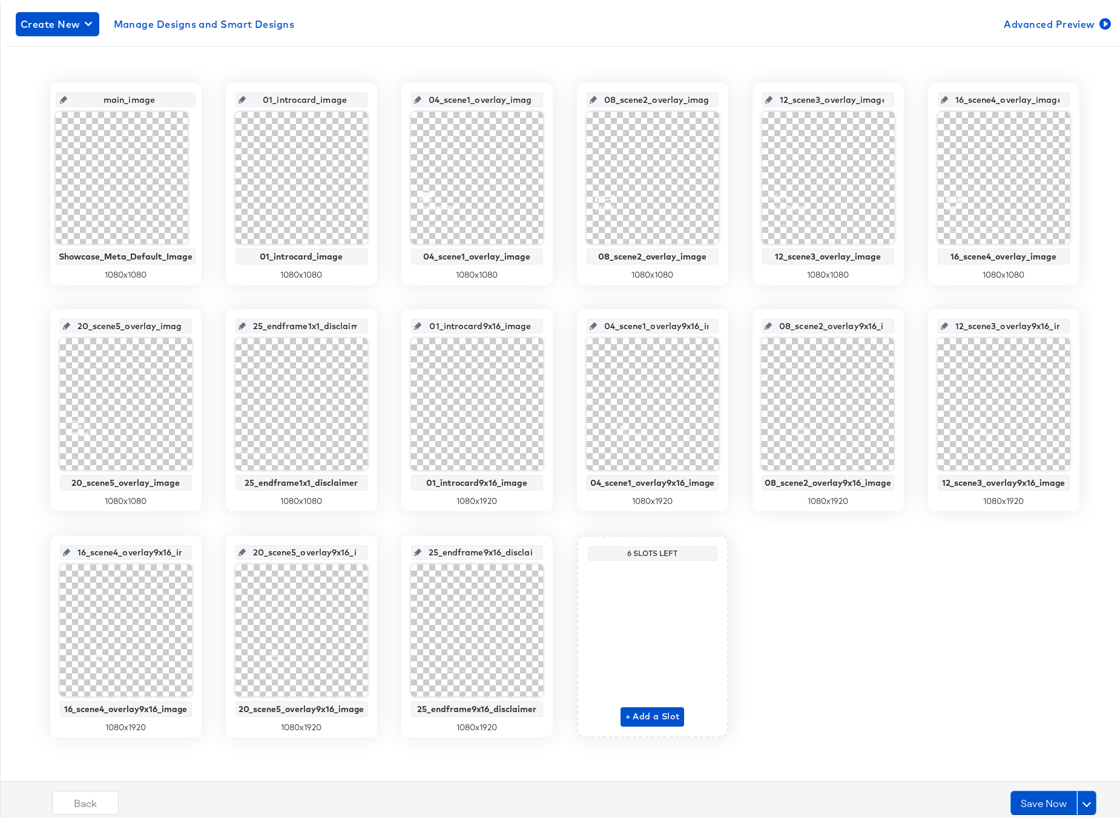
scroll to position [208, 0]
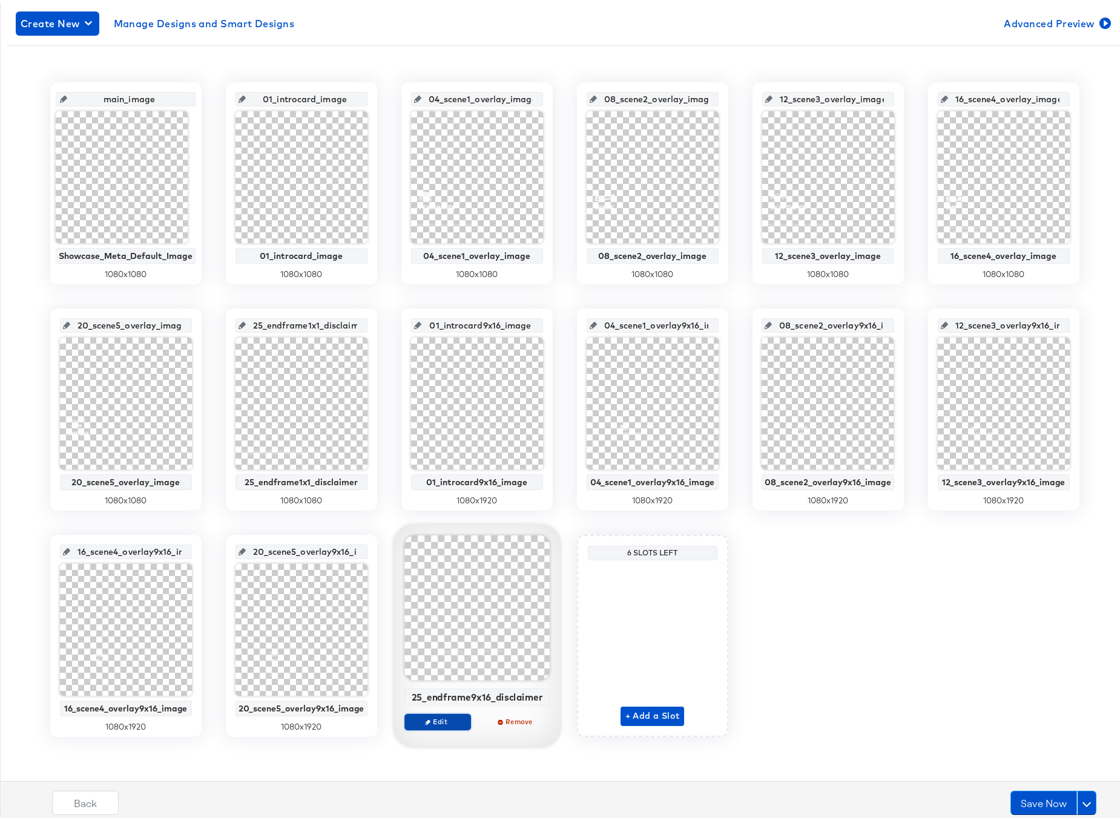
click at [443, 719] on span "Edit" at bounding box center [437, 718] width 56 height 9
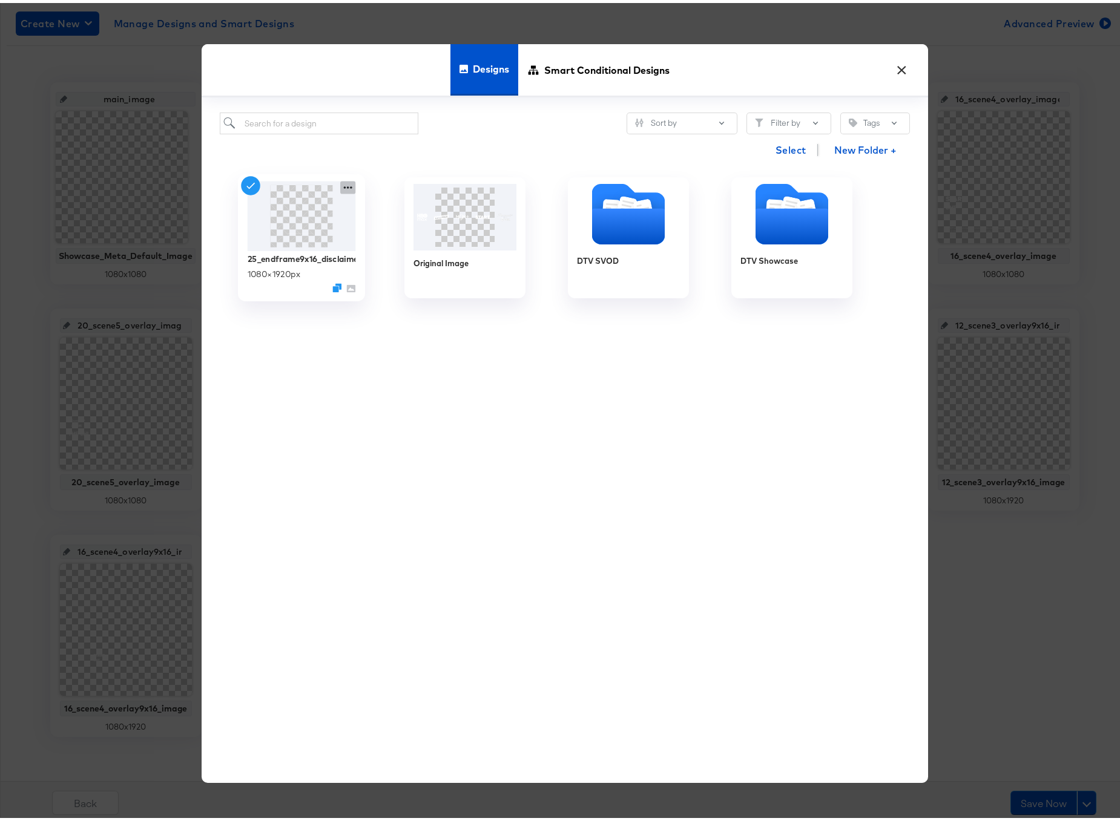
click at [341, 184] on icon at bounding box center [347, 185] width 15 height 13
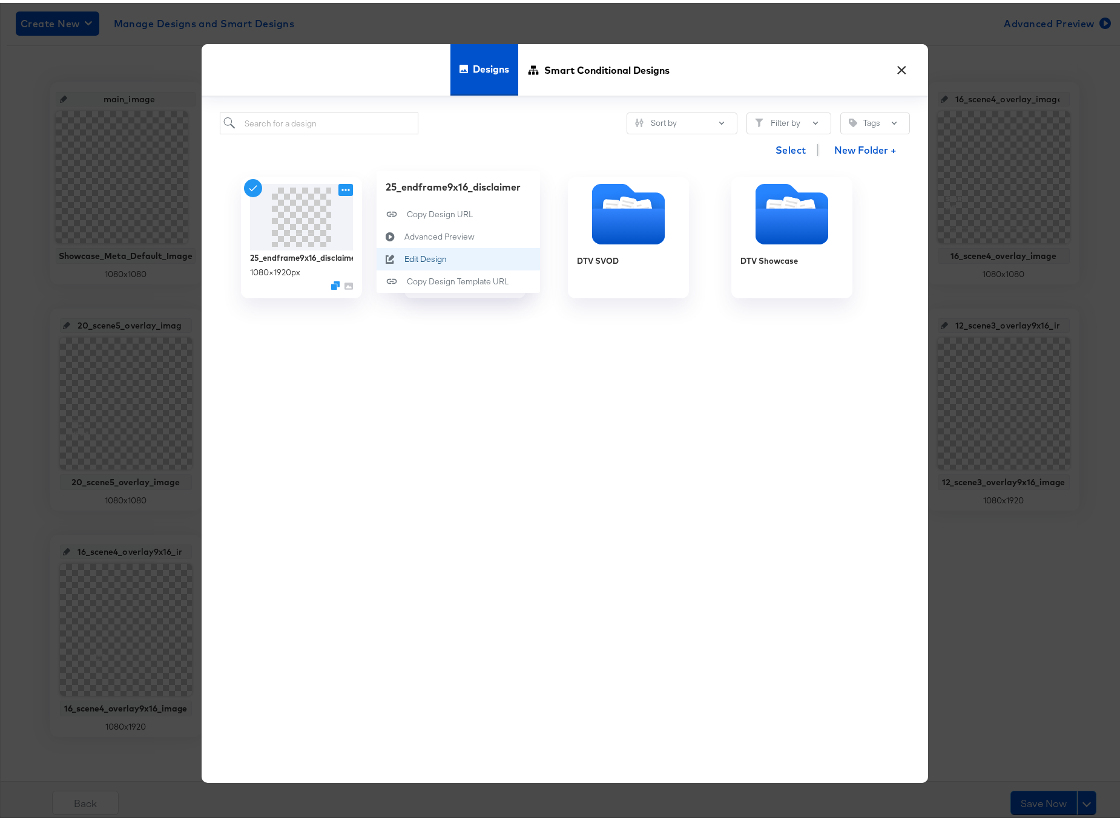
click at [404, 256] on div "Edit Design Edit Design" at bounding box center [404, 256] width 0 height 0
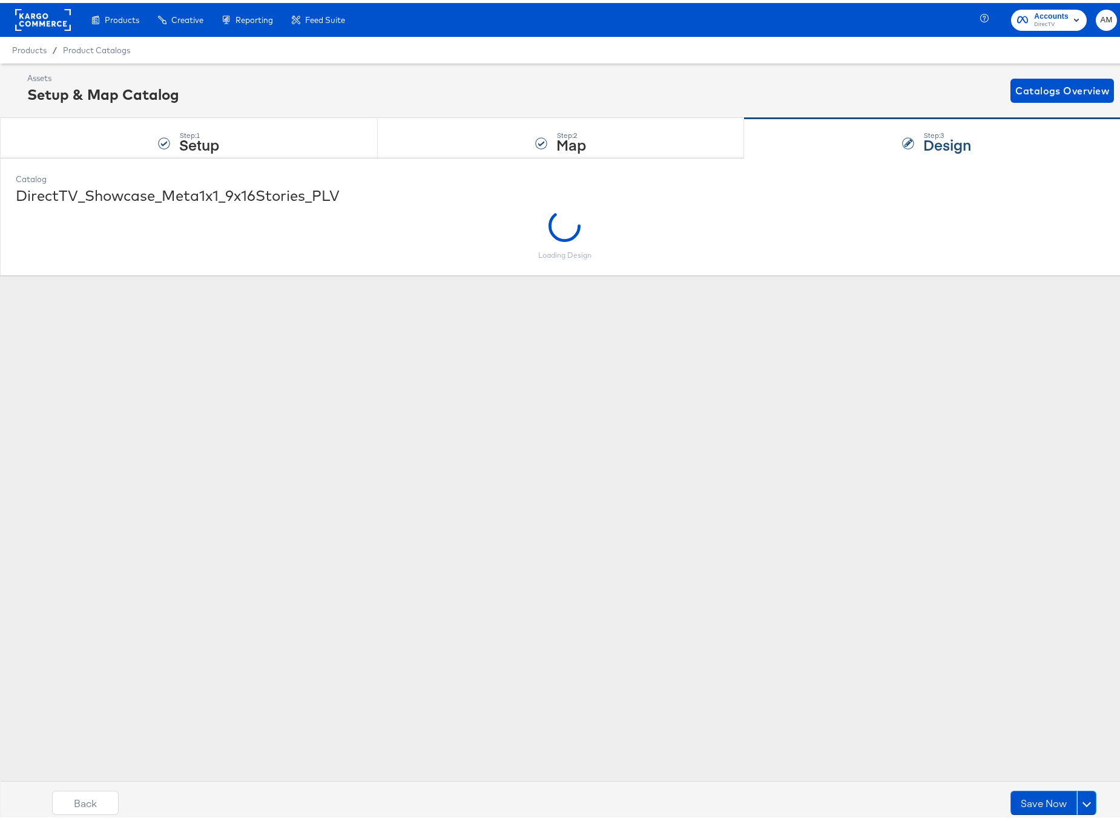
scroll to position [0, 0]
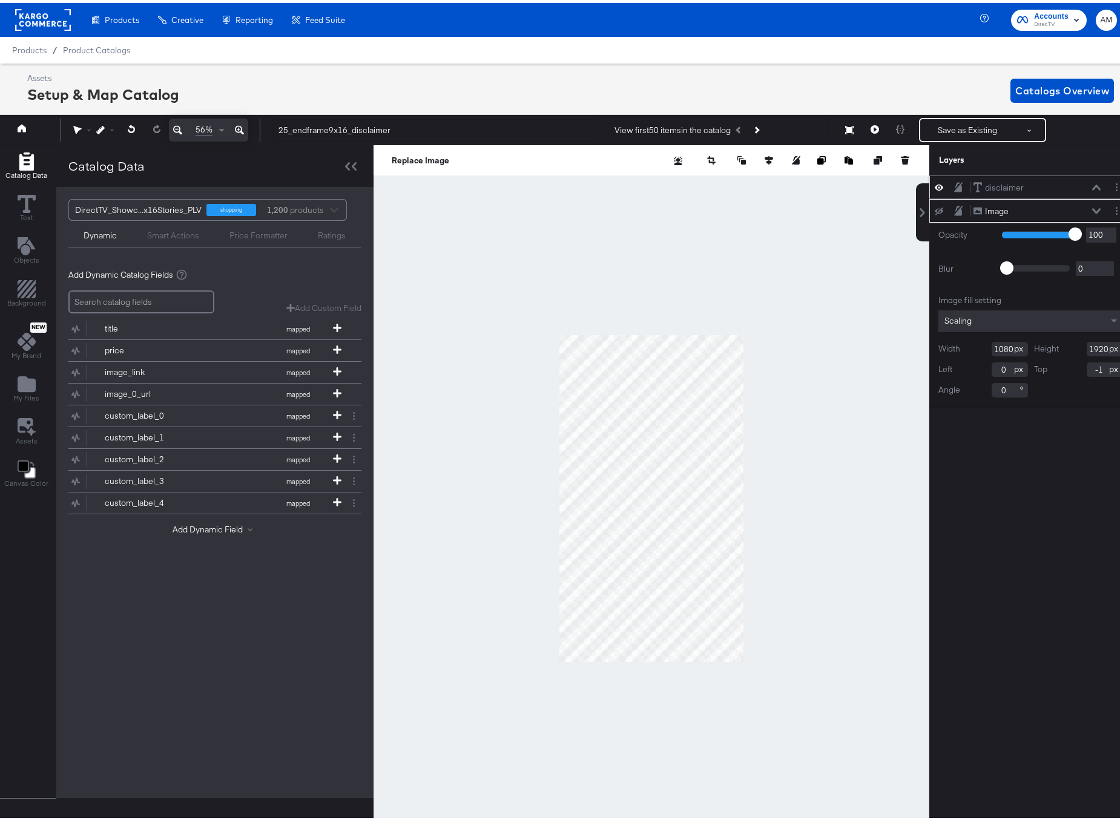
click at [1092, 185] on icon at bounding box center [1096, 184] width 8 height 5
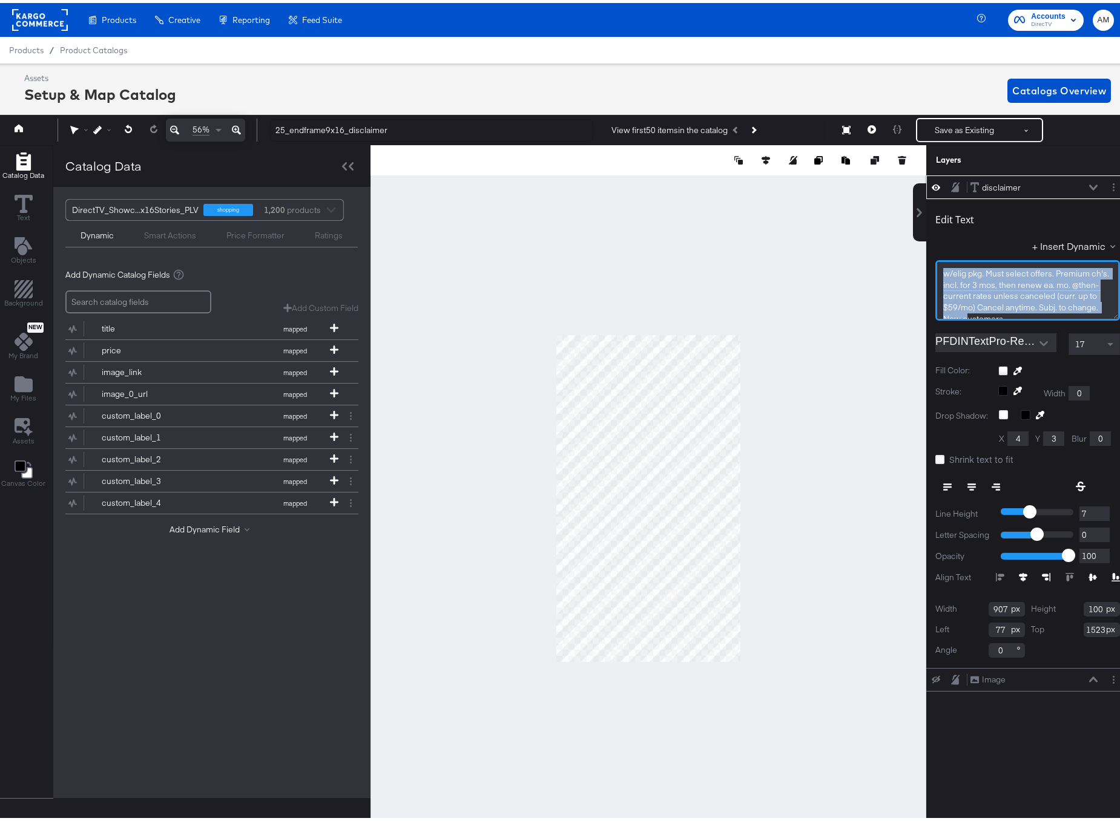
scroll to position [12, 0]
drag, startPoint x: 931, startPoint y: 271, endPoint x: 994, endPoint y: 326, distance: 83.7
click at [994, 326] on div "Edit Text + Insert Dynamic w/elig ﻿pkg. Must select offers. Premium ch's. incl.…" at bounding box center [1027, 430] width 203 height 469
click at [999, 269] on span "w/elig ﻿pkg. Must select offers. Premium ch's. incl. for 3 mos, then renew ea. …" at bounding box center [1027, 282] width 168 height 56
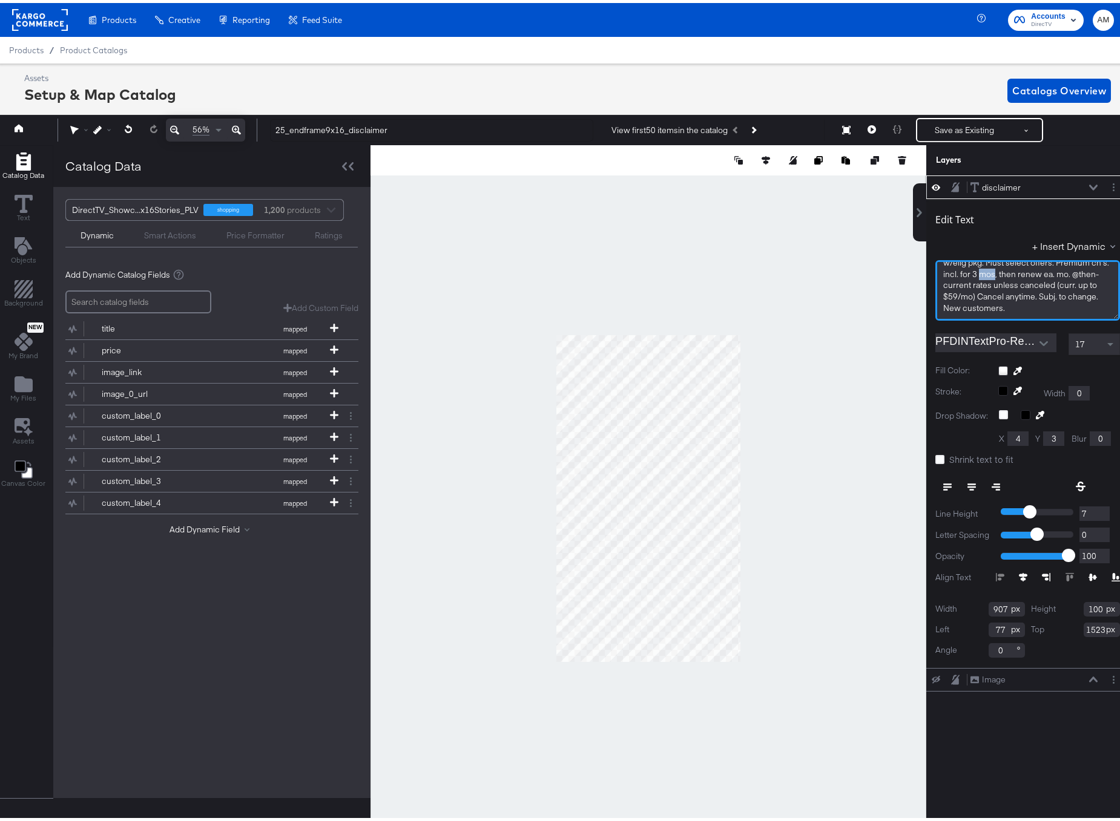
click at [999, 269] on span "w/elig ﻿pkg. Must select offers. Premium ch's. incl. for 3 mos, then renew ea. …" at bounding box center [1027, 282] width 168 height 56
drag, startPoint x: 1044, startPoint y: 308, endPoint x: 863, endPoint y: 221, distance: 200.1
click at [863, 173] on div "Catalog Data Text Objects Background New My Brand My Files Assets Canvas Color …" at bounding box center [561, 157] width 1135 height 30
click at [1050, 279] on span "w/elig ﻿pkg. Must select offers. Premium ch's. incl. for 3 mos, then renew ea. …" at bounding box center [1027, 293] width 168 height 56
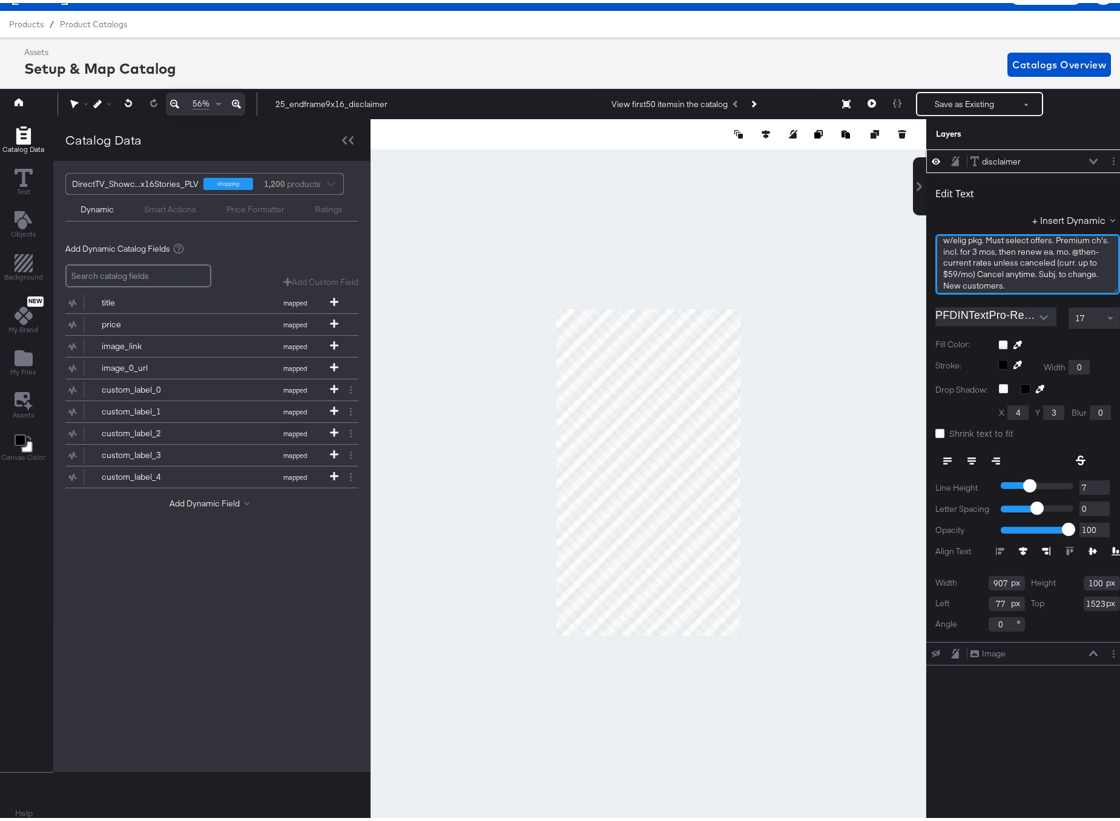
scroll to position [11, 0]
click at [952, 97] on button "Save as Existing" at bounding box center [964, 101] width 94 height 22
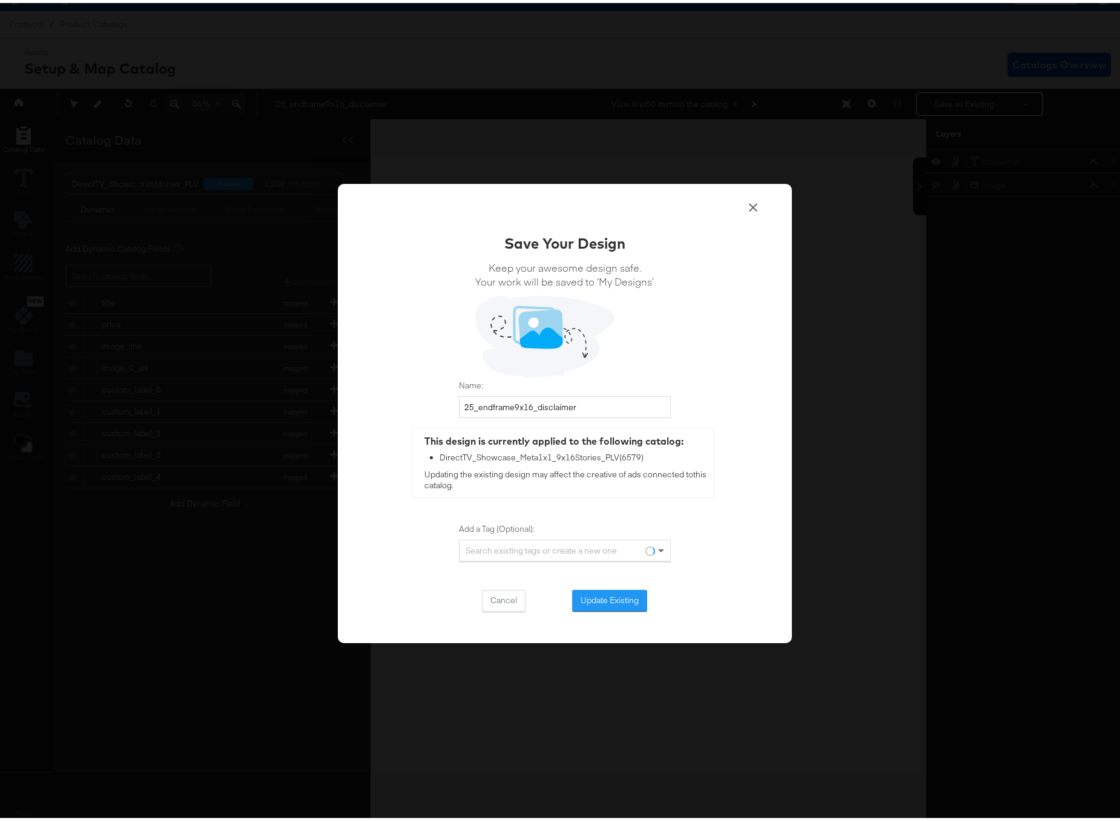
click at [586, 594] on button "Update Existing" at bounding box center [609, 598] width 75 height 22
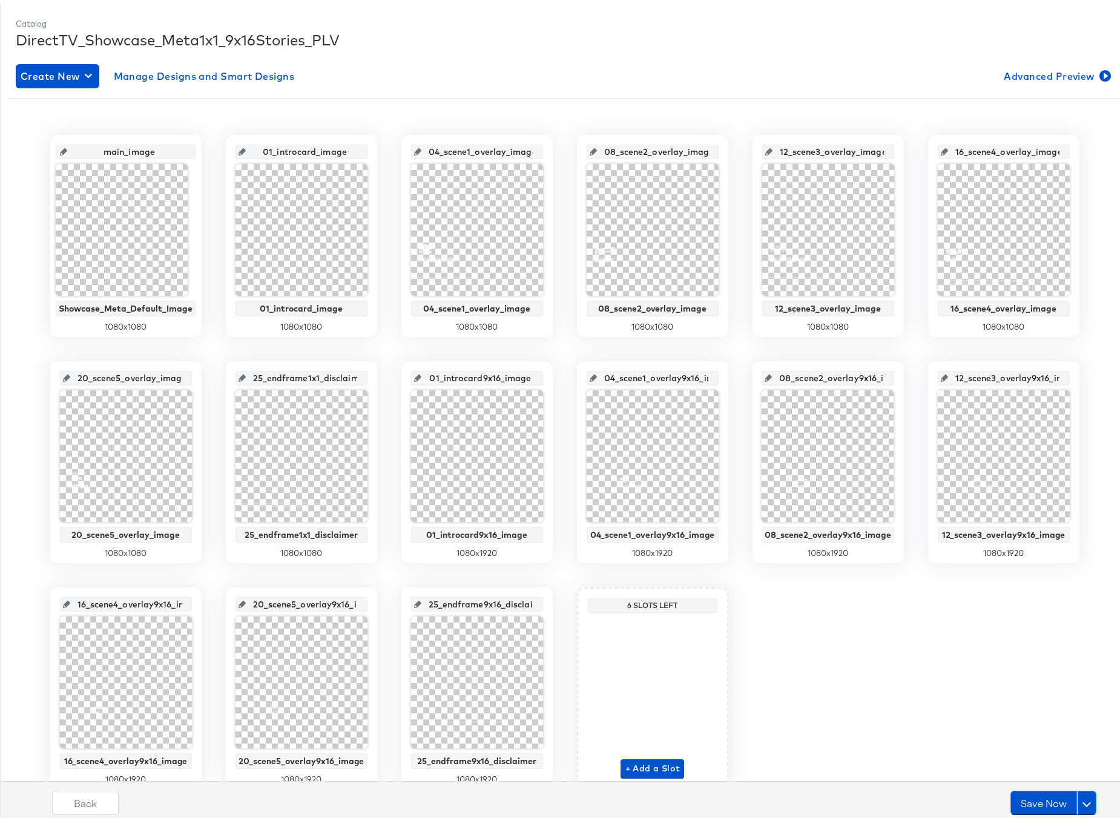
scroll to position [153, 0]
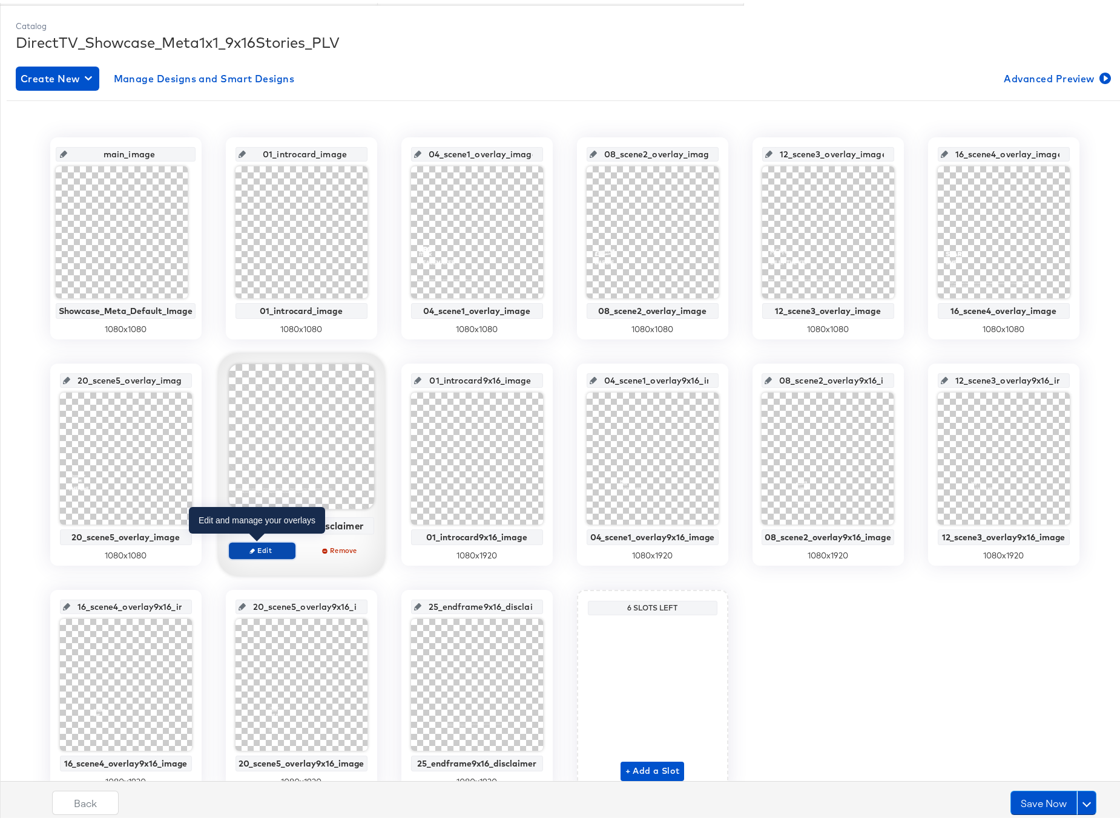
click at [255, 550] on span "Edit" at bounding box center [262, 547] width 56 height 9
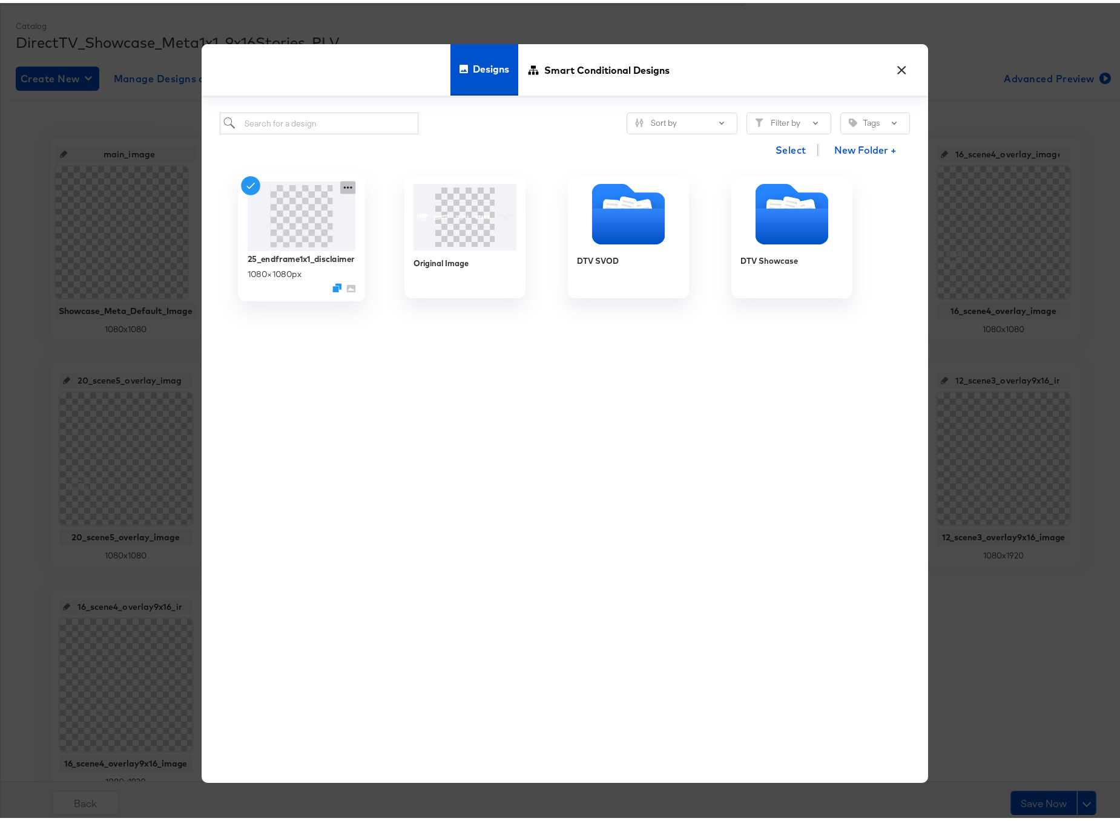
click at [340, 184] on icon at bounding box center [347, 185] width 15 height 13
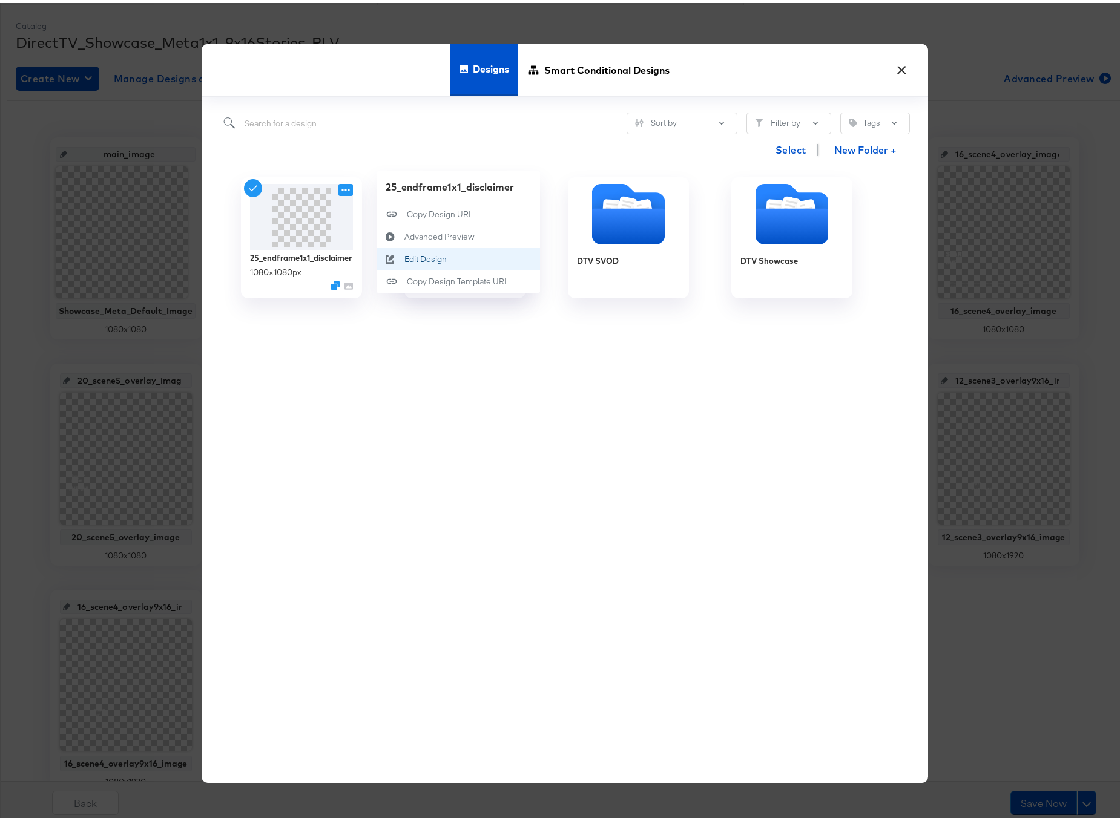
click at [404, 256] on div "Edit Design Edit Design" at bounding box center [404, 256] width 0 height 0
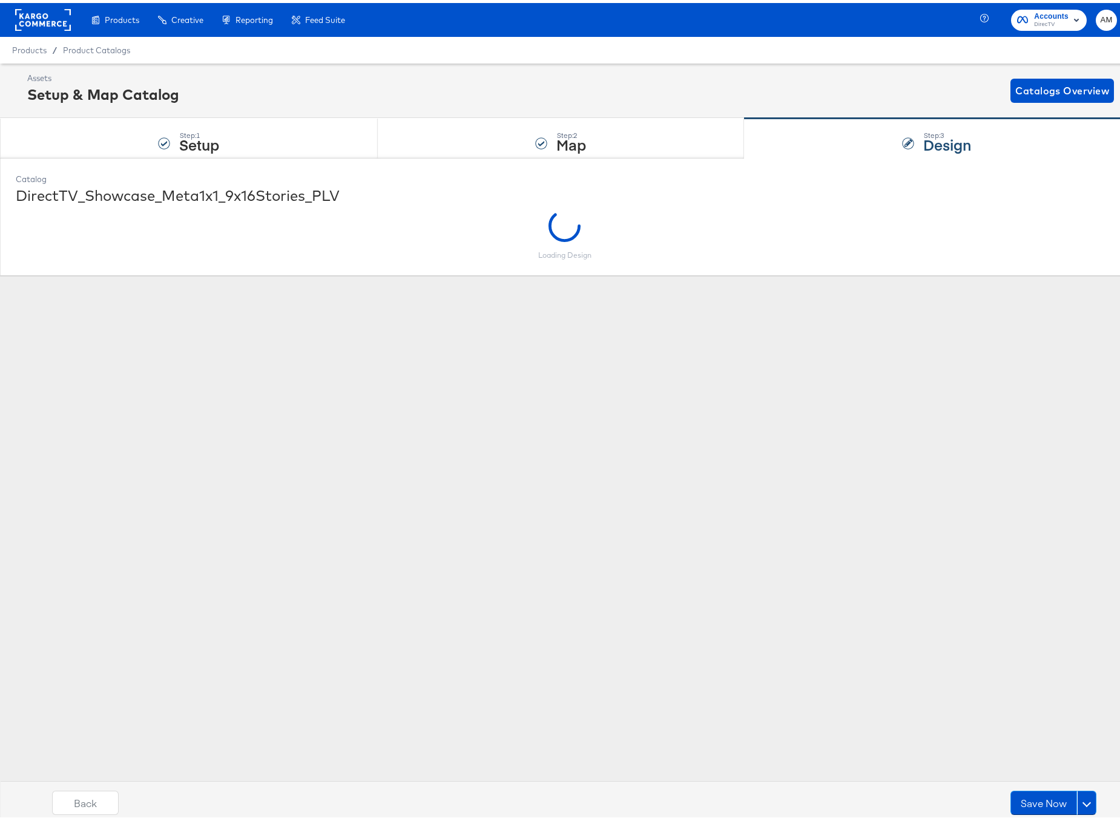
scroll to position [0, 0]
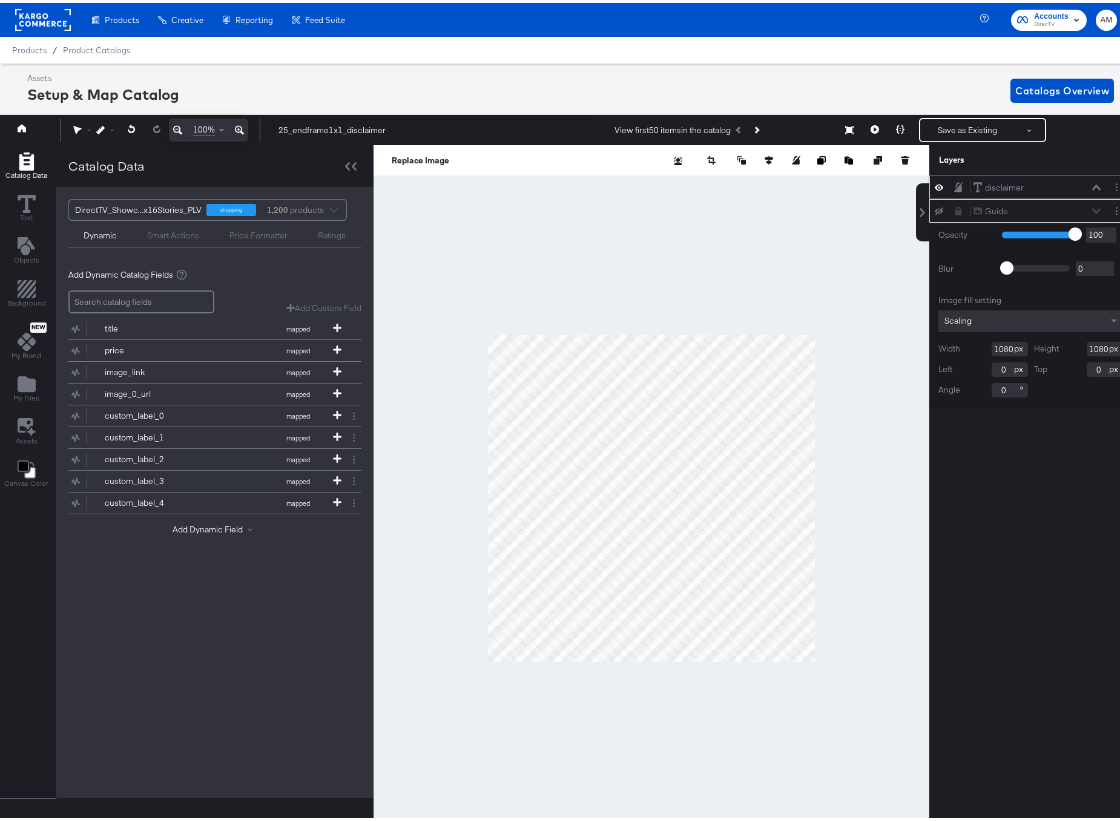
click at [1092, 184] on icon at bounding box center [1096, 185] width 8 height 6
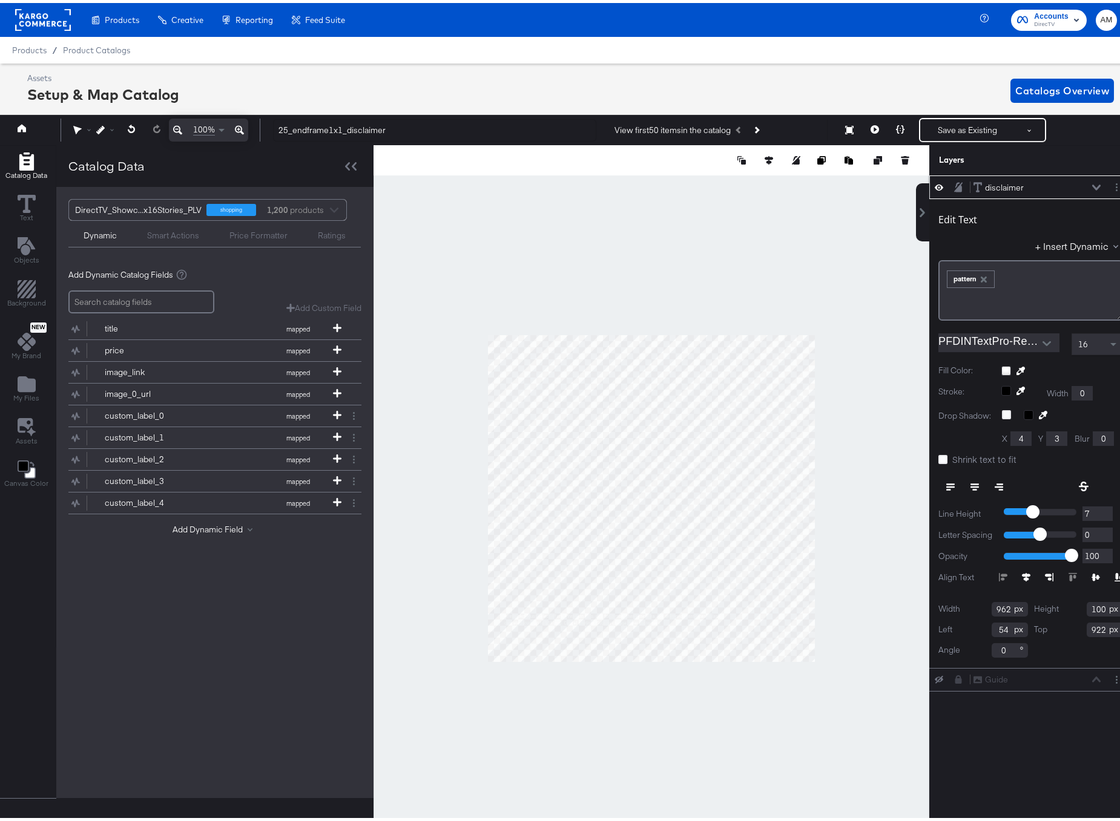
scroll to position [0, 3]
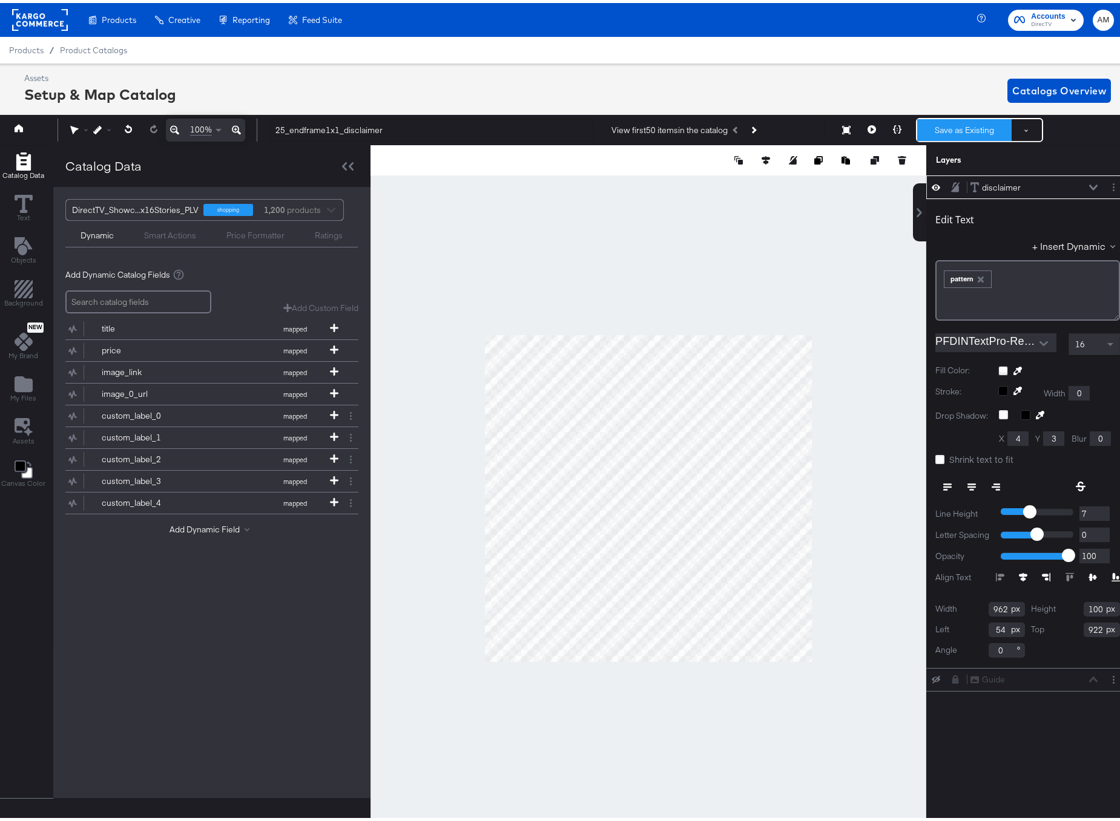
click at [954, 131] on button "Save as Existing" at bounding box center [964, 127] width 94 height 22
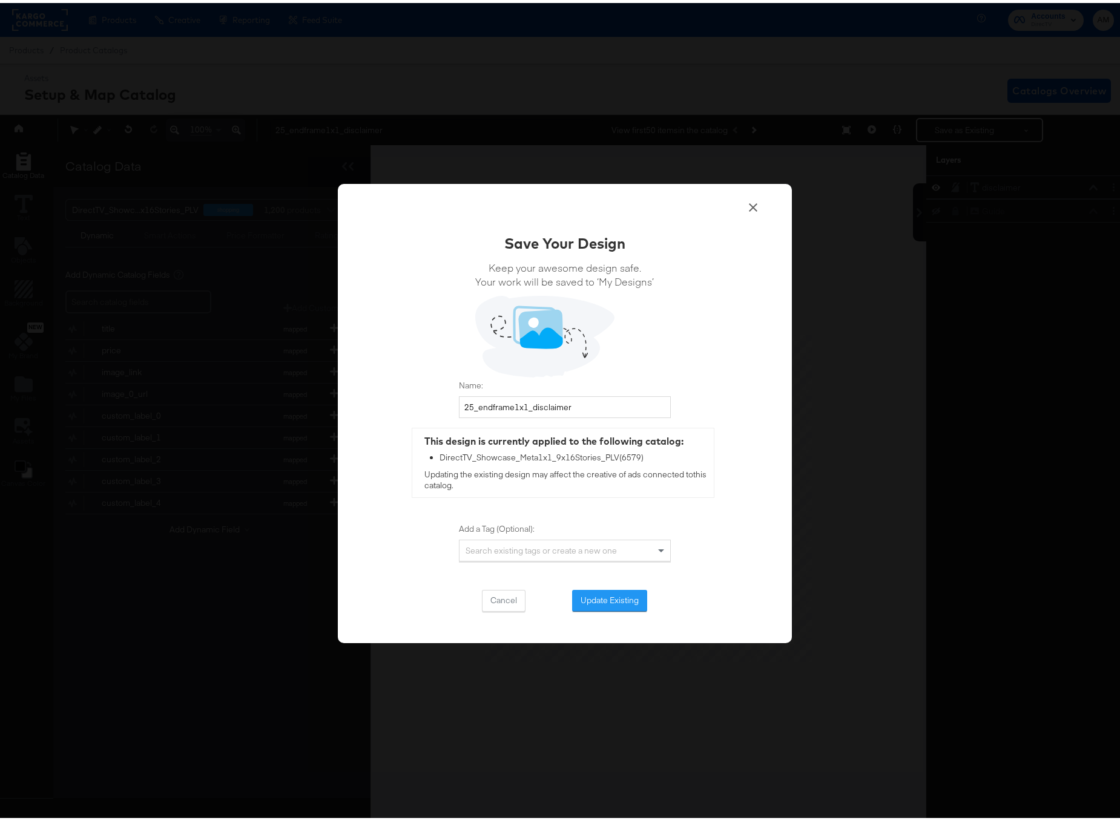
click at [600, 599] on button "Update Existing" at bounding box center [609, 598] width 75 height 22
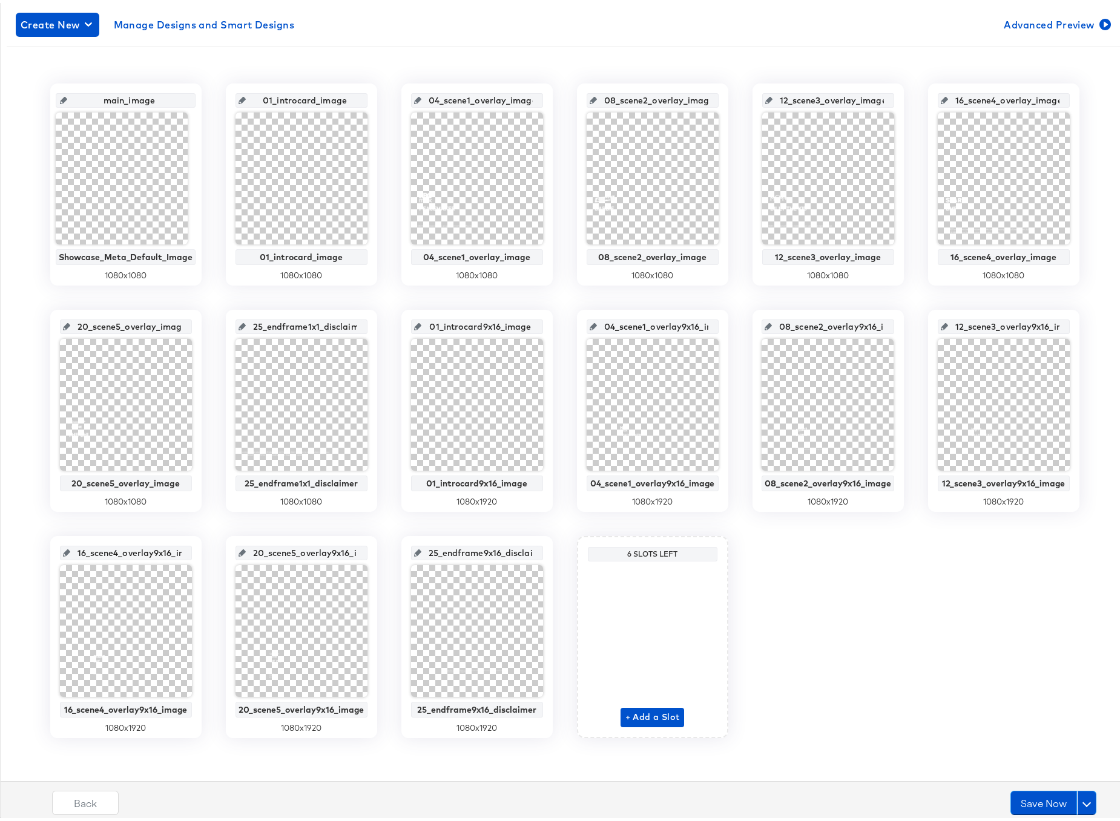
scroll to position [208, 0]
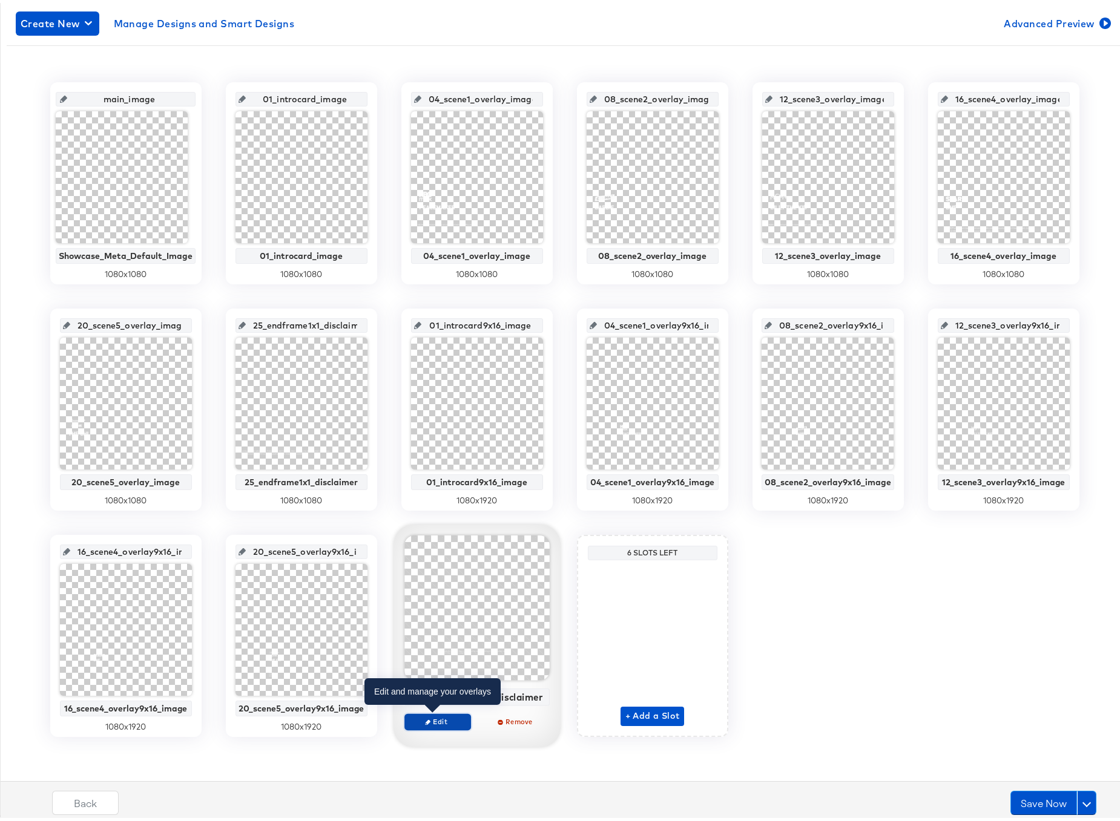
click at [445, 722] on span "Edit" at bounding box center [437, 718] width 56 height 9
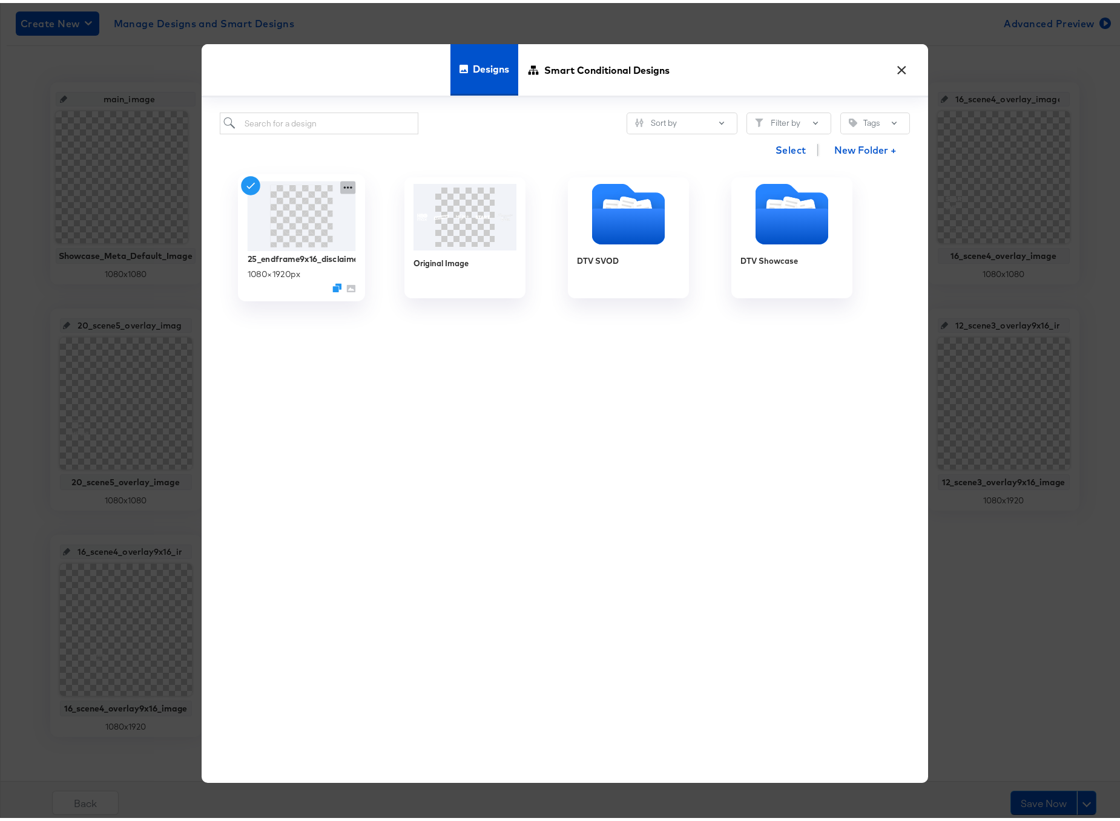
click at [344, 183] on icon at bounding box center [347, 185] width 15 height 13
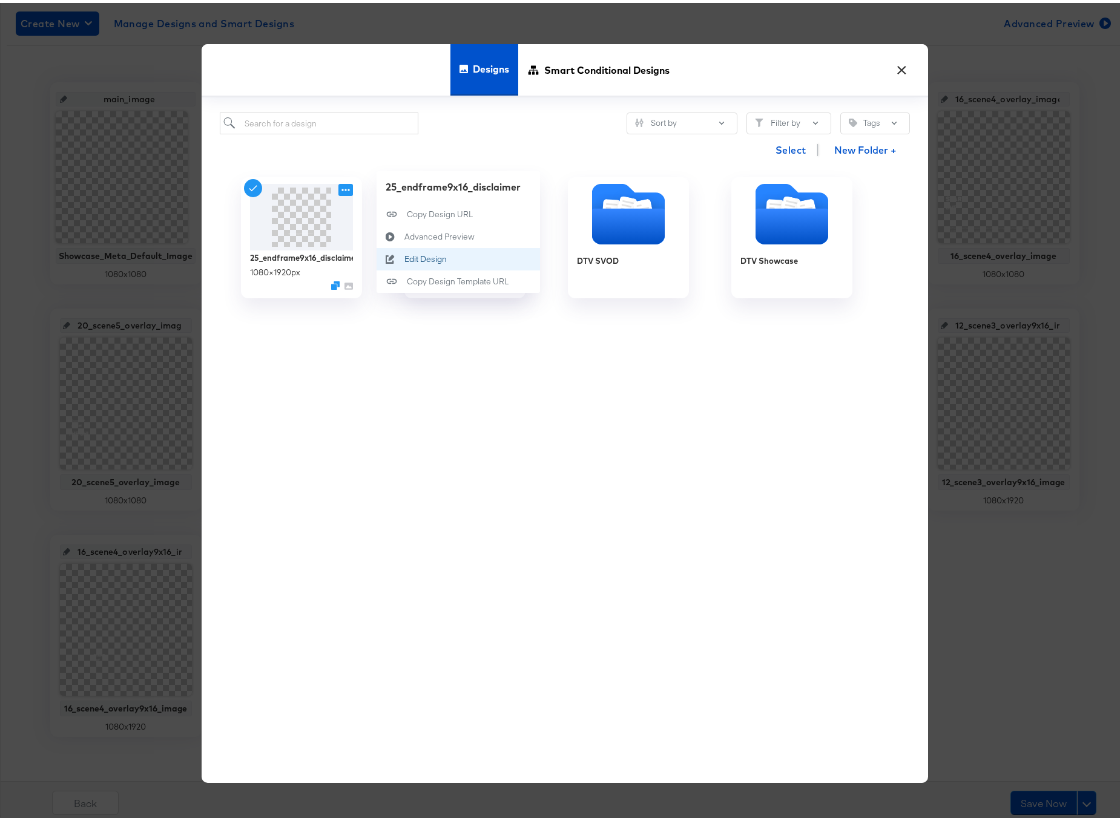
click at [404, 256] on div "Edit Design Edit Design" at bounding box center [404, 256] width 0 height 0
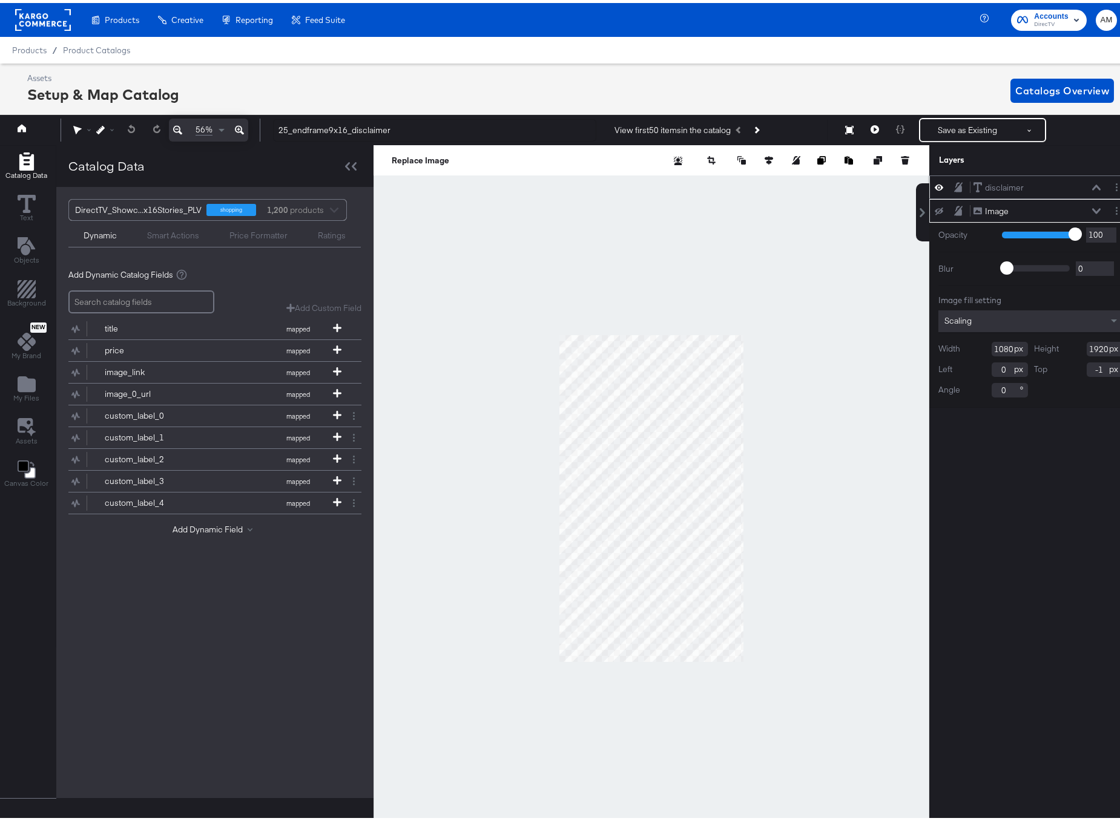
click at [1092, 183] on icon at bounding box center [1096, 185] width 8 height 6
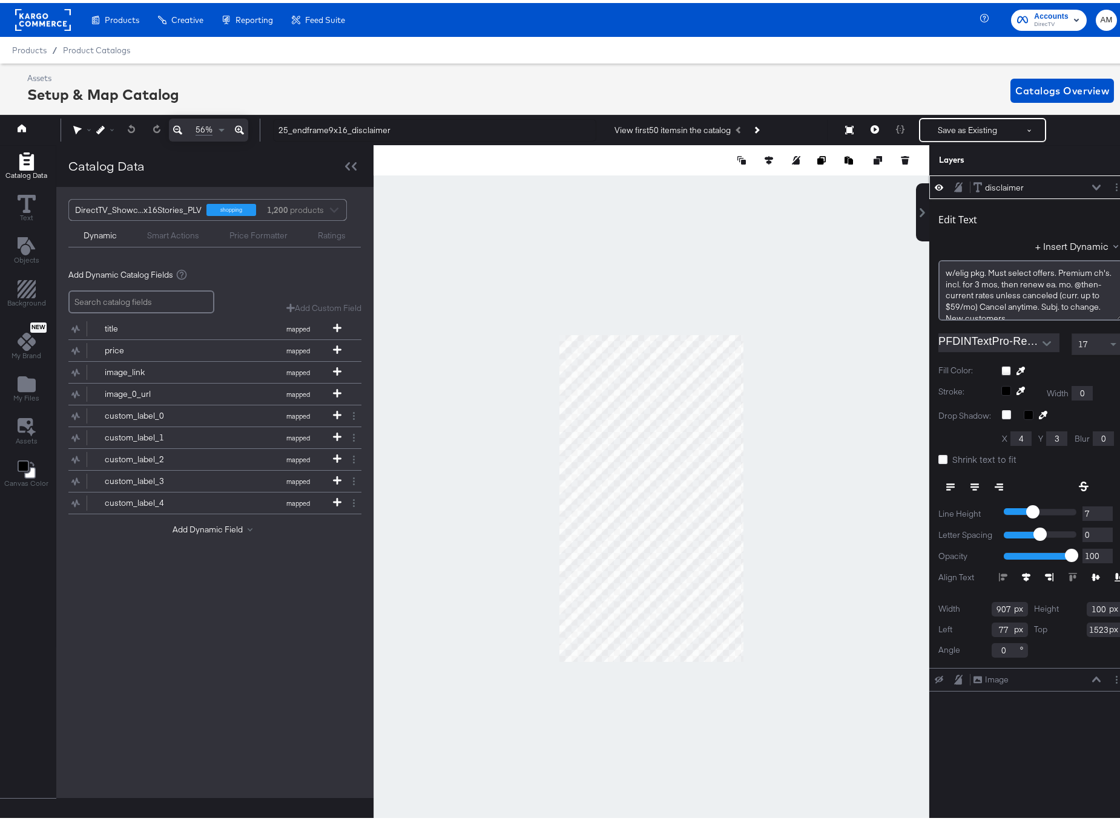
scroll to position [0, 3]
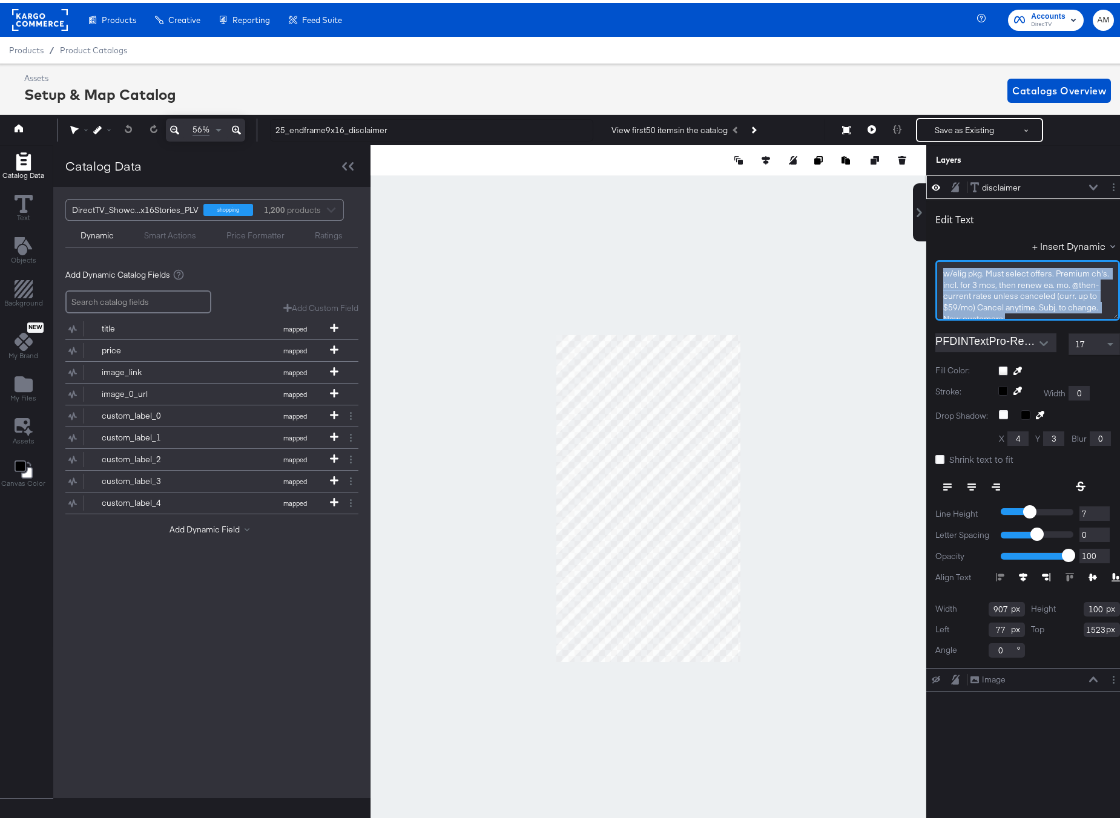
drag, startPoint x: 1033, startPoint y: 309, endPoint x: 878, endPoint y: 252, distance: 165.4
click at [878, 173] on div "Catalog Data Text Objects Background New My Brand My Files Assets Canvas Color …" at bounding box center [561, 157] width 1135 height 30
drag, startPoint x: 970, startPoint y: 311, endPoint x: 916, endPoint y: 256, distance: 77.1
click at [915, 258] on div "disclaimer disclaimer Edit Text + Insert Dynamic ﻿ PFDINTextPro-Regular 17 Fill…" at bounding box center [1020, 503] width 218 height 661
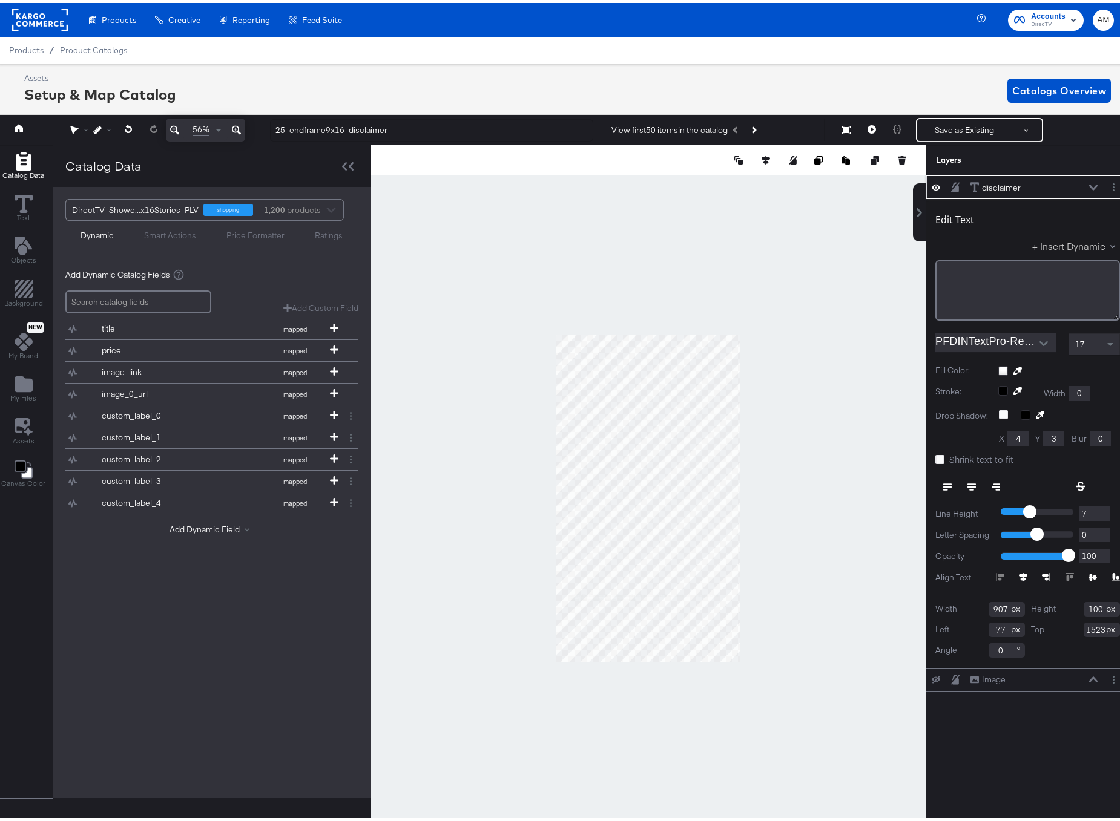
click at [1059, 238] on button "+ Insert Dynamic" at bounding box center [1076, 243] width 88 height 13
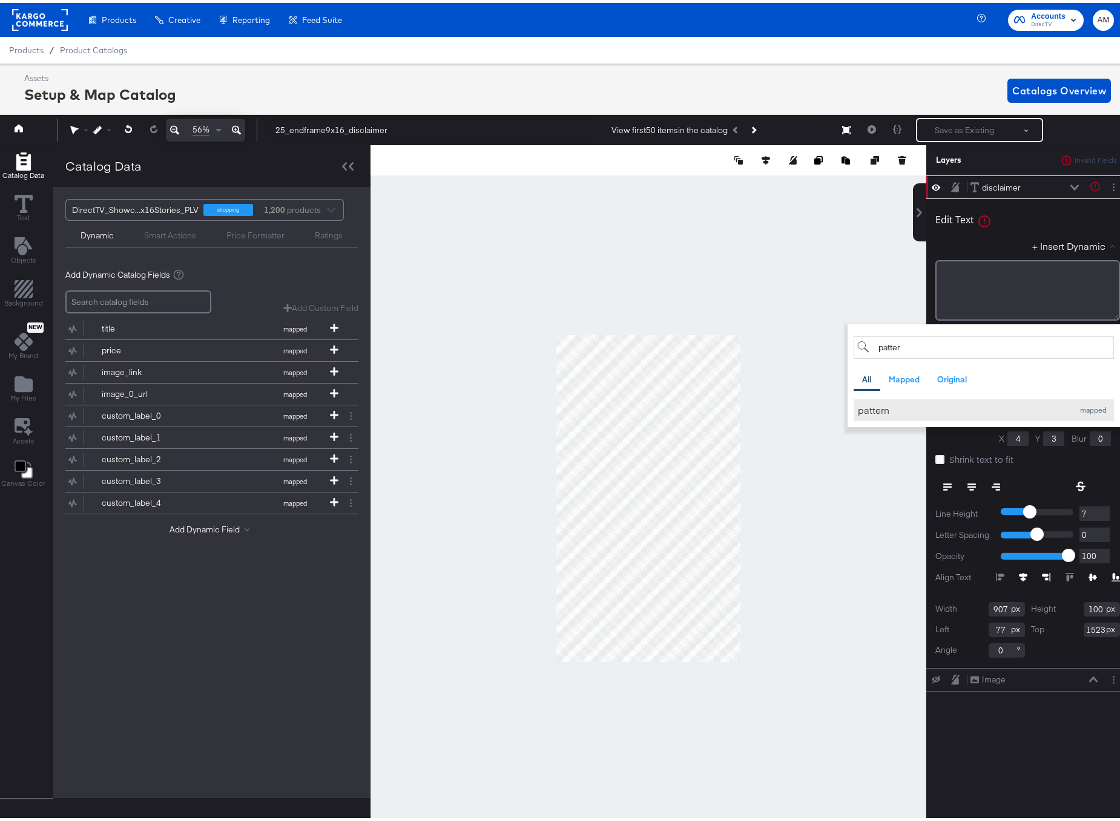
type input "patter"
click at [858, 406] on div "pattern" at bounding box center [962, 407] width 209 height 13
click at [823, 259] on div at bounding box center [648, 495] width 556 height 706
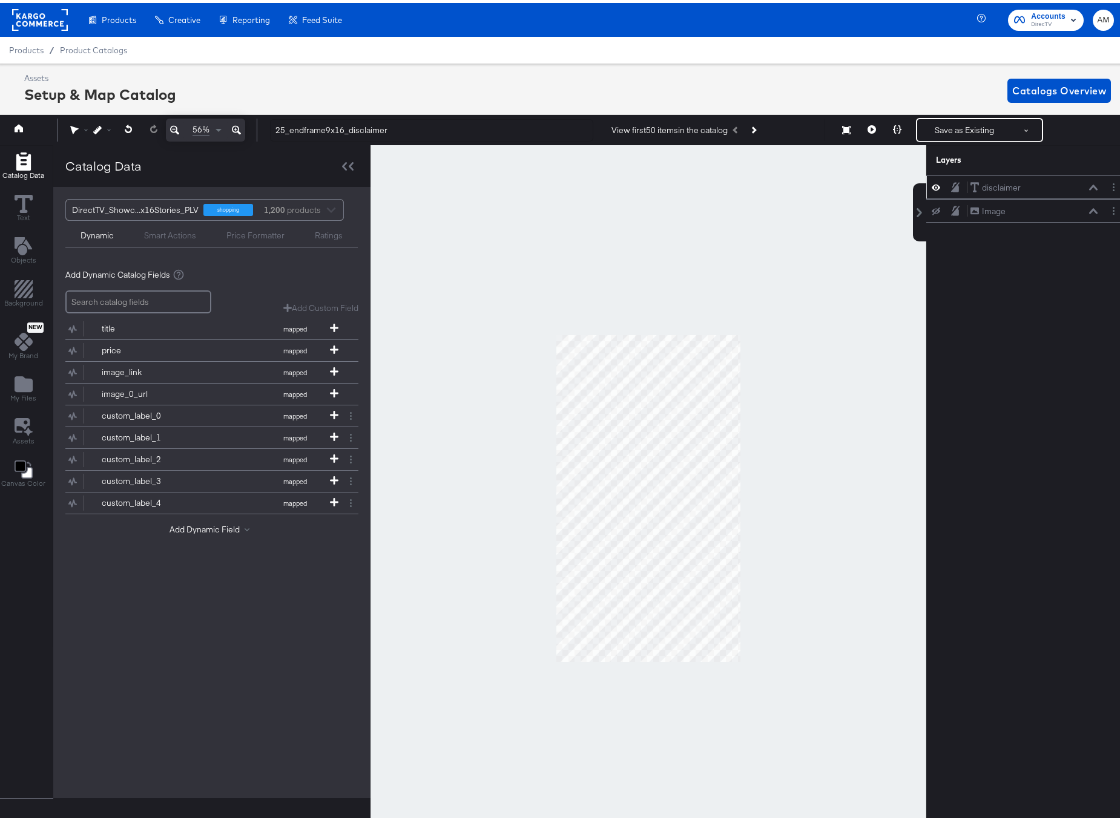
click at [1089, 186] on icon at bounding box center [1093, 184] width 8 height 5
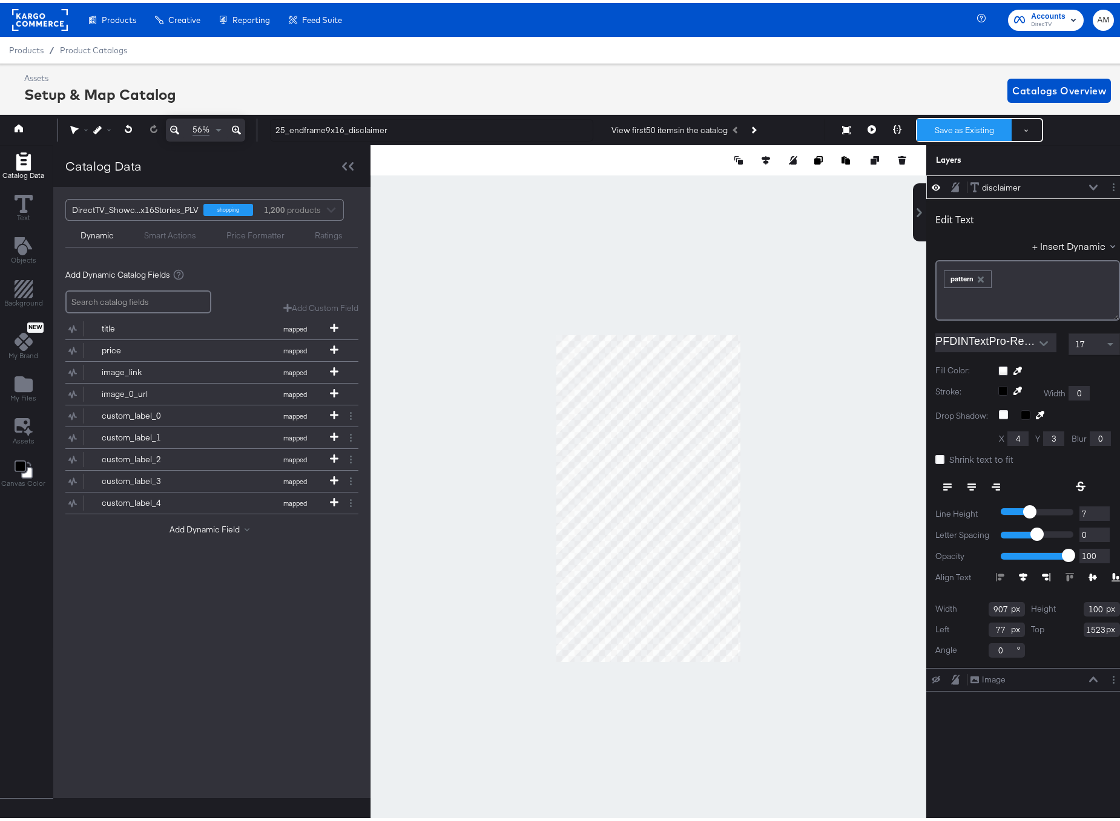
click at [968, 127] on button "Save as Existing" at bounding box center [964, 127] width 94 height 22
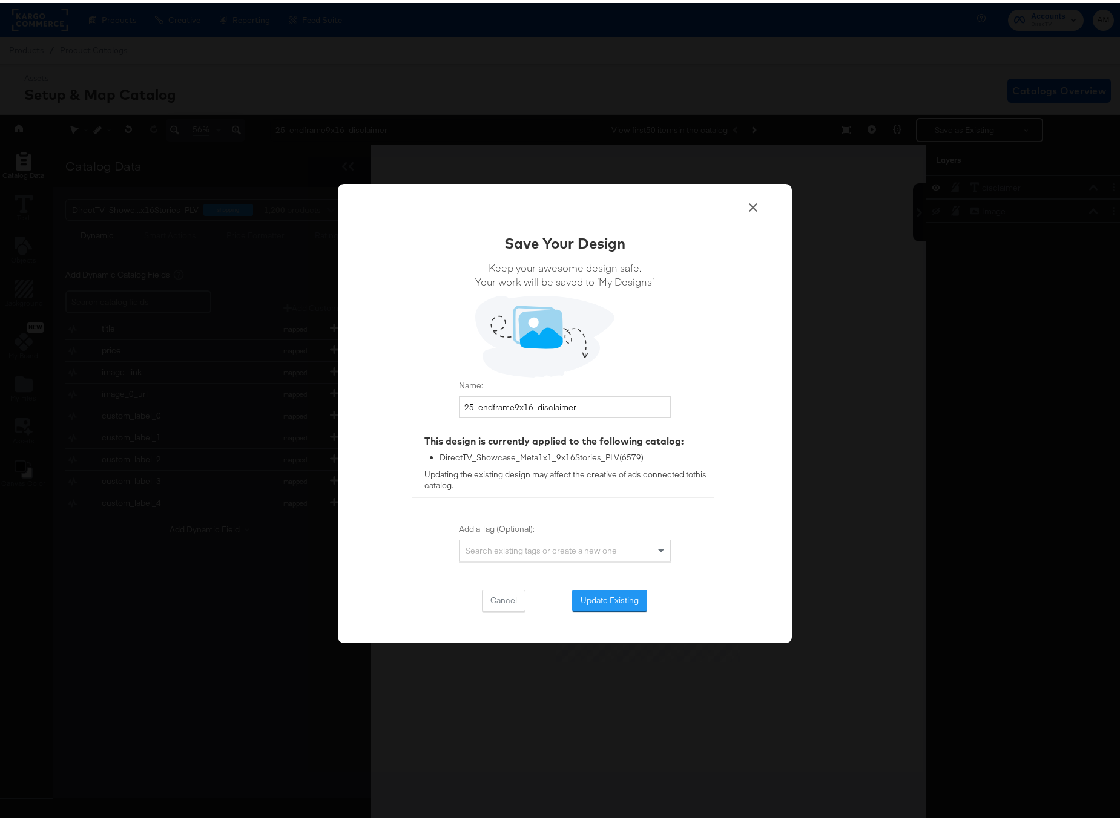
click at [602, 597] on button "Update Existing" at bounding box center [609, 598] width 75 height 22
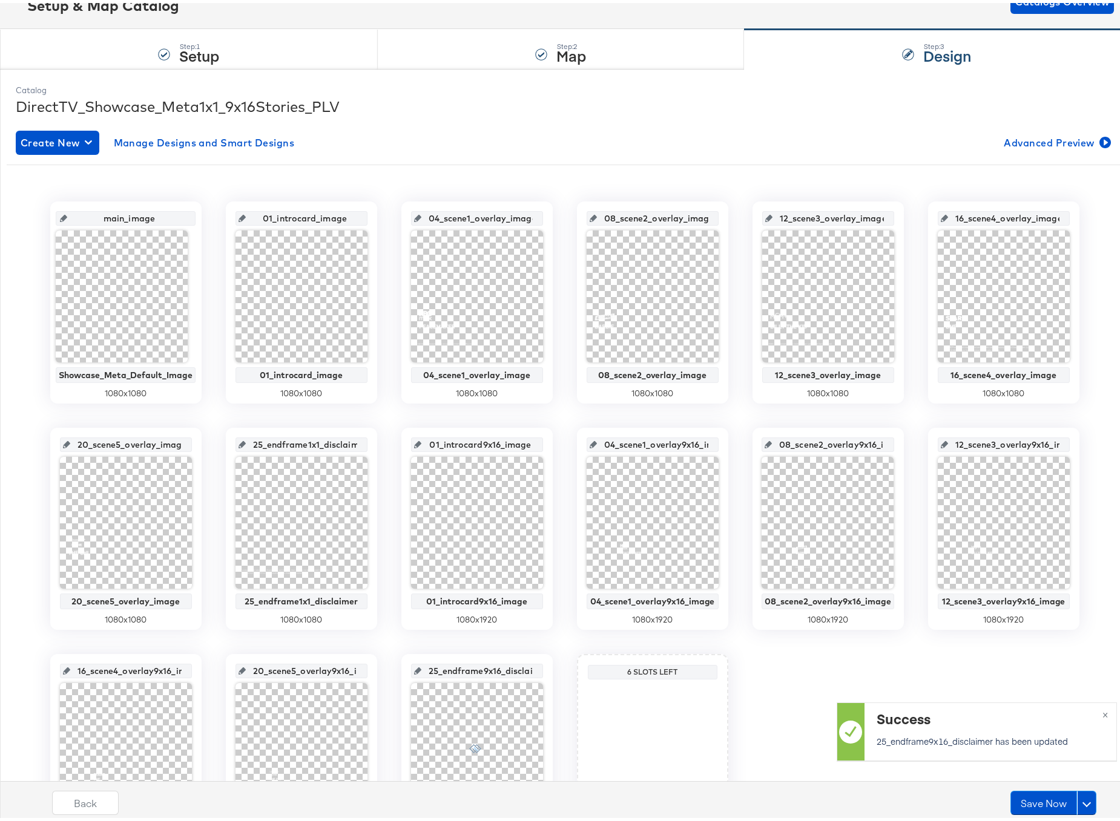
scroll to position [208, 0]
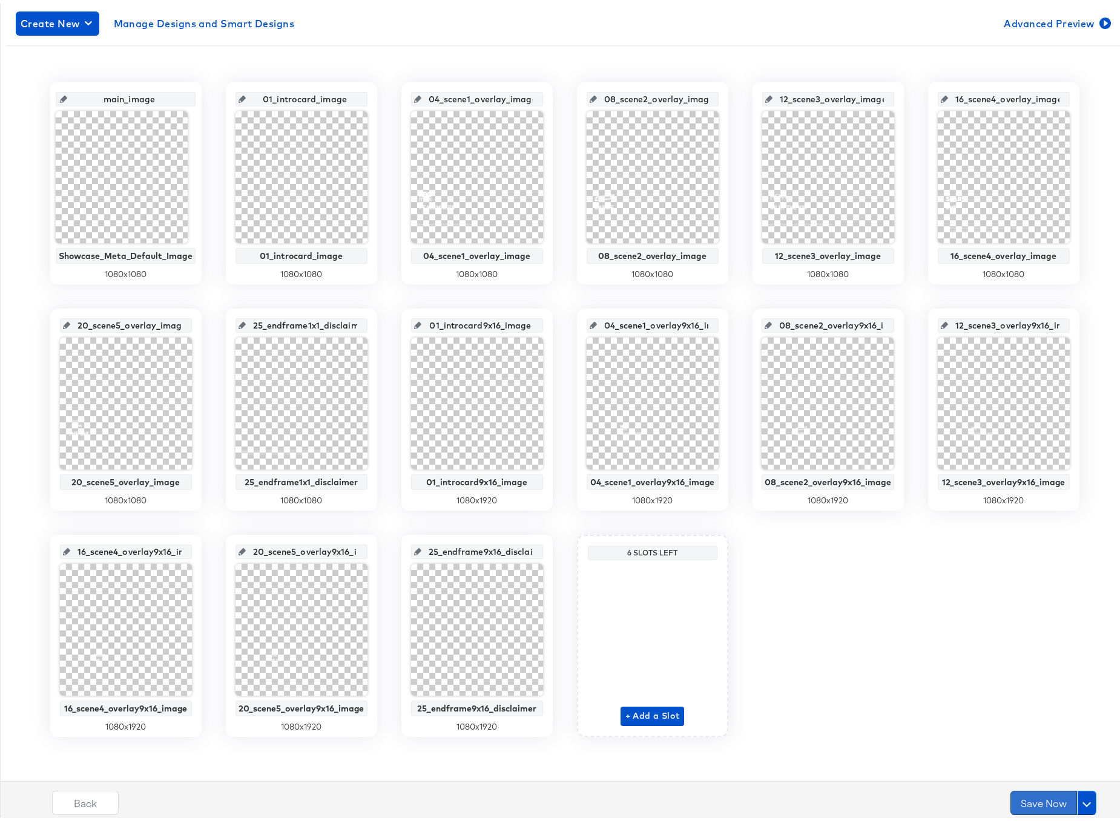
click at [1022, 800] on button "Save Now" at bounding box center [1043, 800] width 67 height 24
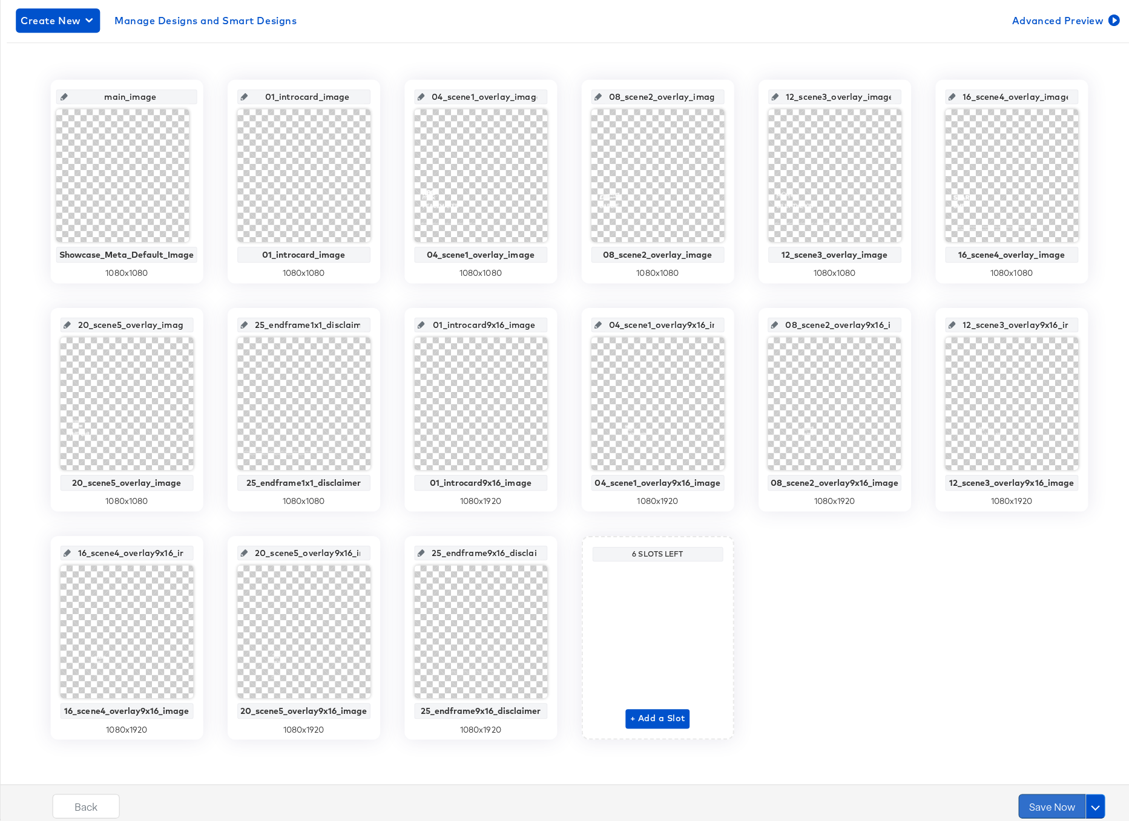
scroll to position [0, 0]
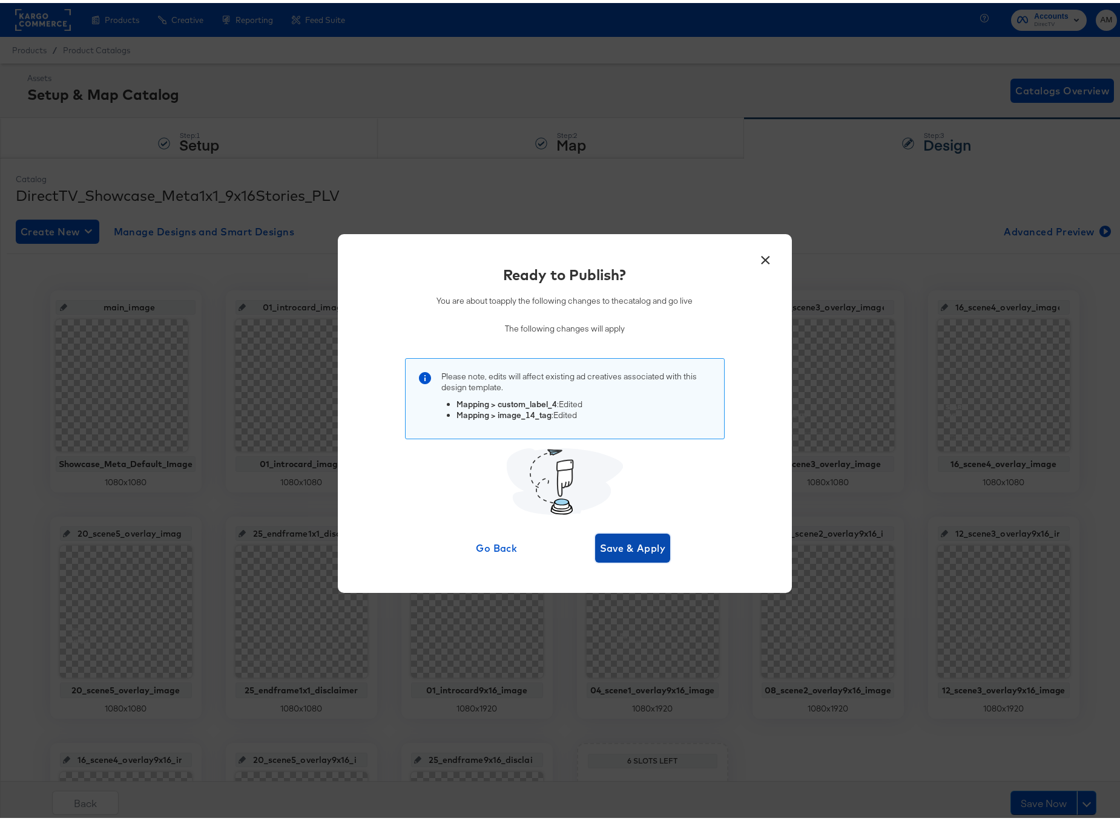
click at [615, 541] on span "Save & Apply" at bounding box center [633, 545] width 66 height 17
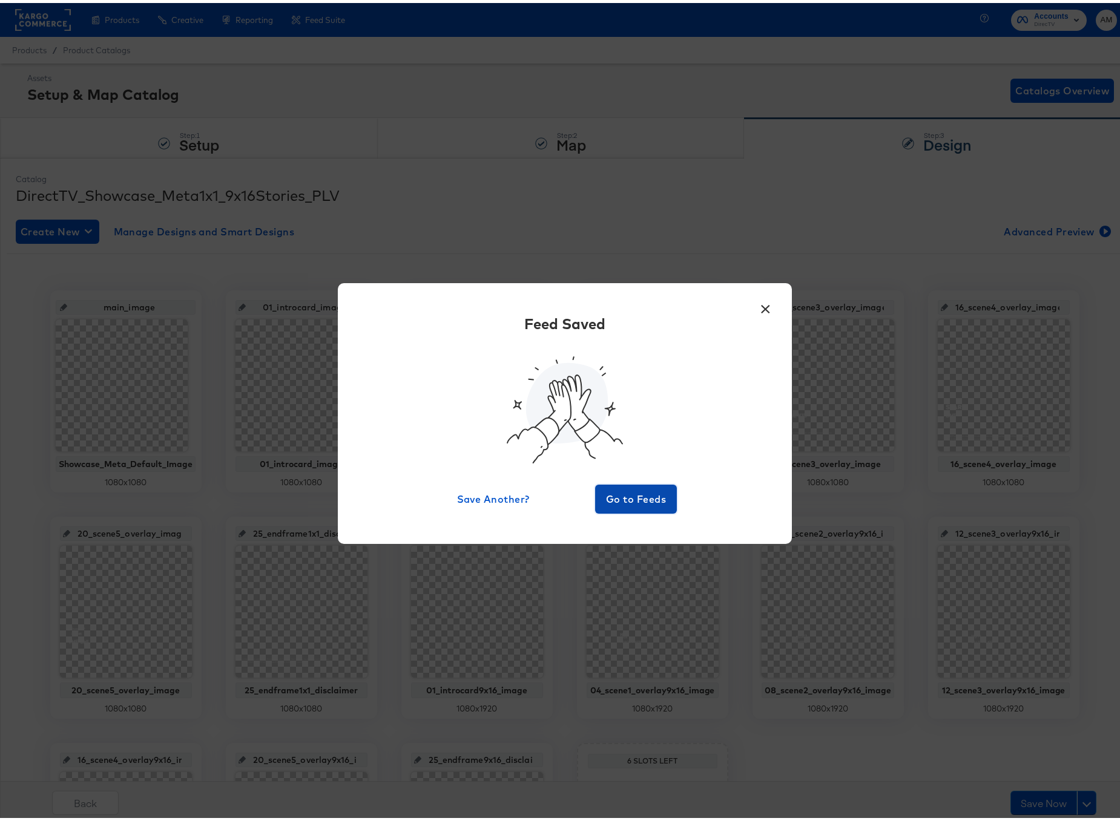
click at [620, 501] on span "Go to Feeds" at bounding box center [636, 496] width 73 height 17
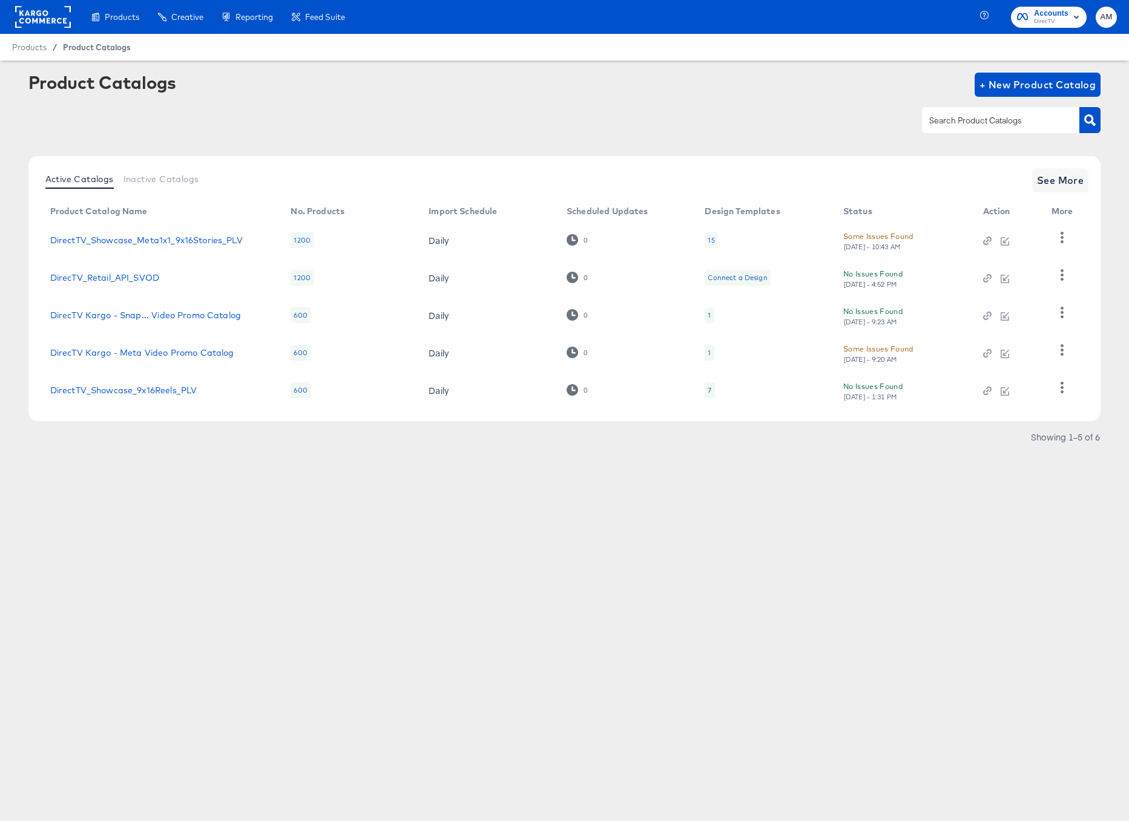
click at [92, 46] on span "Product Catalogs" at bounding box center [97, 47] width 68 height 10
click at [39, 15] on rect at bounding box center [43, 17] width 56 height 22
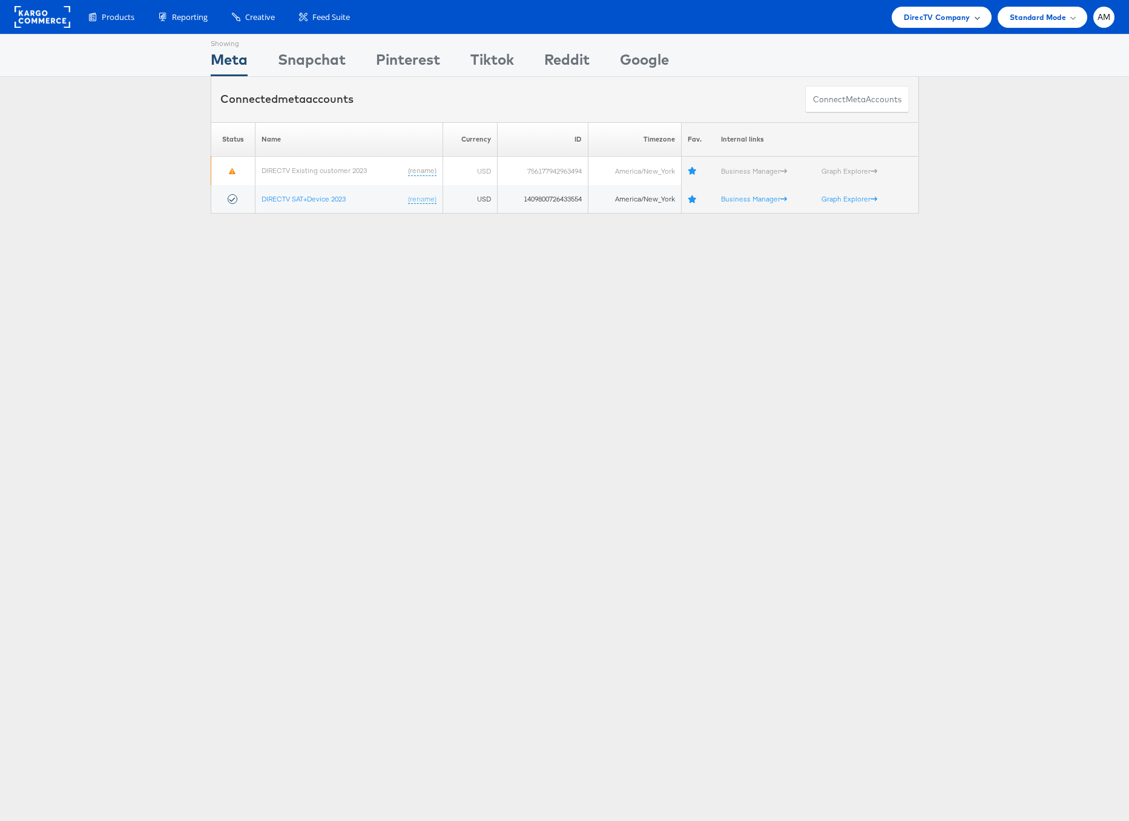
click at [927, 16] on span "DirecTV Company" at bounding box center [937, 17] width 66 height 13
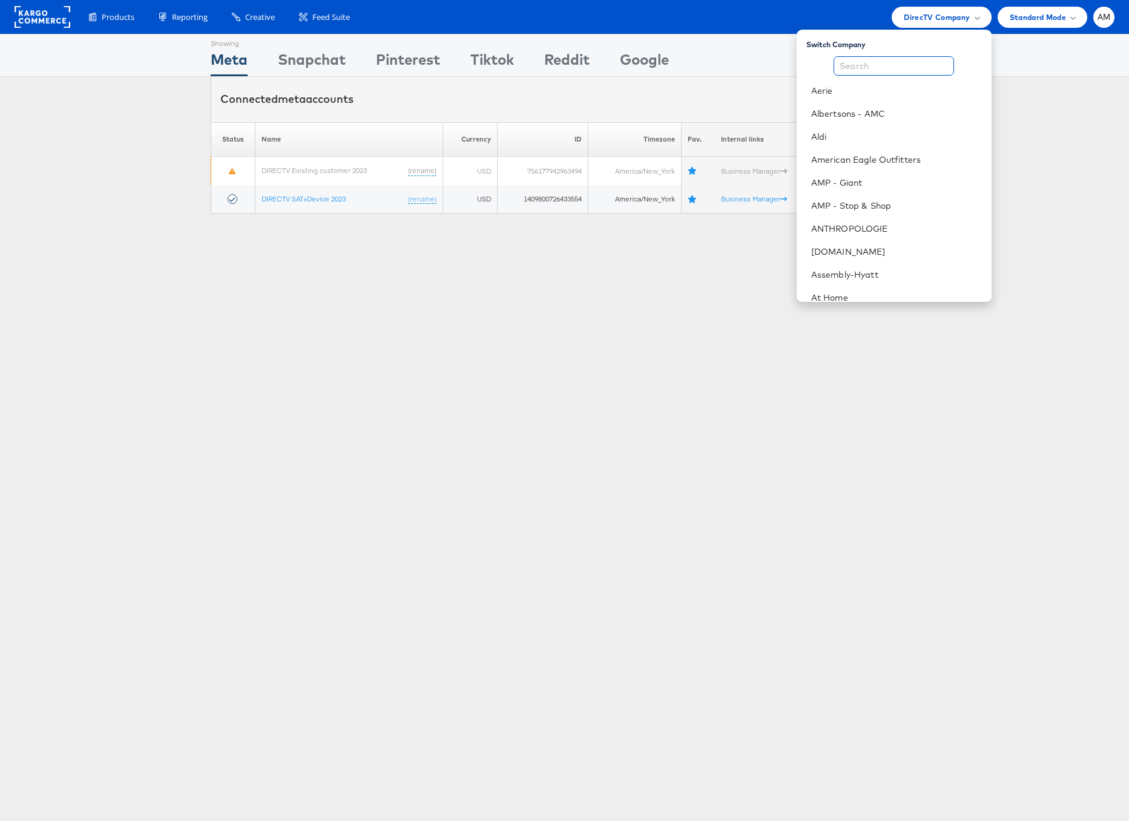
click at [900, 67] on input "text" at bounding box center [894, 65] width 120 height 19
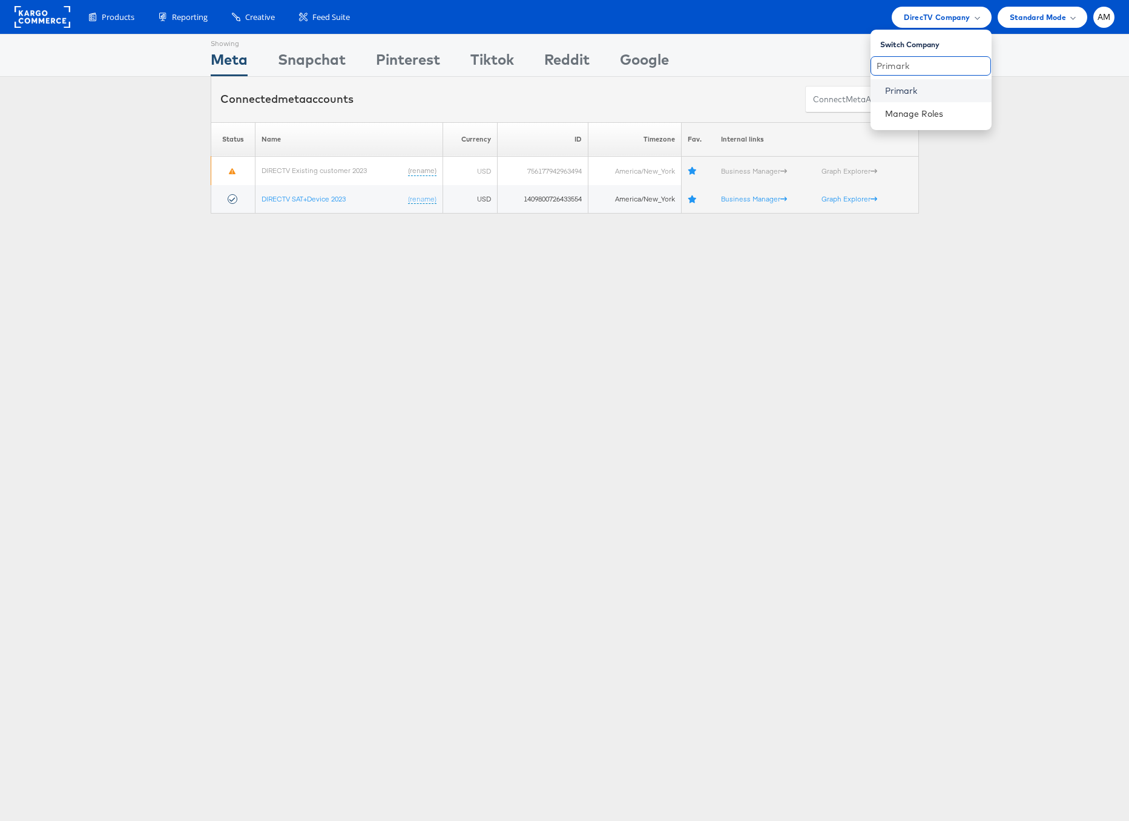
type input "Primark"
click at [903, 93] on link "Primark" at bounding box center [933, 91] width 97 height 12
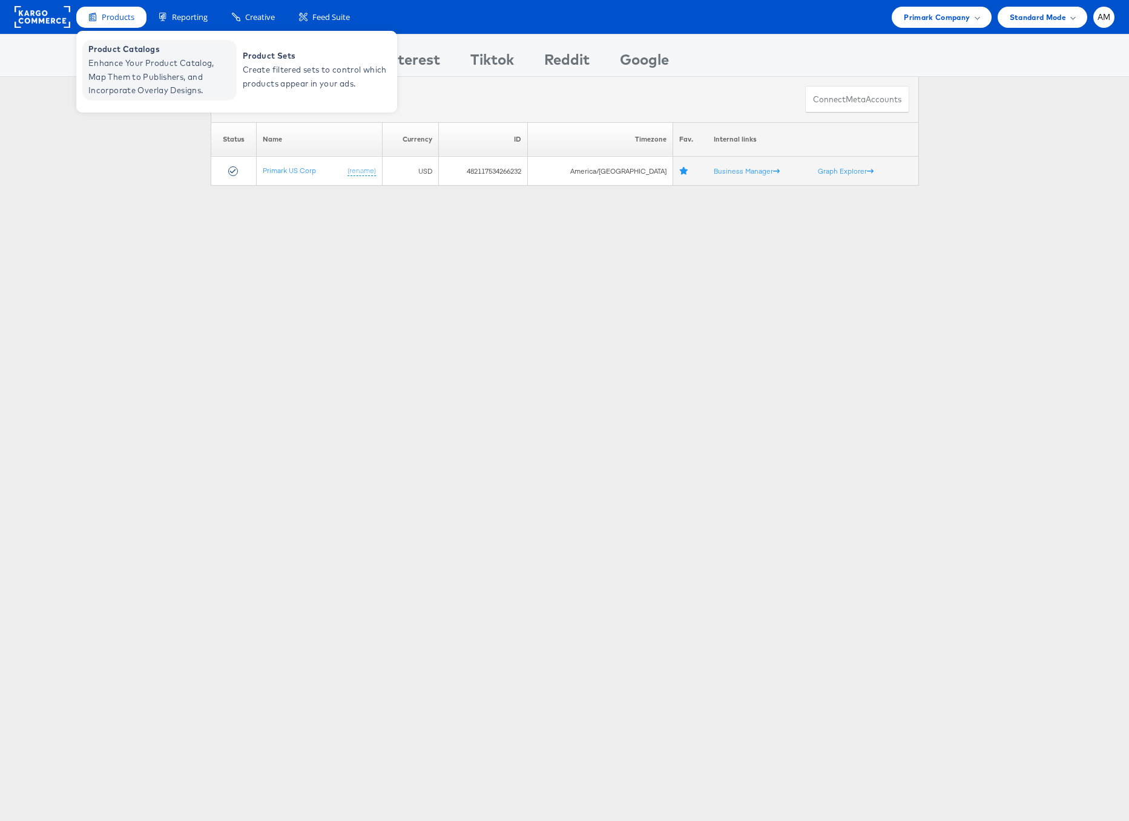
click at [134, 66] on span "Enhance Your Product Catalog, Map Them to Publishers, and Incorporate Overlay D…" at bounding box center [160, 76] width 145 height 41
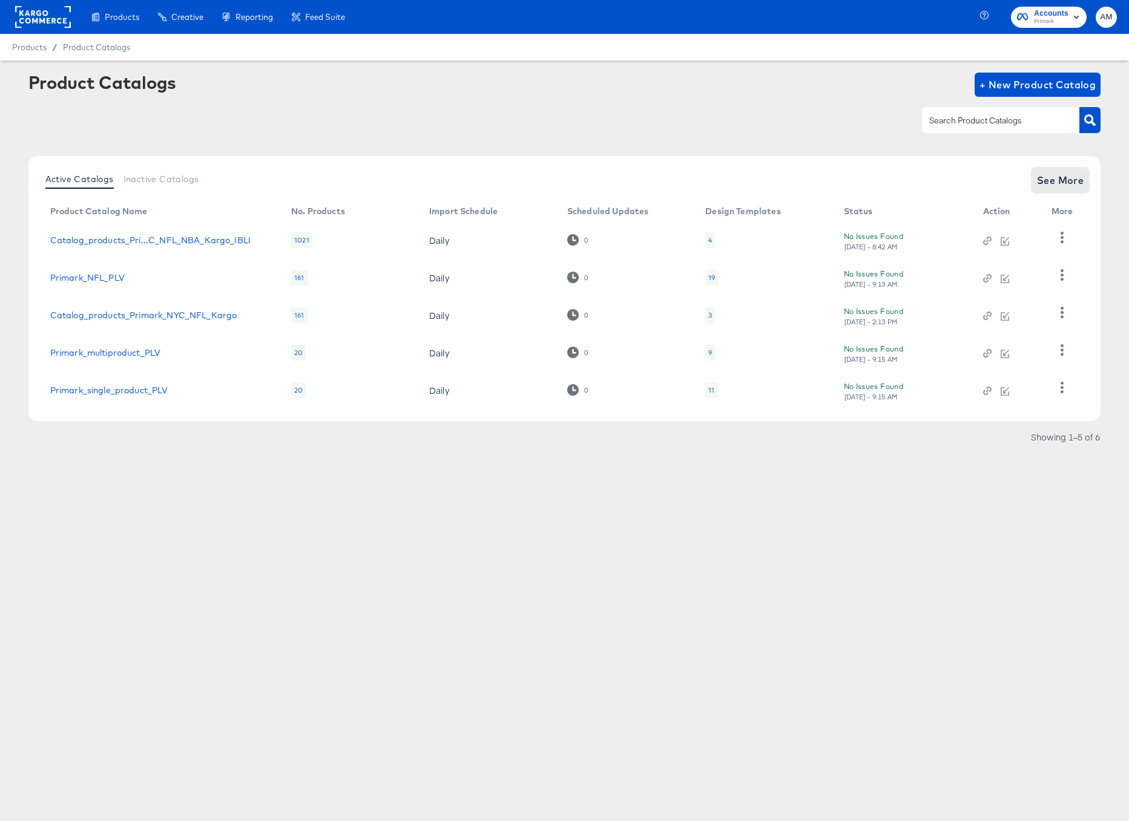
click at [1064, 183] on span "See More" at bounding box center [1060, 180] width 47 height 17
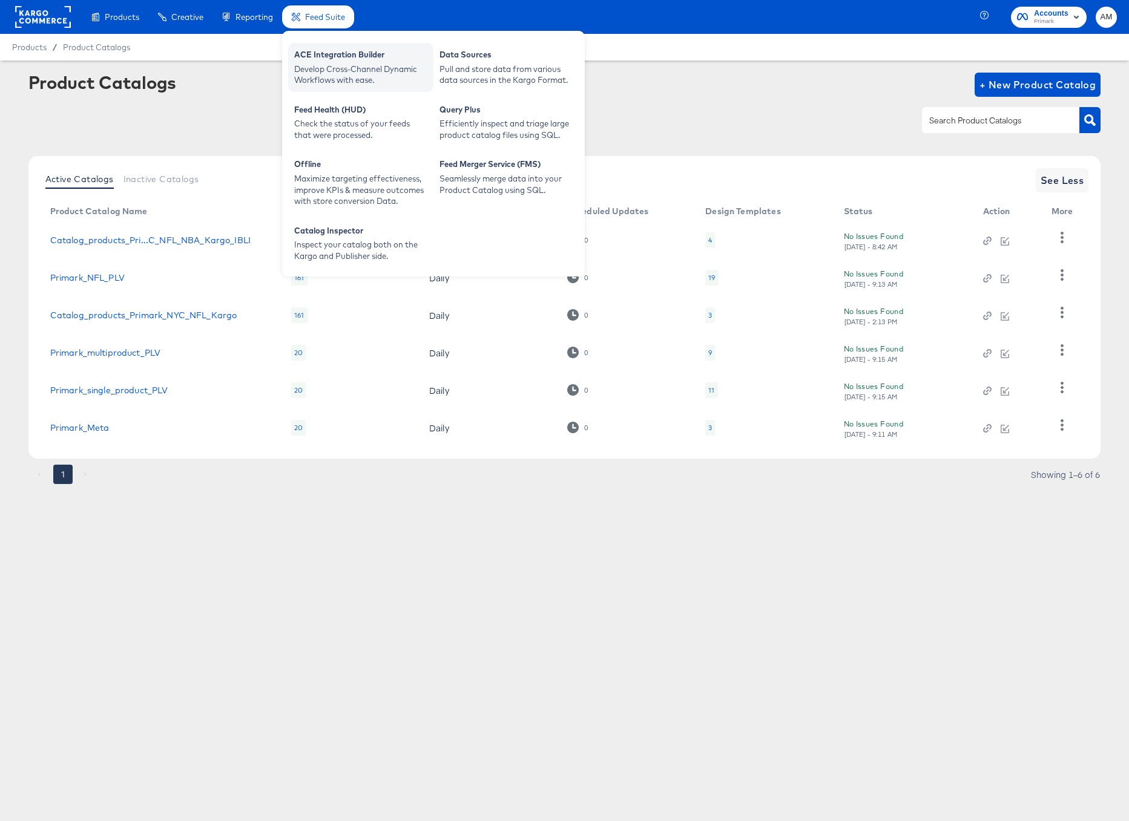
click at [355, 82] on div "Develop Cross-Channel Dynamic Workflows with ease." at bounding box center [360, 75] width 133 height 22
